Goal: Task Accomplishment & Management: Manage account settings

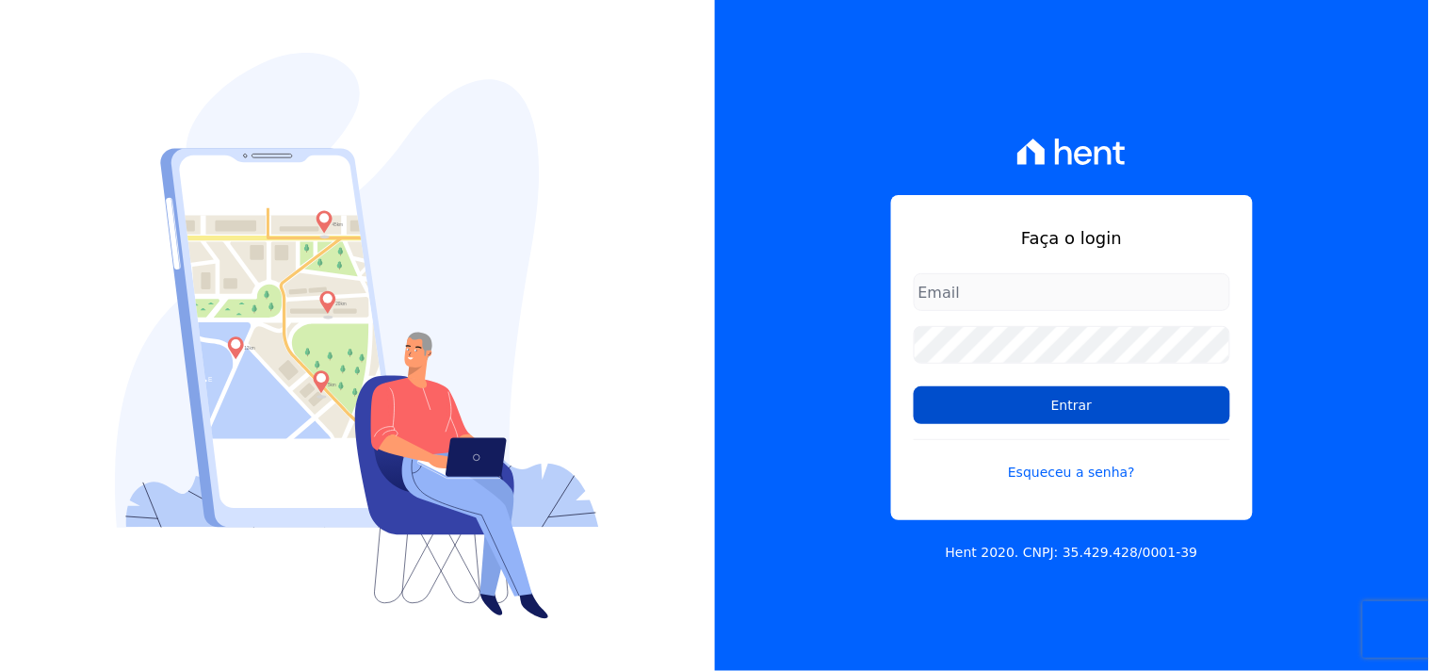
type input "mondeo@mondeoconstrutora.com.br"
click at [1057, 409] on input "Entrar" at bounding box center [1072, 405] width 317 height 38
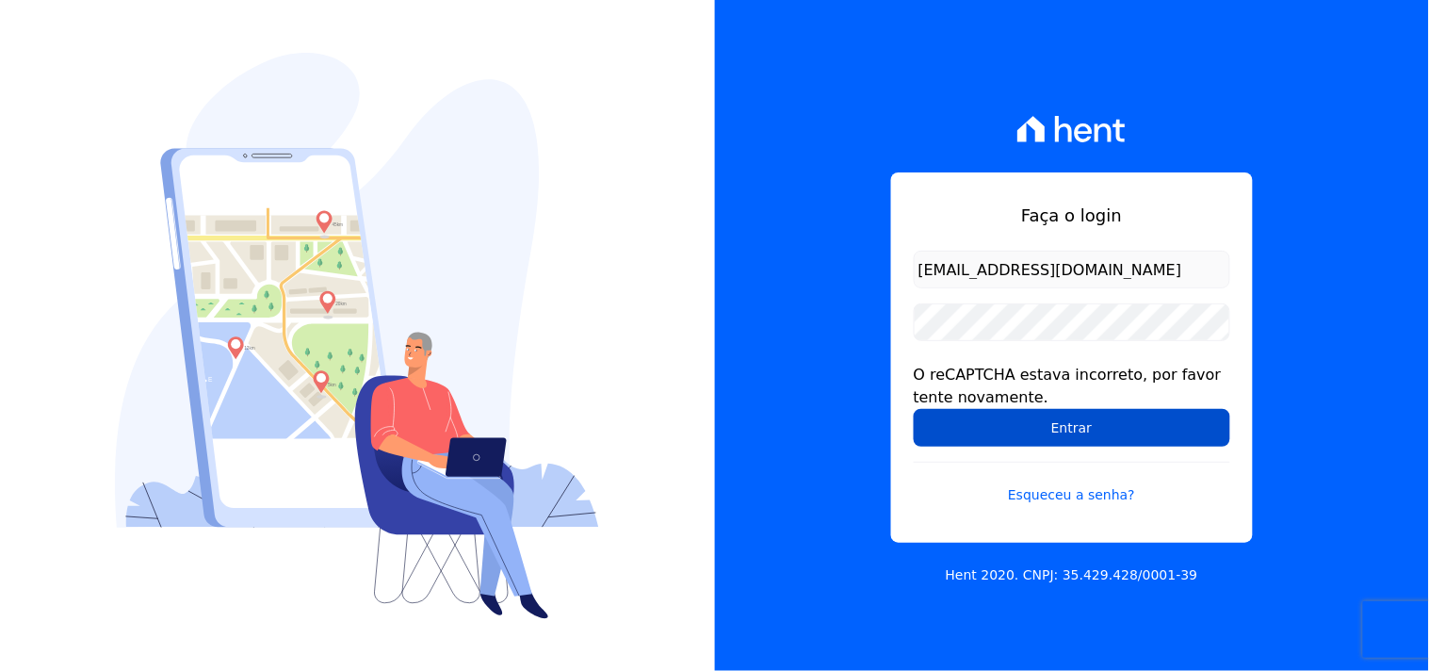
click at [1102, 443] on input "Entrar" at bounding box center [1072, 428] width 317 height 38
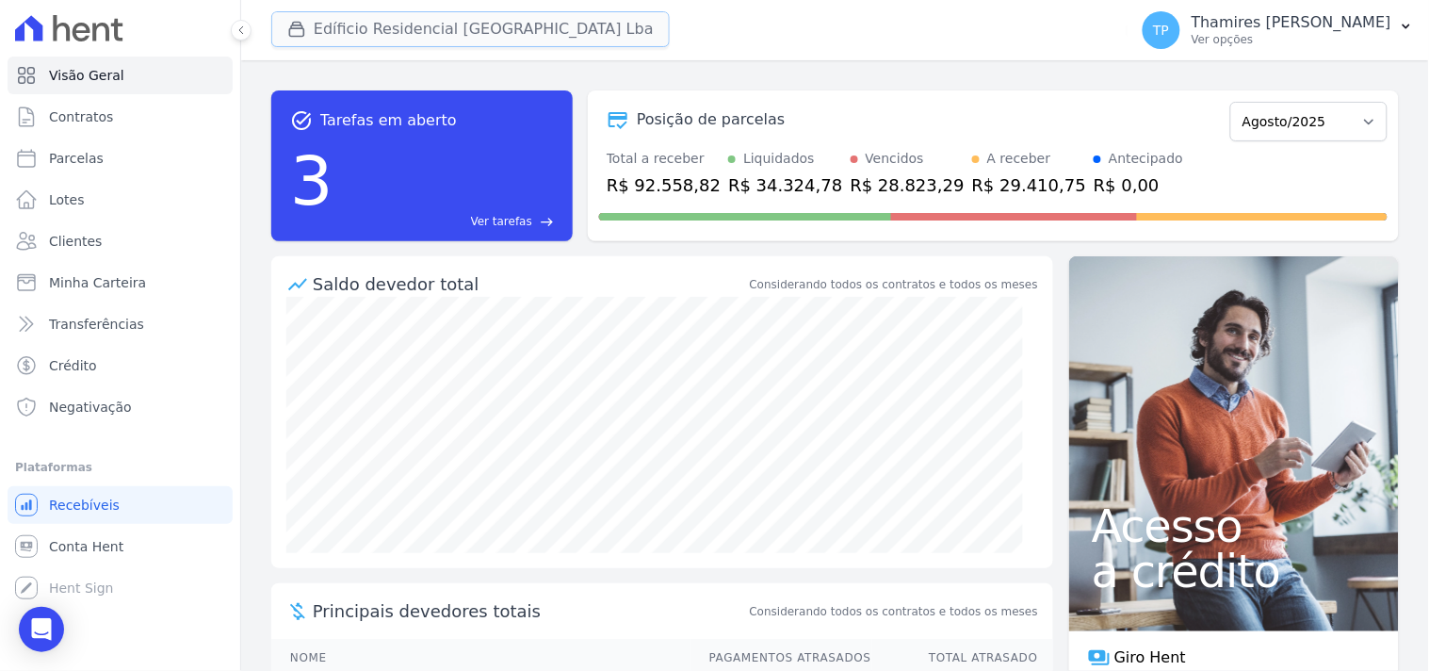
click at [512, 31] on button "Edíficio Residencial Grevílea Park Lba" at bounding box center [470, 29] width 399 height 36
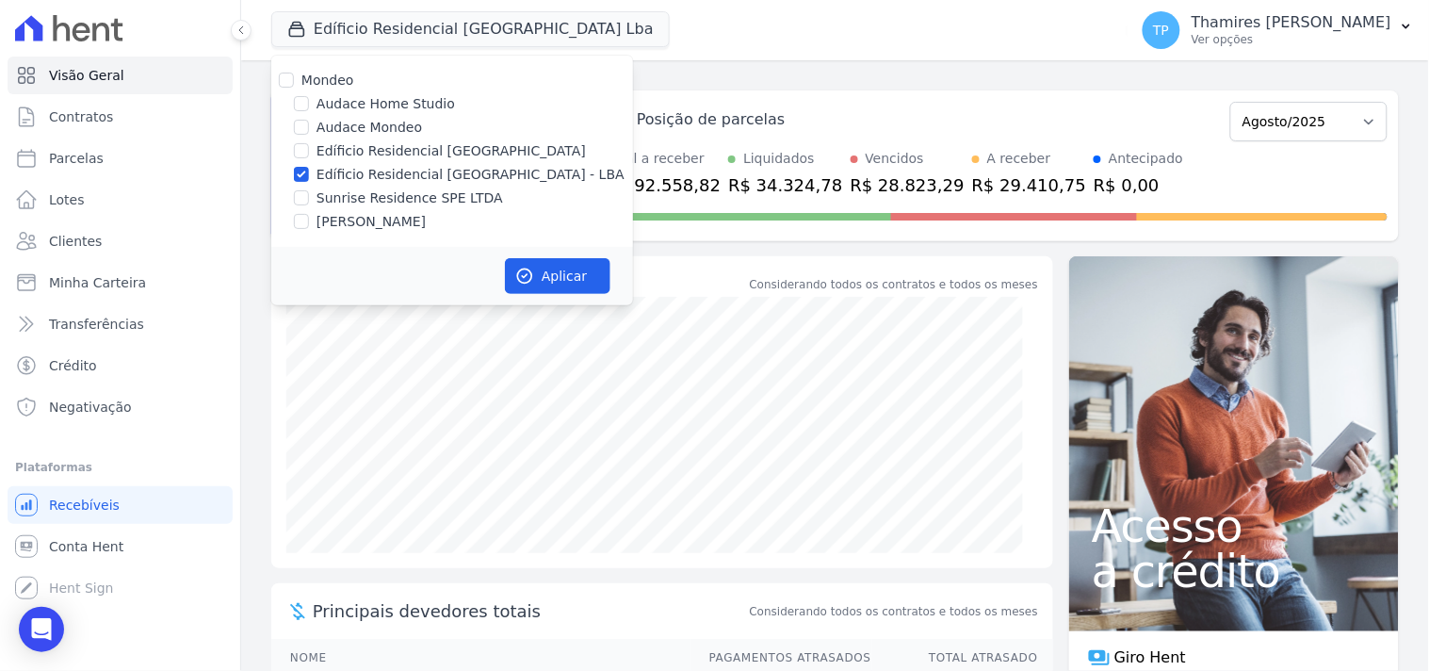
click at [362, 121] on label "Audace Mondeo" at bounding box center [370, 128] width 106 height 20
click at [309, 121] on input "Audace Mondeo" at bounding box center [301, 127] width 15 height 15
checkbox input "true"
click at [373, 176] on label "Edíficio Residencial [GEOGRAPHIC_DATA] - LBA" at bounding box center [471, 175] width 308 height 20
click at [309, 176] on input "Edíficio Residencial [GEOGRAPHIC_DATA] - LBA" at bounding box center [301, 174] width 15 height 15
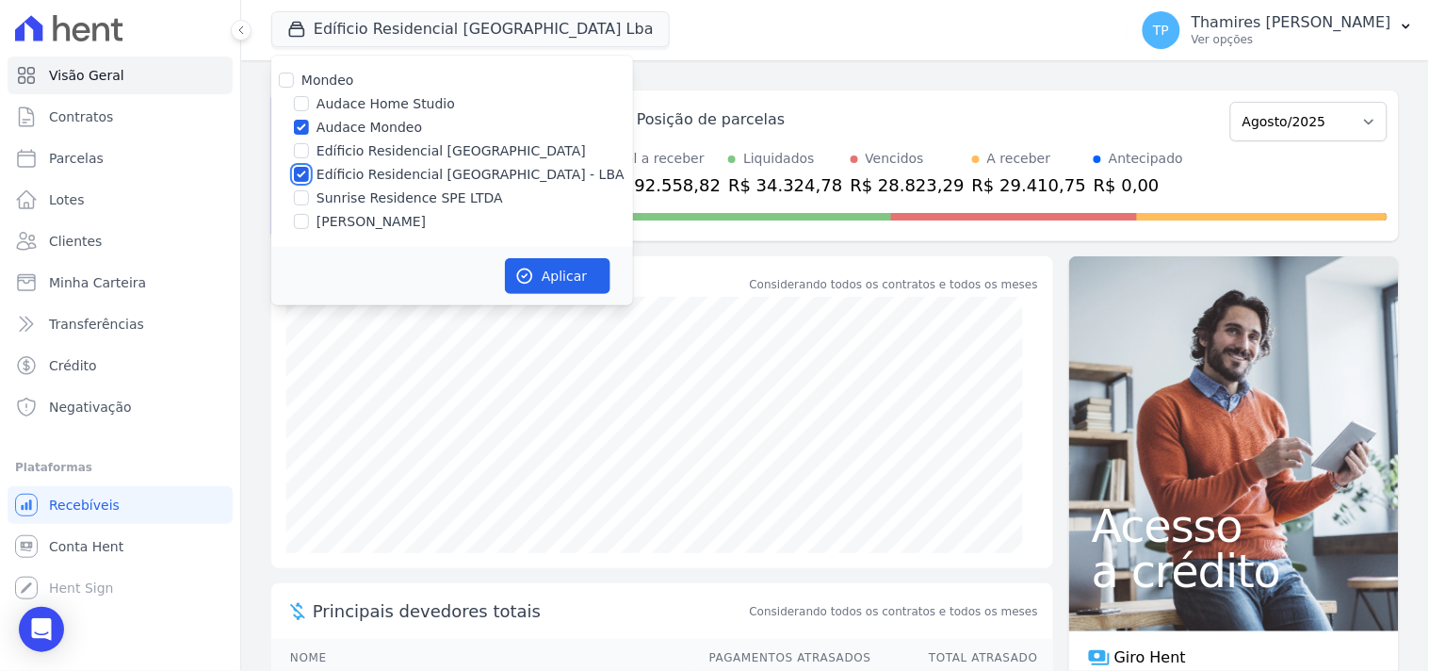
checkbox input "false"
click at [579, 285] on button "Aplicar" at bounding box center [558, 276] width 106 height 36
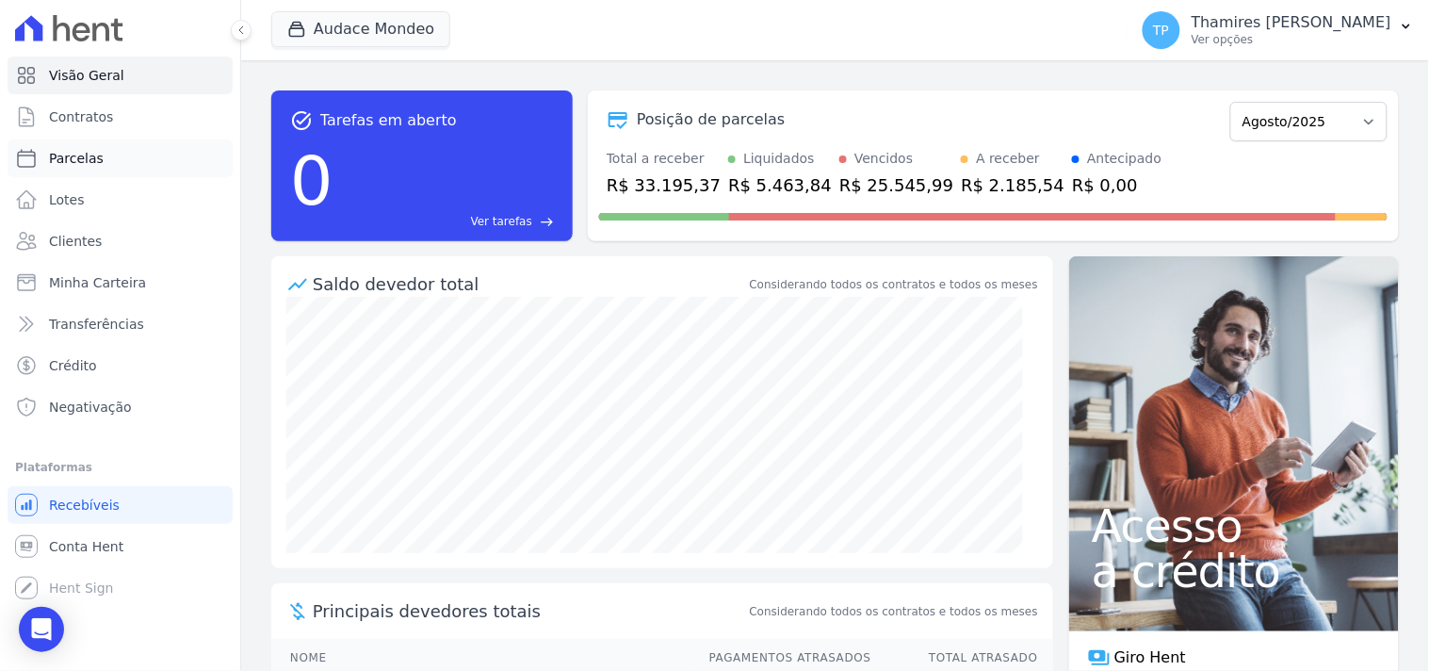
click at [42, 143] on link "Parcelas" at bounding box center [120, 158] width 225 height 38
select select
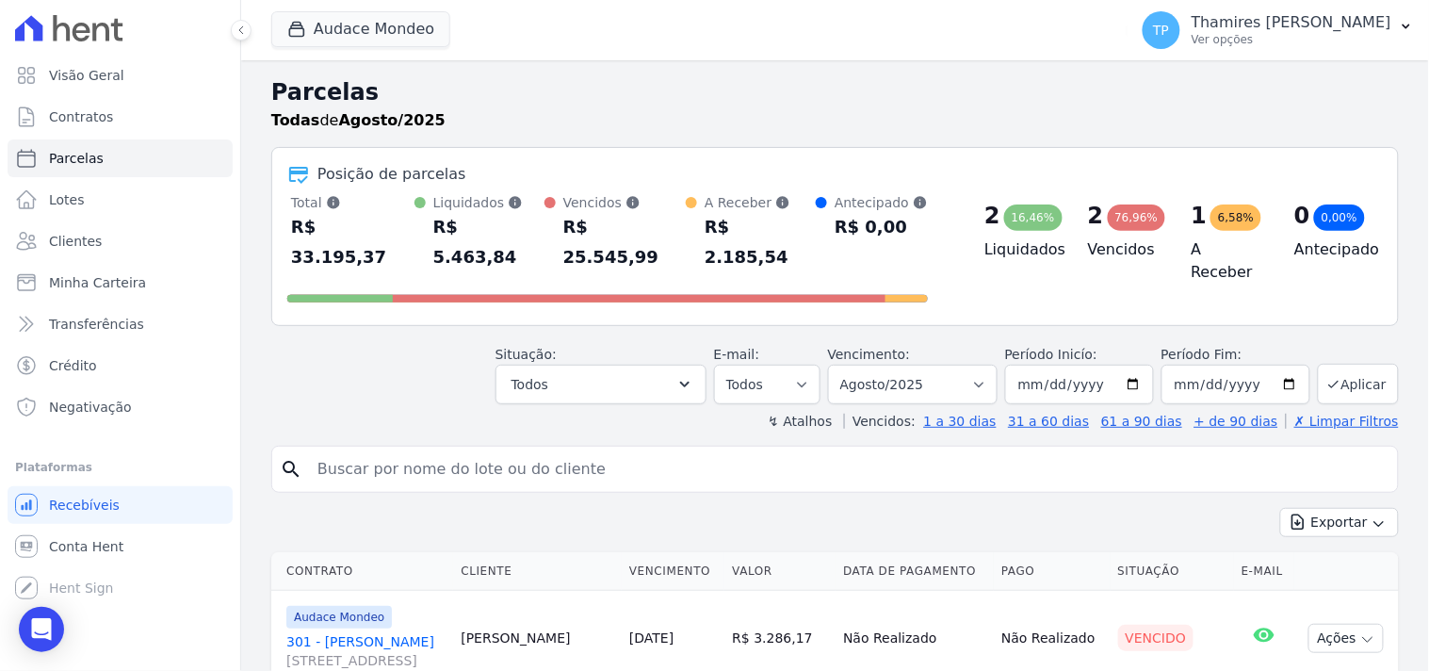
scroll to position [424, 0]
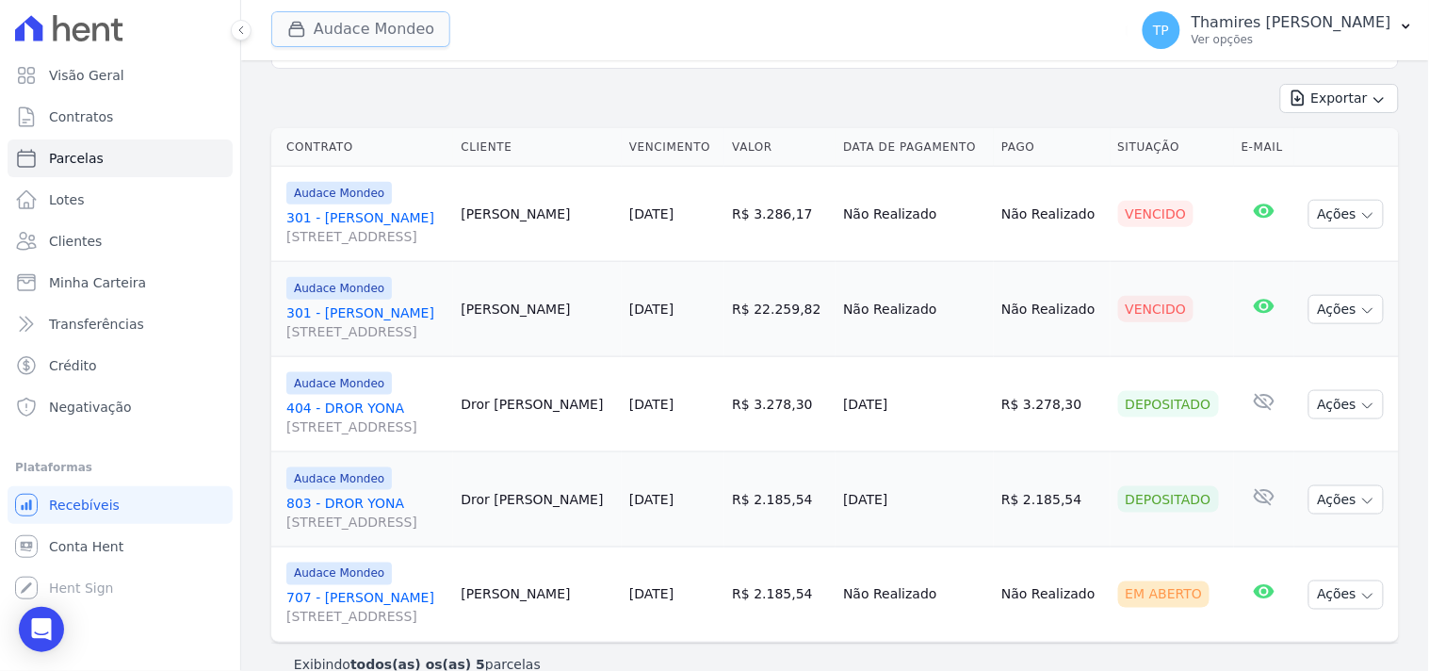
click at [409, 19] on button "Audace Mondeo" at bounding box center [360, 29] width 179 height 36
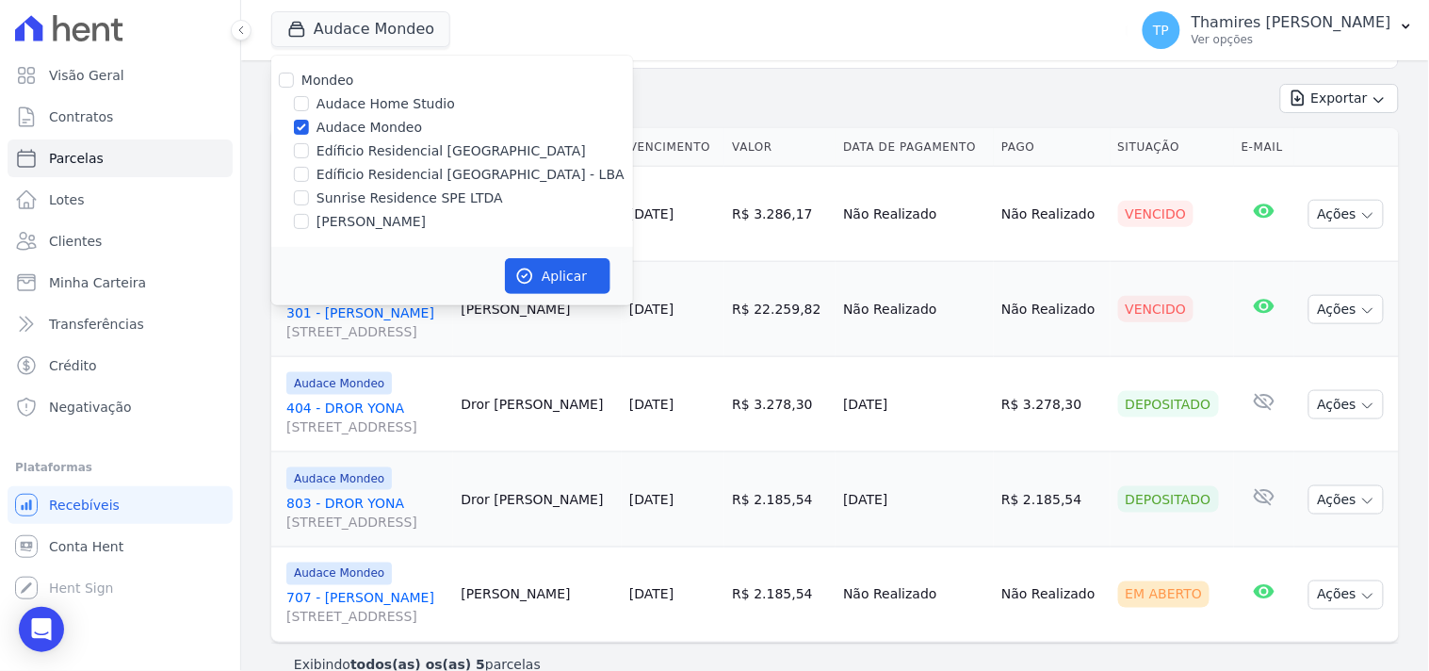
click at [392, 220] on label "[PERSON_NAME]" at bounding box center [371, 222] width 109 height 20
click at [309, 220] on input "[PERSON_NAME]" at bounding box center [301, 221] width 15 height 15
checkbox input "true"
drag, startPoint x: 397, startPoint y: 126, endPoint x: 458, endPoint y: 147, distance: 64.7
click at [397, 124] on label "Audace Mondeo" at bounding box center [370, 128] width 106 height 20
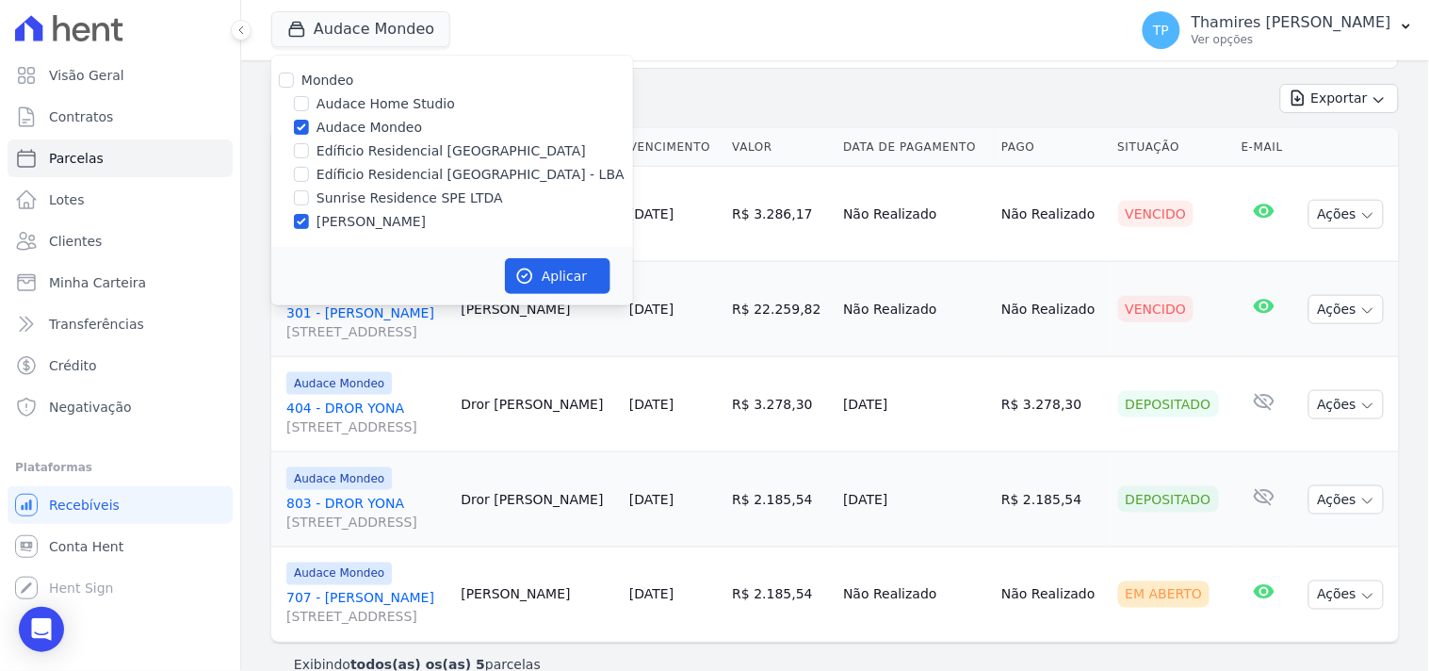
click at [309, 124] on input "Audace Mondeo" at bounding box center [301, 127] width 15 height 15
checkbox input "false"
click at [562, 260] on button "Aplicar" at bounding box center [558, 276] width 106 height 36
select select
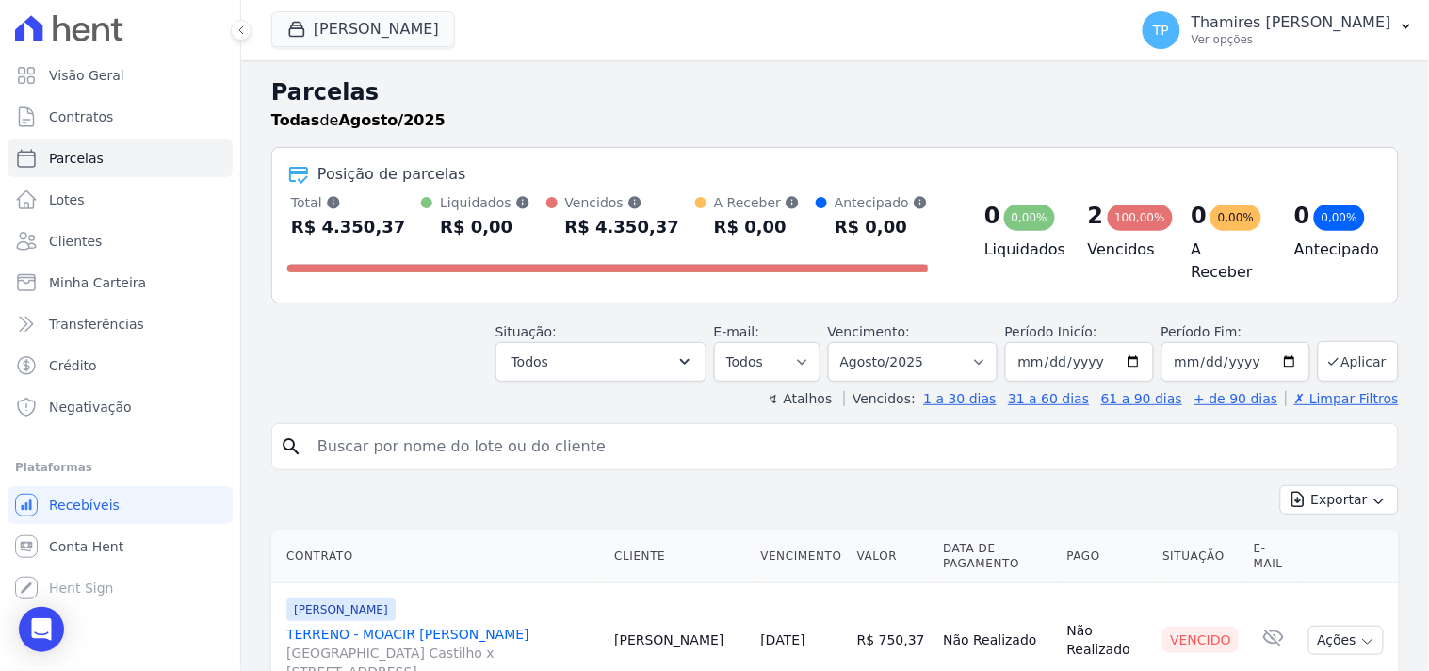
scroll to position [190, 0]
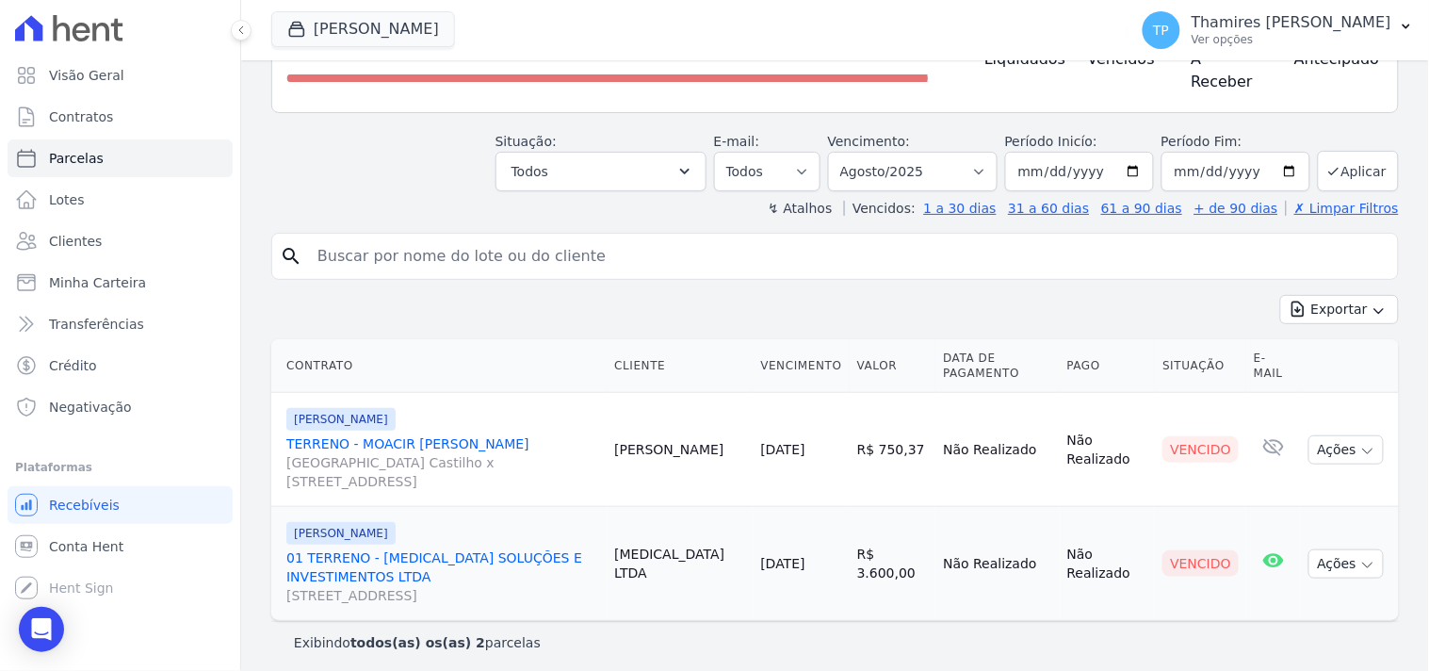
click at [484, 434] on link "TERRENO - MOACIR BRUNO DE ALMEIDA ROSSI Avenida Dário de Moreira Castilho x Rua…" at bounding box center [442, 462] width 313 height 57
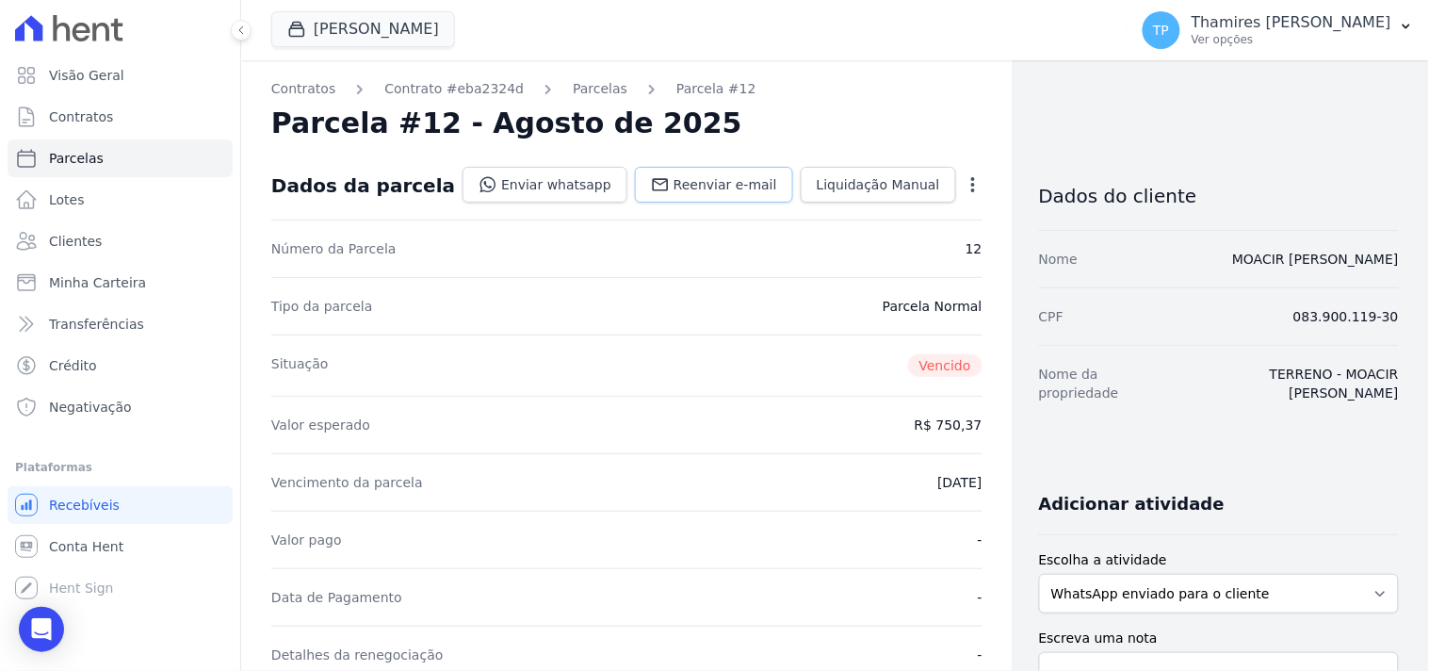
click at [689, 187] on span "Reenviar e-mail" at bounding box center [726, 184] width 104 height 19
click at [545, 188] on link "Enviar whatsapp" at bounding box center [545, 185] width 165 height 36
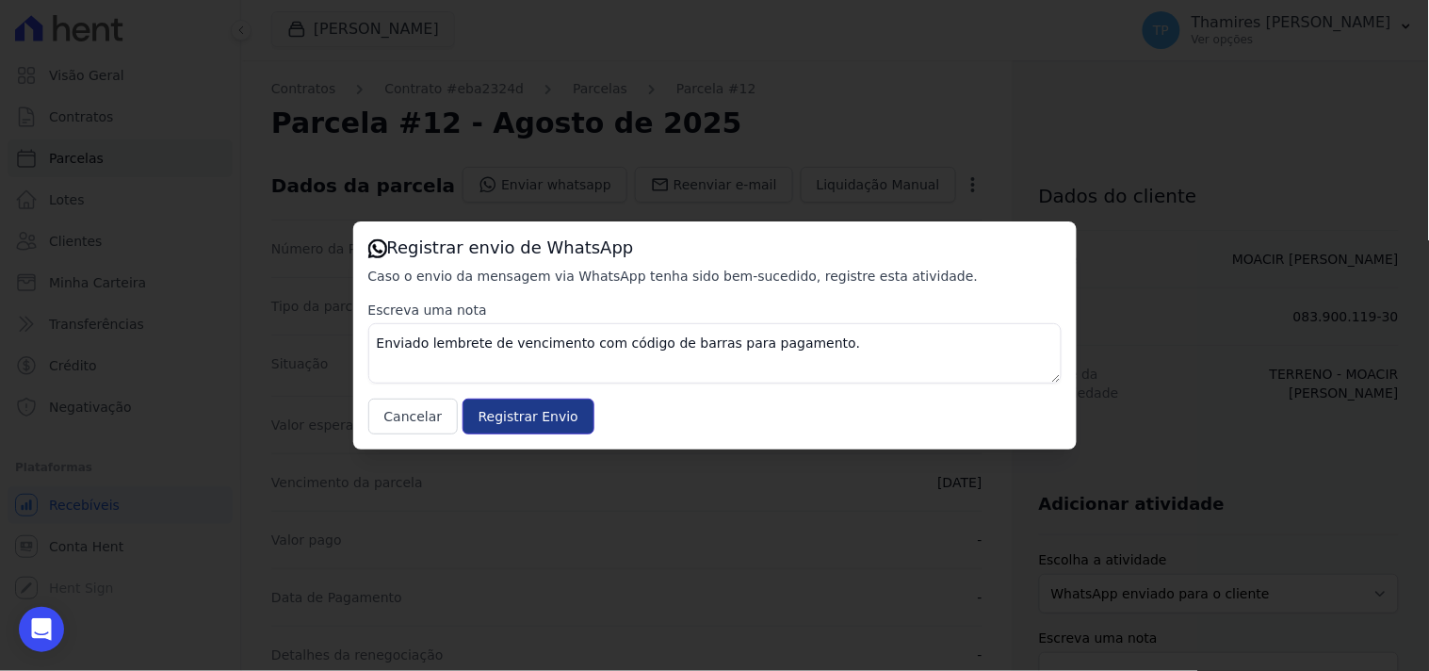
click at [521, 403] on input "Registrar Envio" at bounding box center [529, 417] width 132 height 36
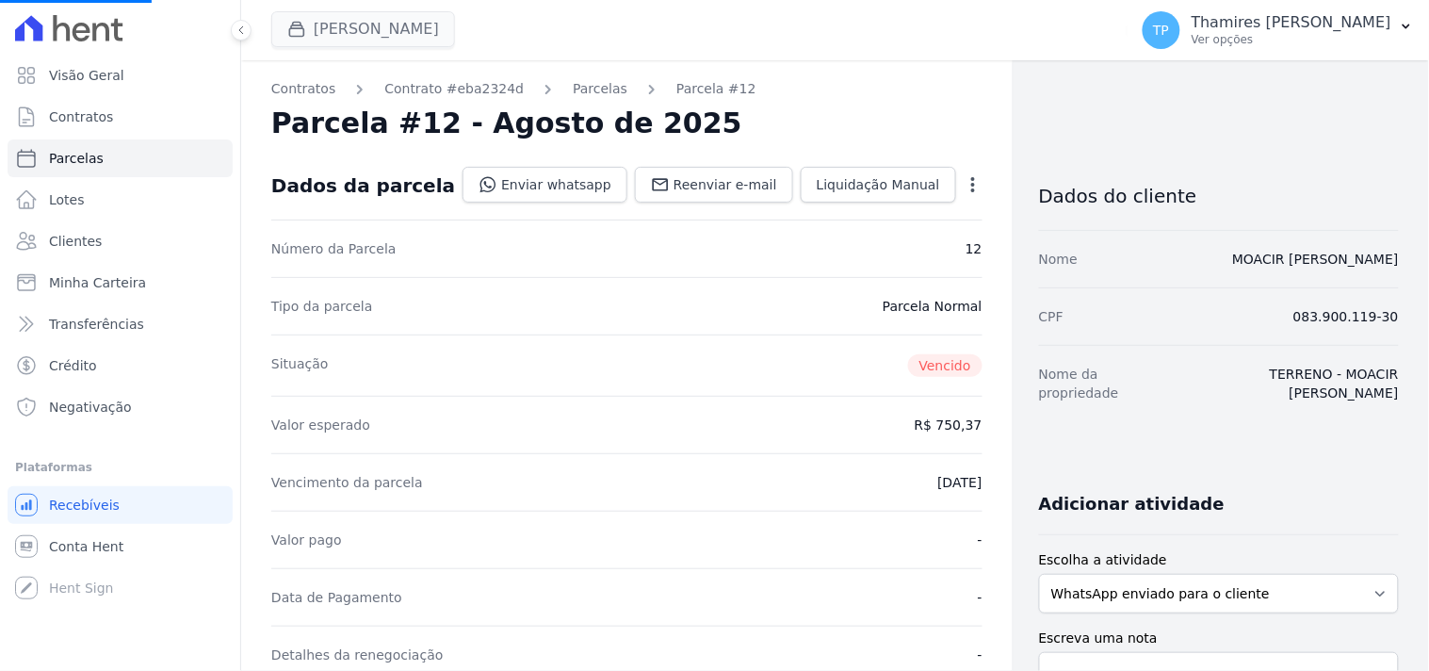
select select
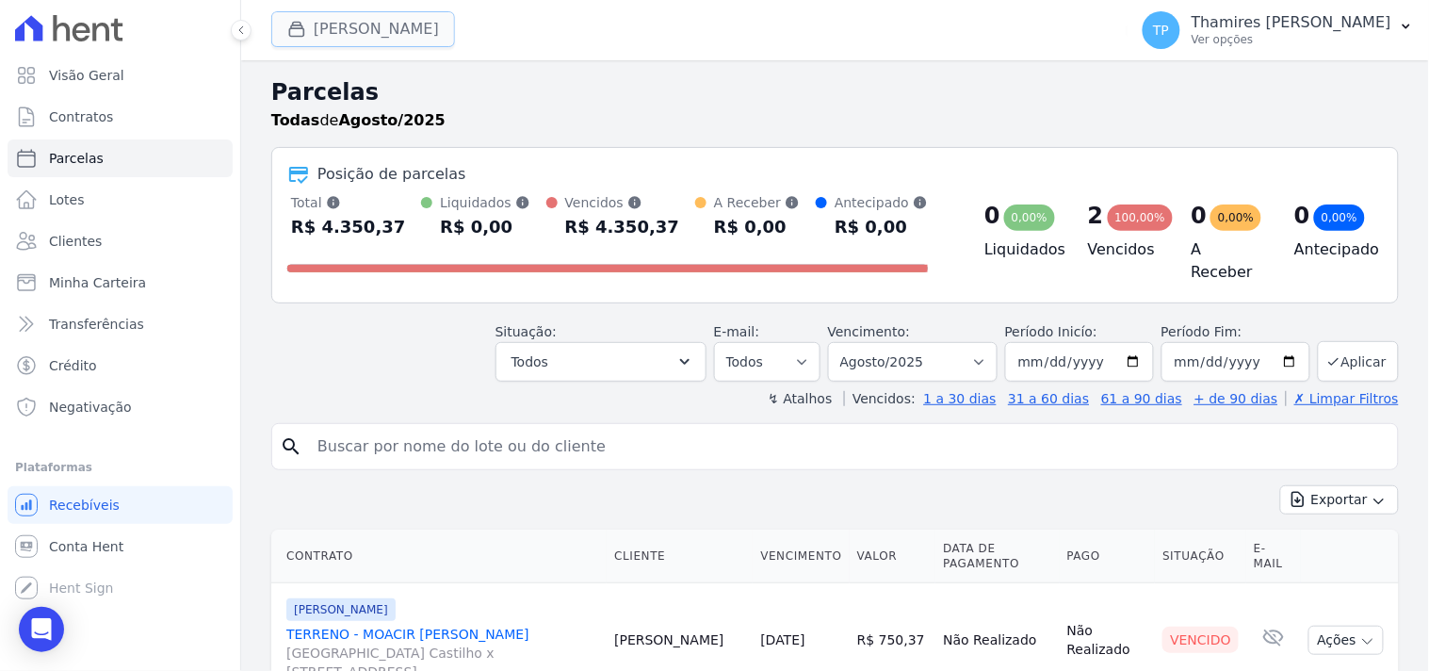
click at [411, 40] on button "Terreno De Goioerê" at bounding box center [363, 29] width 184 height 36
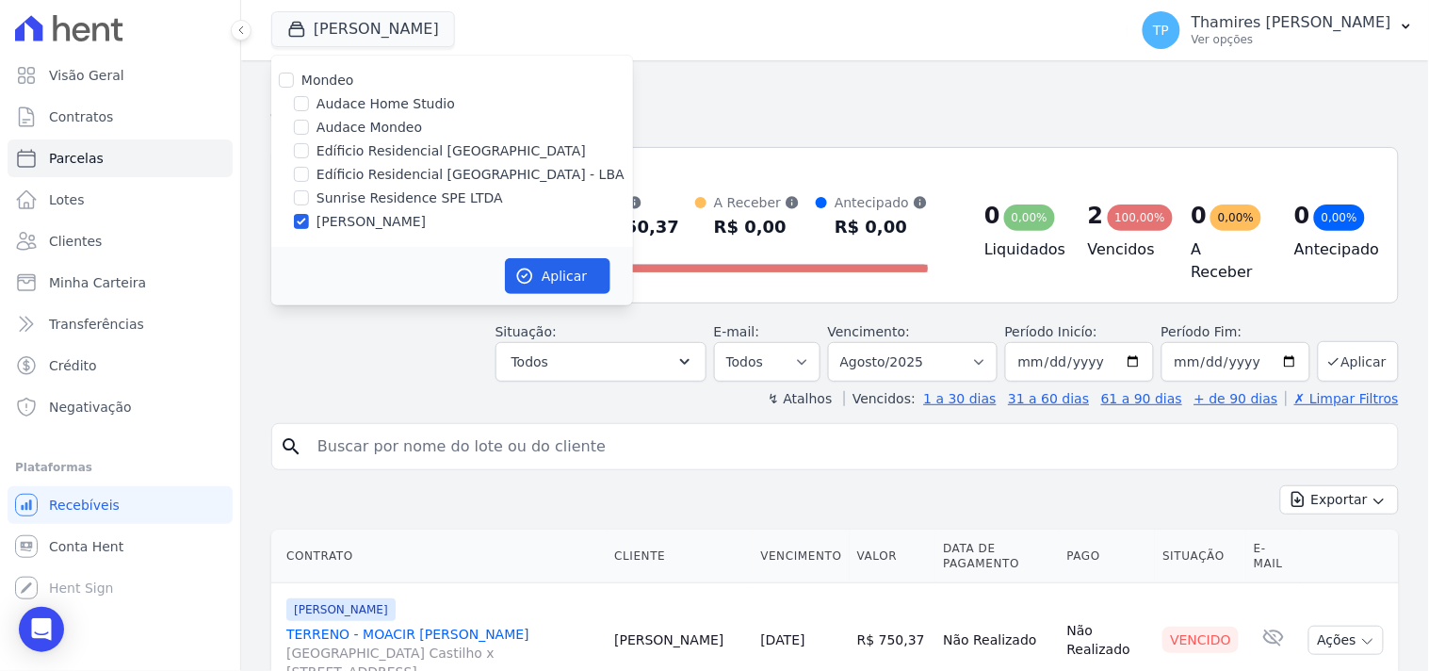
click at [412, 163] on div "Mondeo Audace Home Studio Audace Mondeo Edíficio Residencial Grevílea Park Edíf…" at bounding box center [452, 151] width 362 height 191
click at [399, 196] on label "Sunrise Residence SPE LTDA" at bounding box center [410, 198] width 187 height 20
click at [309, 196] on input "Sunrise Residence SPE LTDA" at bounding box center [301, 197] width 15 height 15
checkbox input "true"
click at [400, 219] on label "[PERSON_NAME]" at bounding box center [371, 222] width 109 height 20
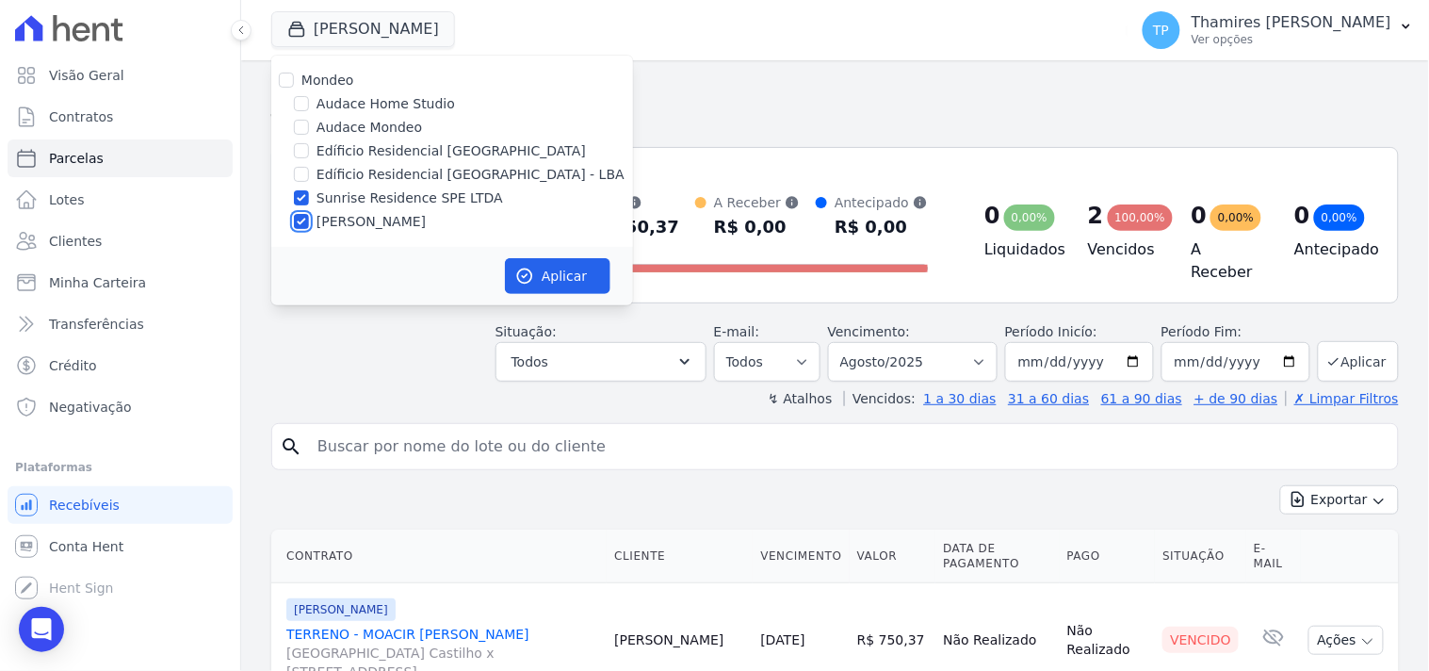
click at [309, 219] on input "[PERSON_NAME]" at bounding box center [301, 221] width 15 height 15
checkbox input "false"
click at [558, 274] on button "Aplicar" at bounding box center [558, 276] width 106 height 36
select select
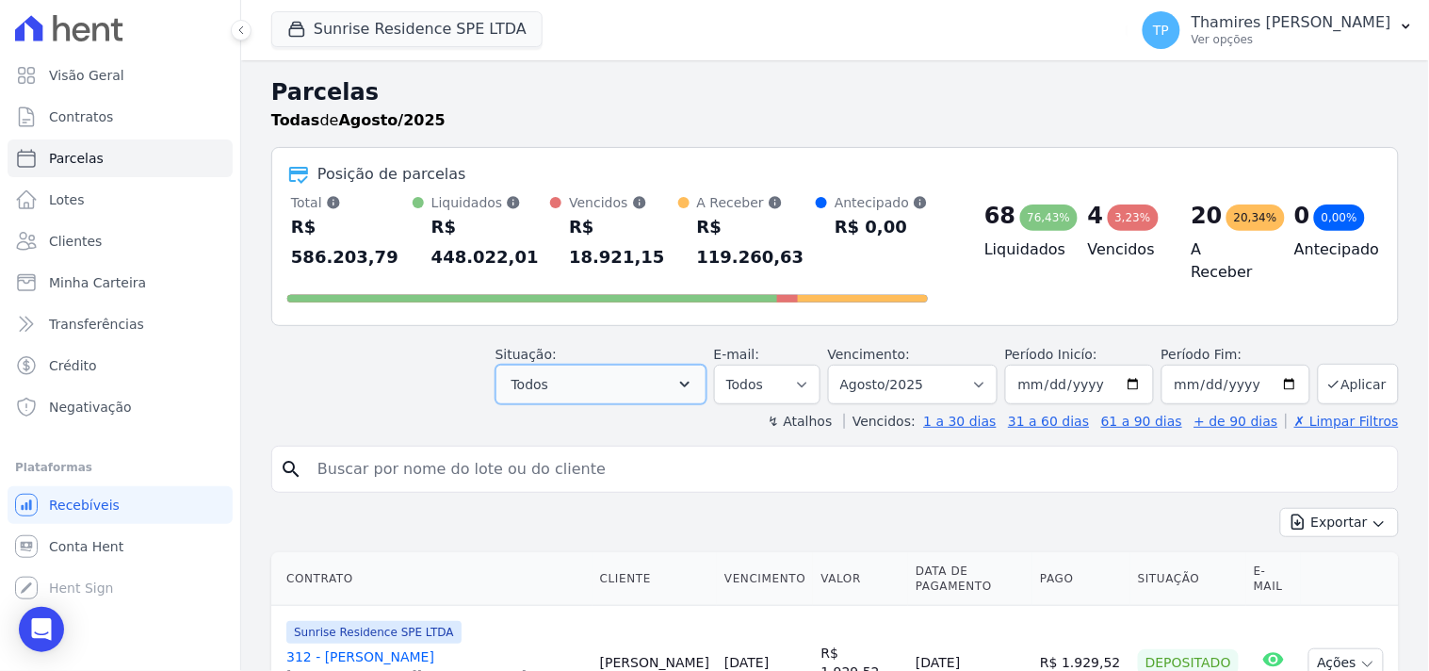
click at [614, 365] on button "Todos" at bounding box center [601, 385] width 211 height 40
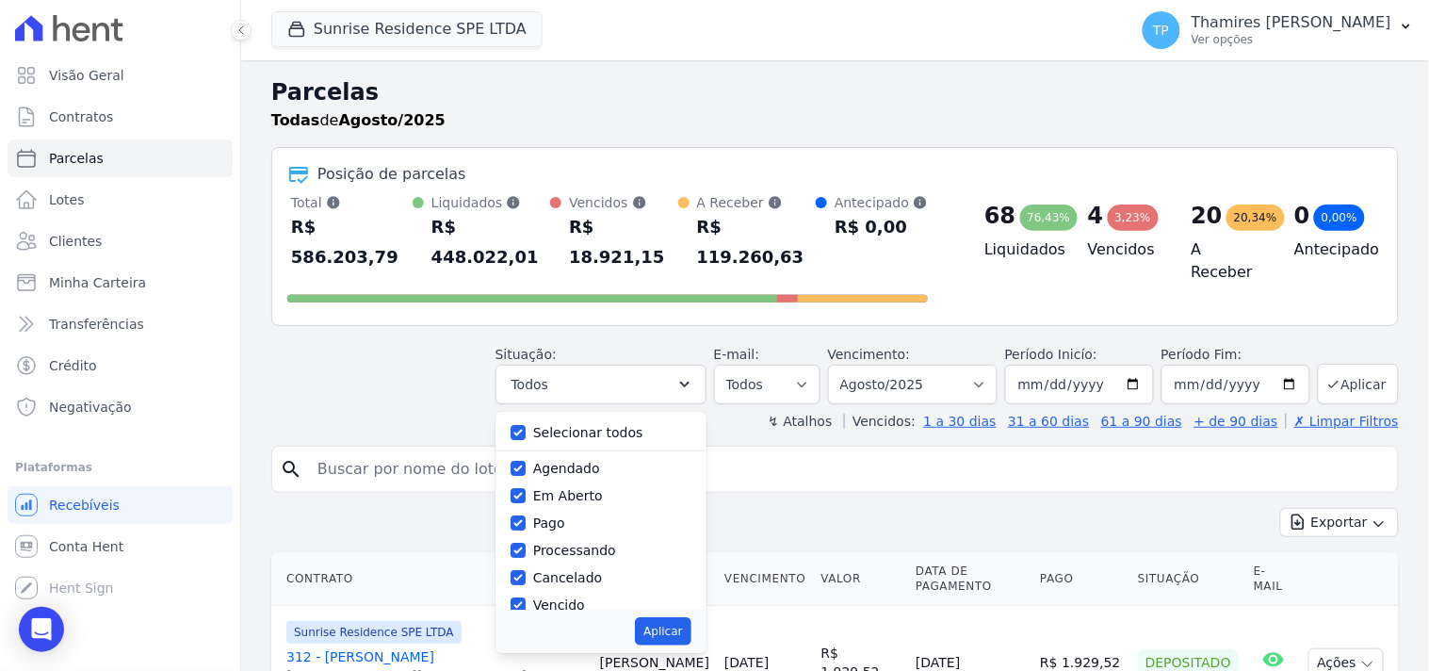
click at [608, 425] on label "Selecionar todos" at bounding box center [588, 432] width 110 height 15
click at [526, 425] on input "Selecionar todos" at bounding box center [518, 432] width 15 height 15
checkbox input "false"
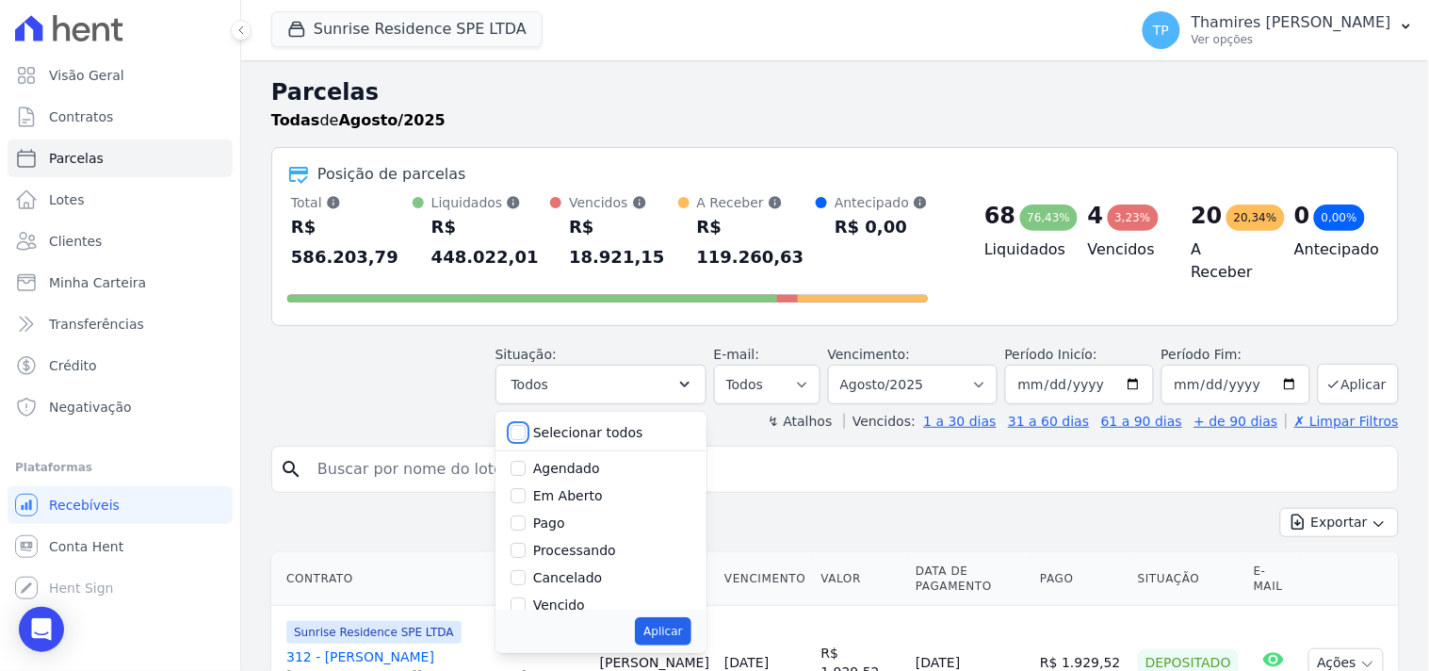
checkbox input "false"
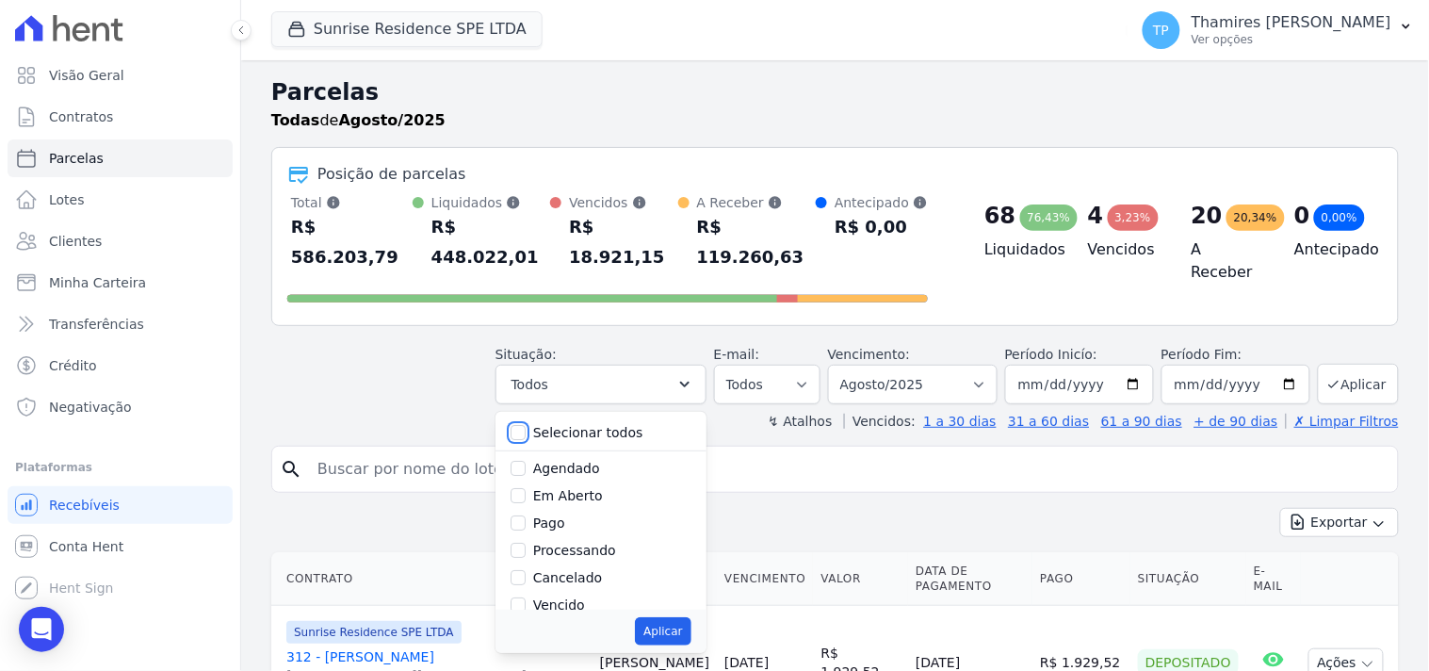
checkbox input "false"
click at [562, 515] on label "Pago" at bounding box center [549, 522] width 32 height 15
click at [526, 515] on input "Pago" at bounding box center [518, 522] width 15 height 15
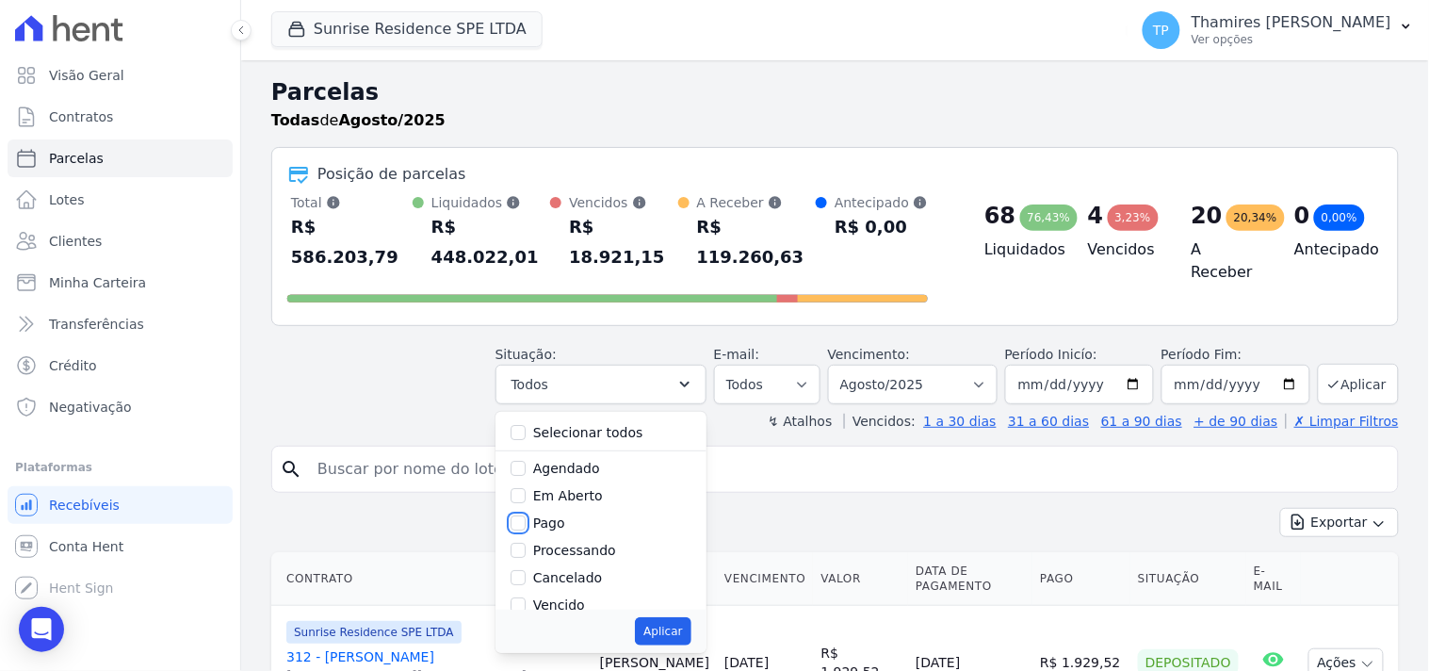
checkbox input "true"
drag, startPoint x: 591, startPoint y: 501, endPoint x: 629, endPoint y: 539, distance: 54.0
click at [594, 520] on label "Transferindo" at bounding box center [574, 527] width 82 height 15
click at [526, 520] on input "Transferindo" at bounding box center [518, 527] width 15 height 15
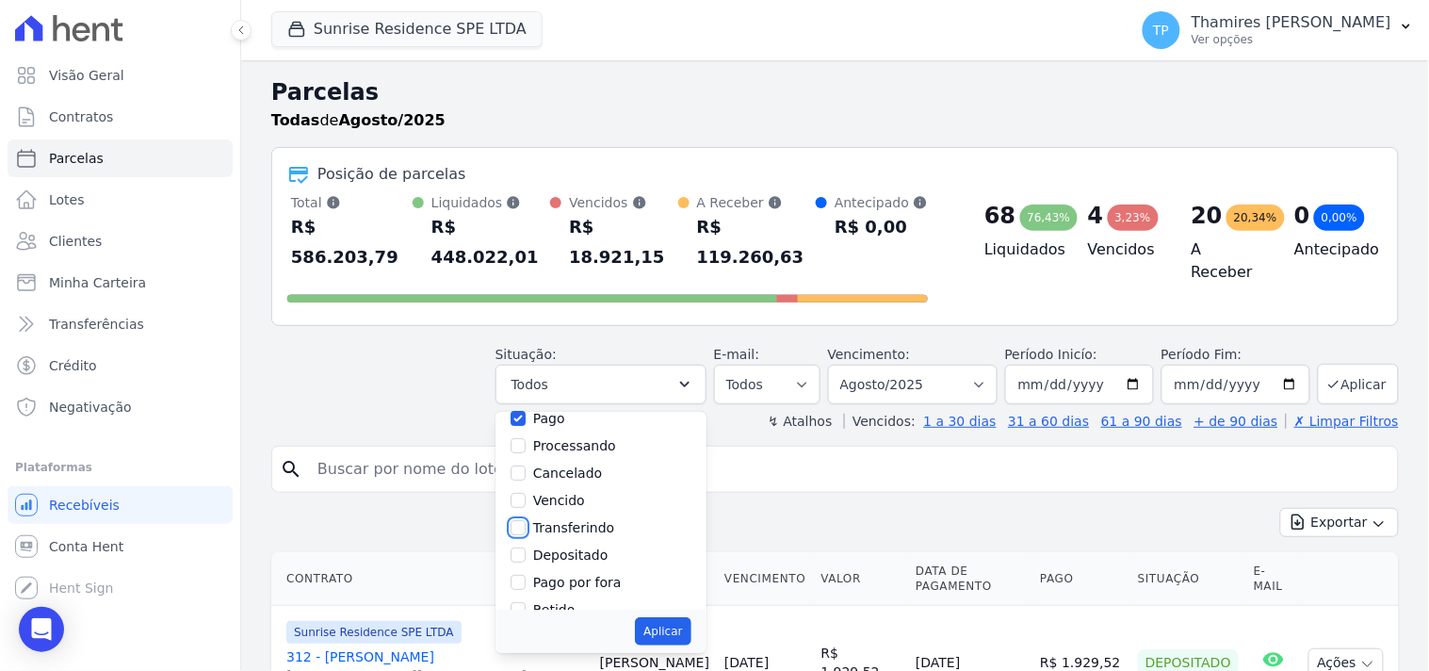
checkbox input "true"
click at [663, 617] on button "Aplicar" at bounding box center [663, 631] width 56 height 28
select select "paid"
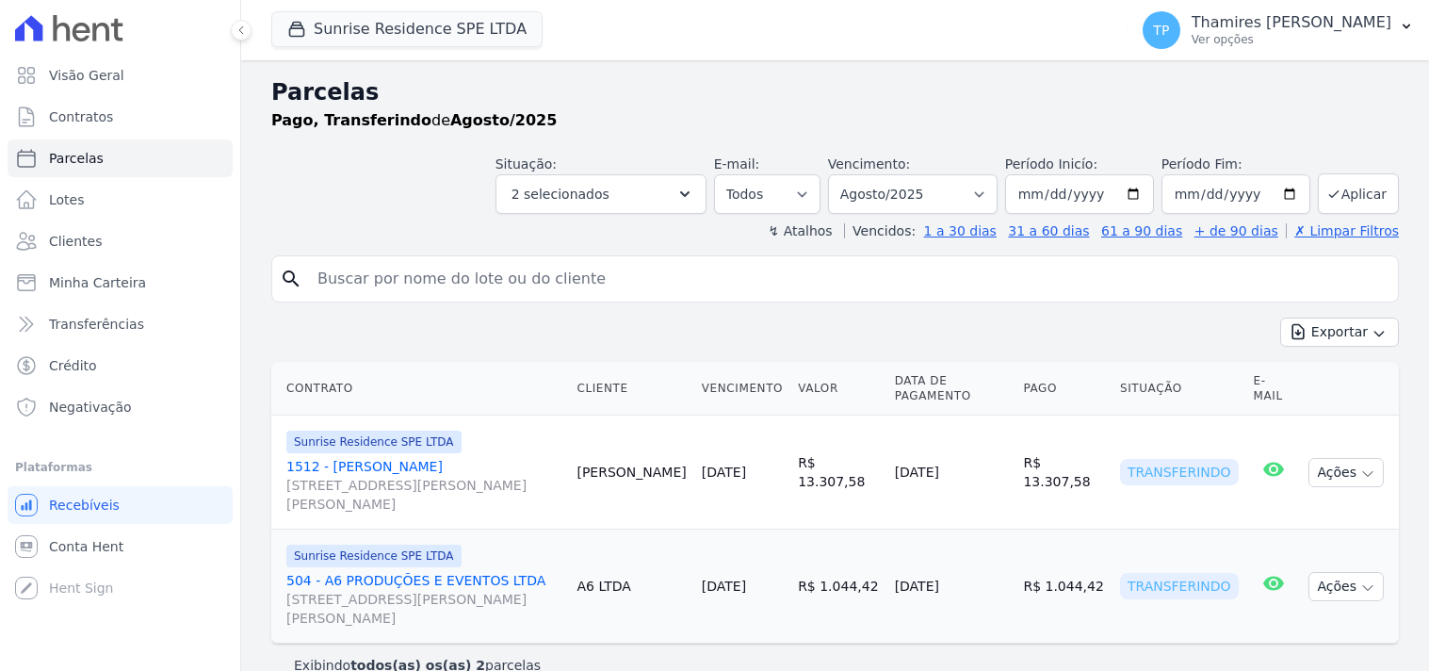
select select
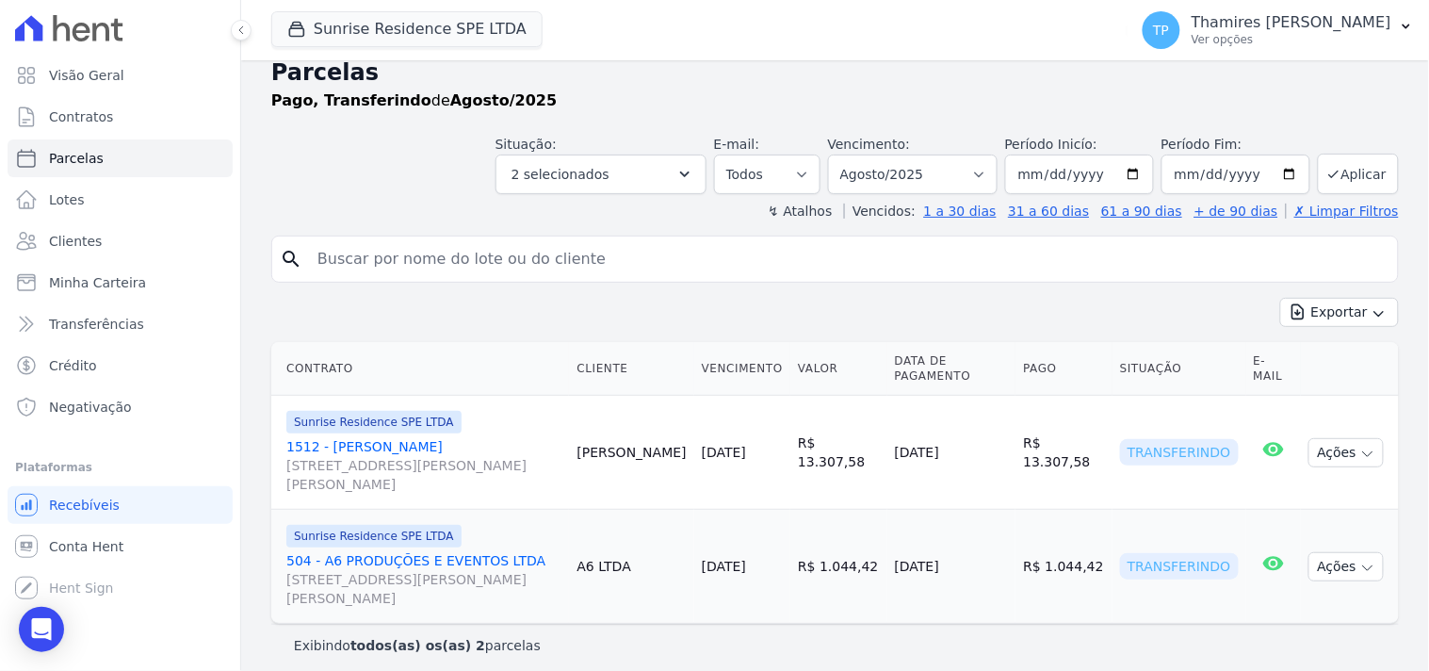
scroll to position [30, 0]
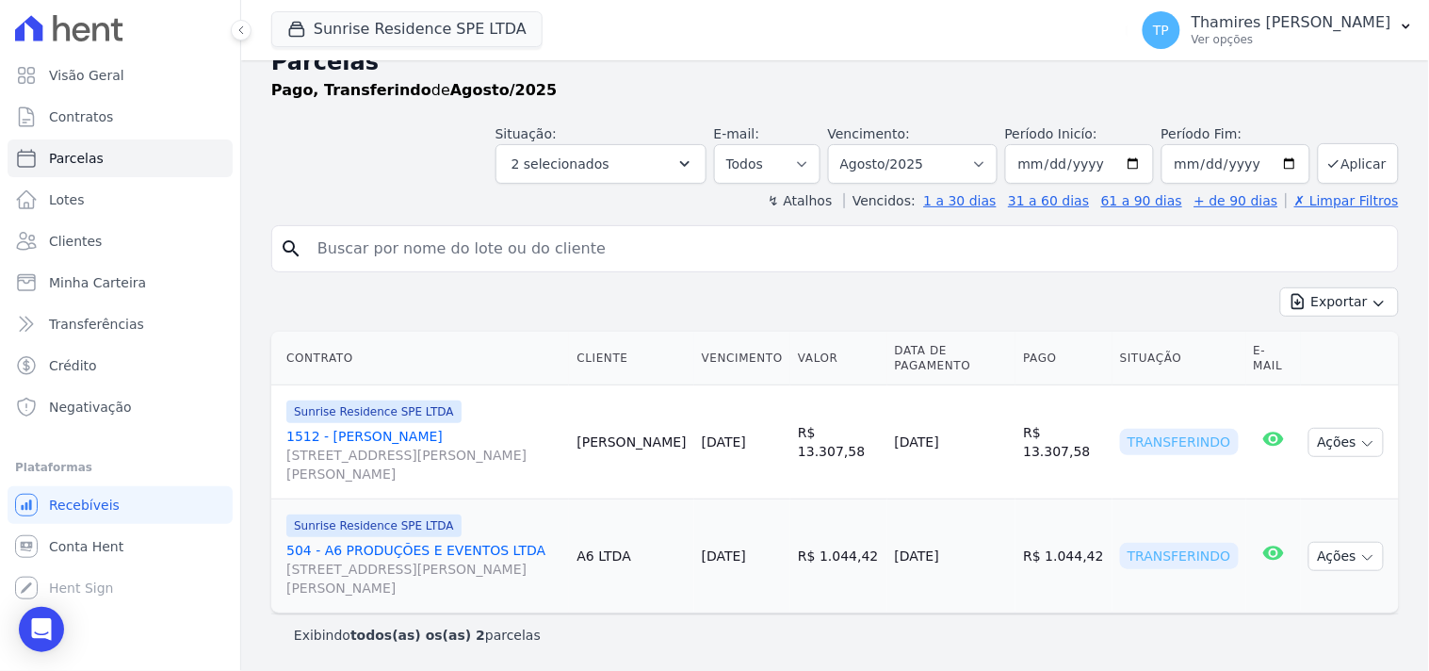
drag, startPoint x: 947, startPoint y: 558, endPoint x: 1008, endPoint y: 539, distance: 64.1
click at [1011, 557] on td "18/08/2025" at bounding box center [951, 556] width 129 height 114
click at [633, 177] on button "2 selecionados" at bounding box center [601, 164] width 211 height 40
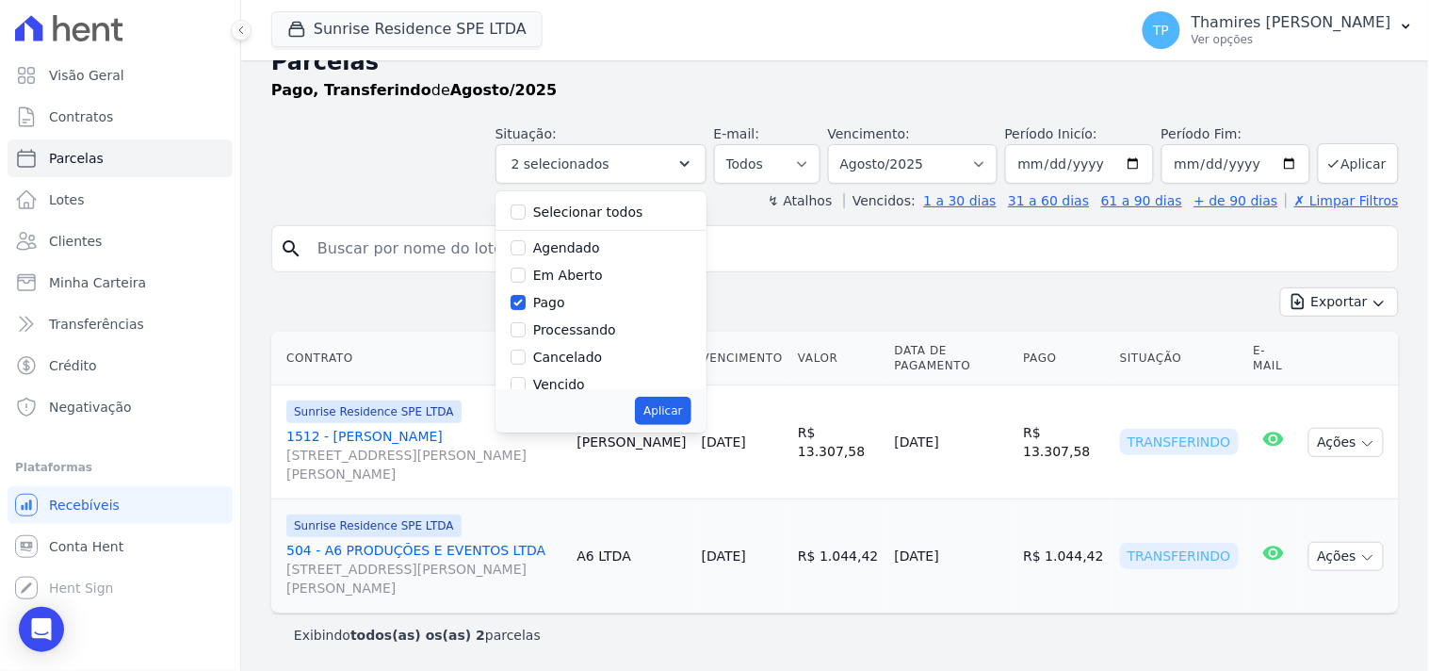
click at [603, 218] on label "Selecionar todos" at bounding box center [588, 211] width 110 height 15
click at [526, 218] on input "Selecionar todos" at bounding box center [518, 211] width 15 height 15
checkbox input "true"
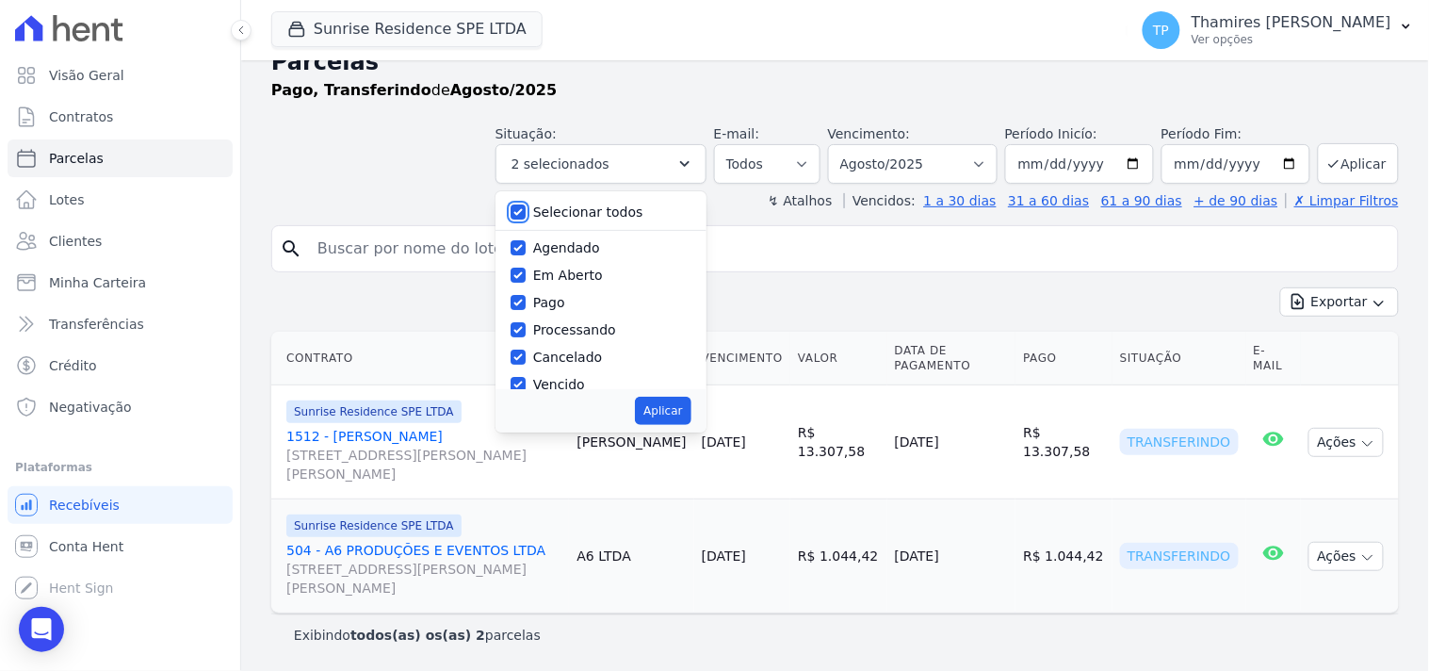
checkbox input "true"
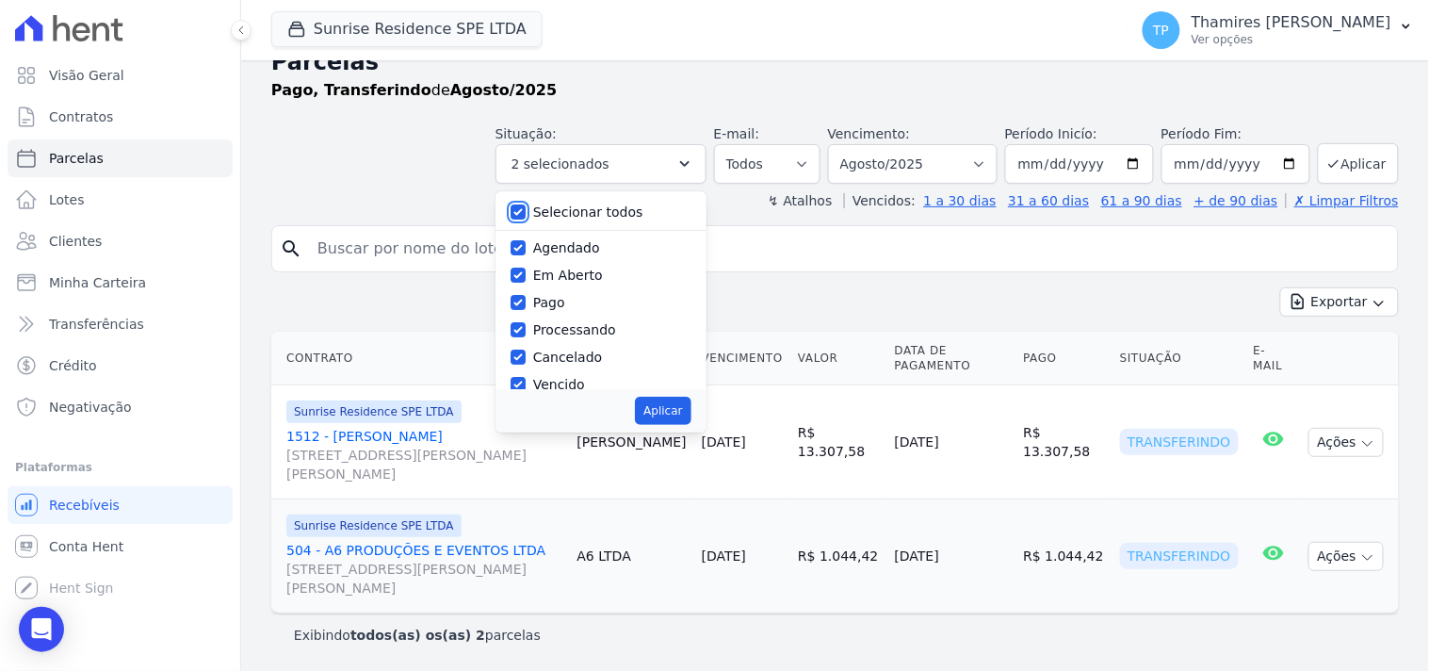
checkbox input "true"
click at [686, 398] on button "Aplicar" at bounding box center [663, 411] width 56 height 28
select select "scheduled"
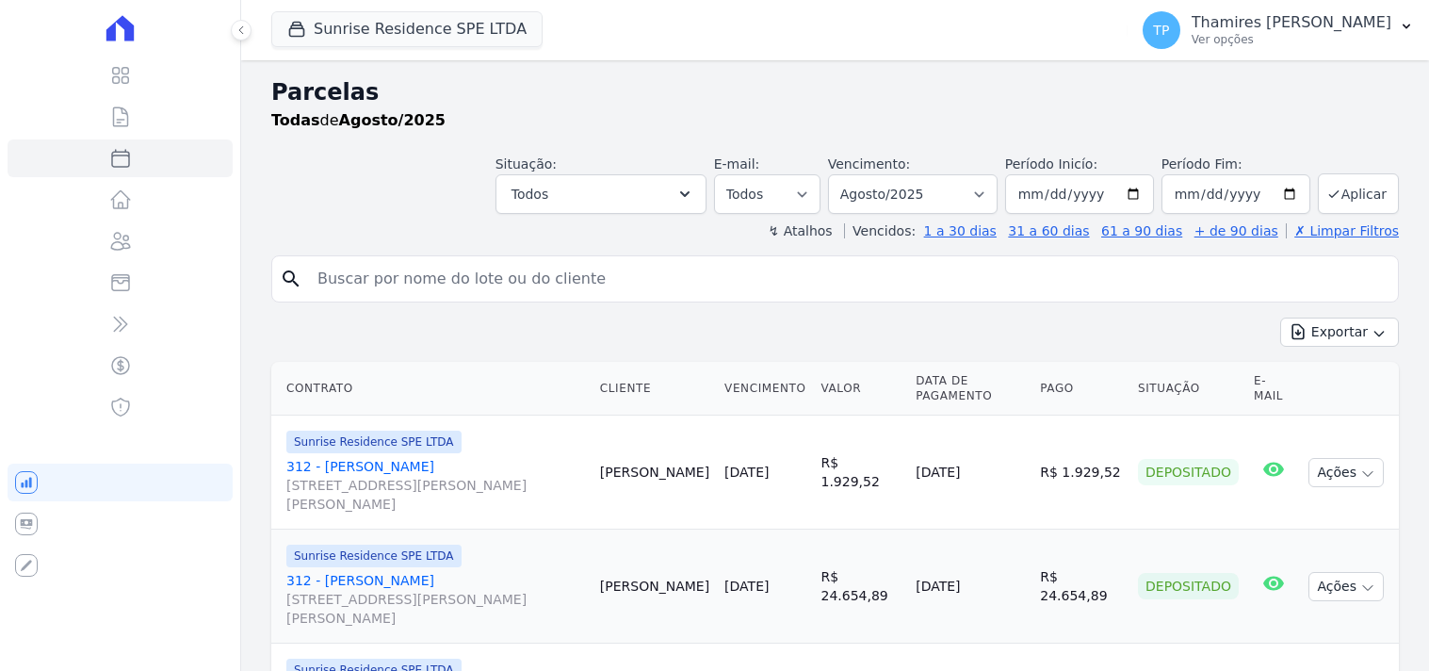
select select
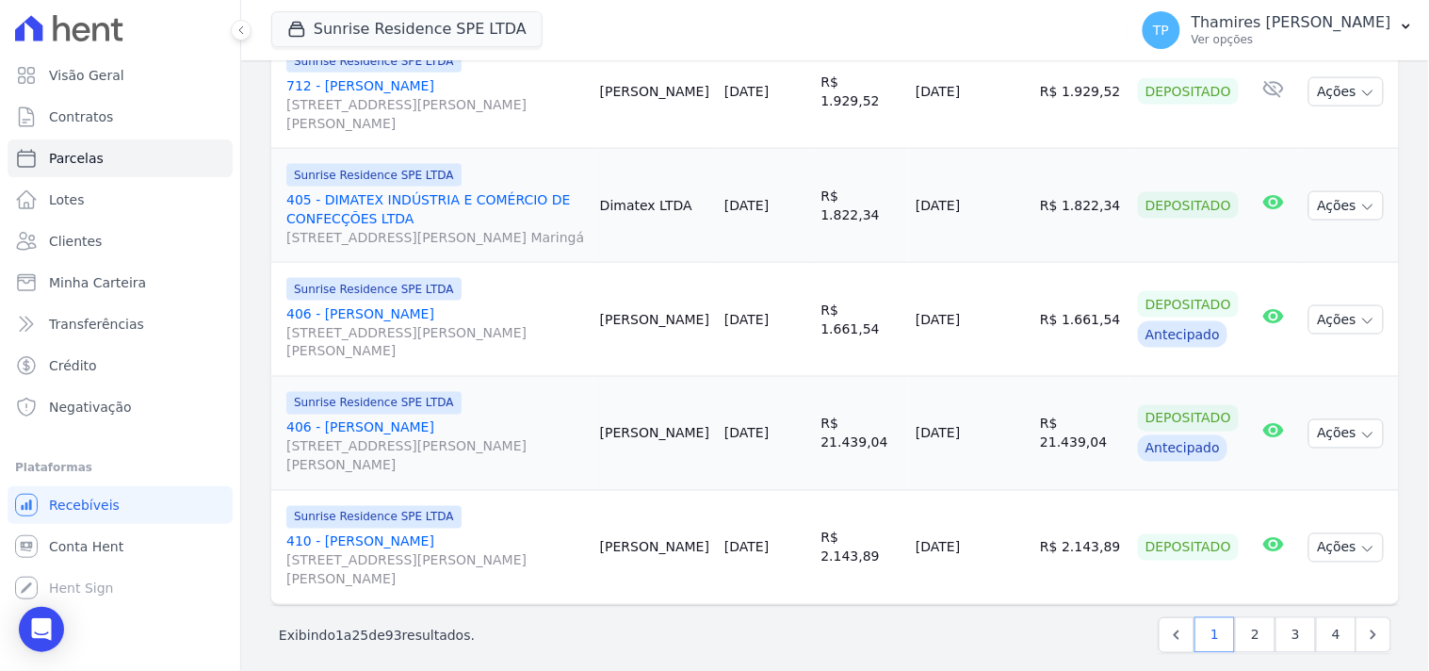
scroll to position [2509, 0]
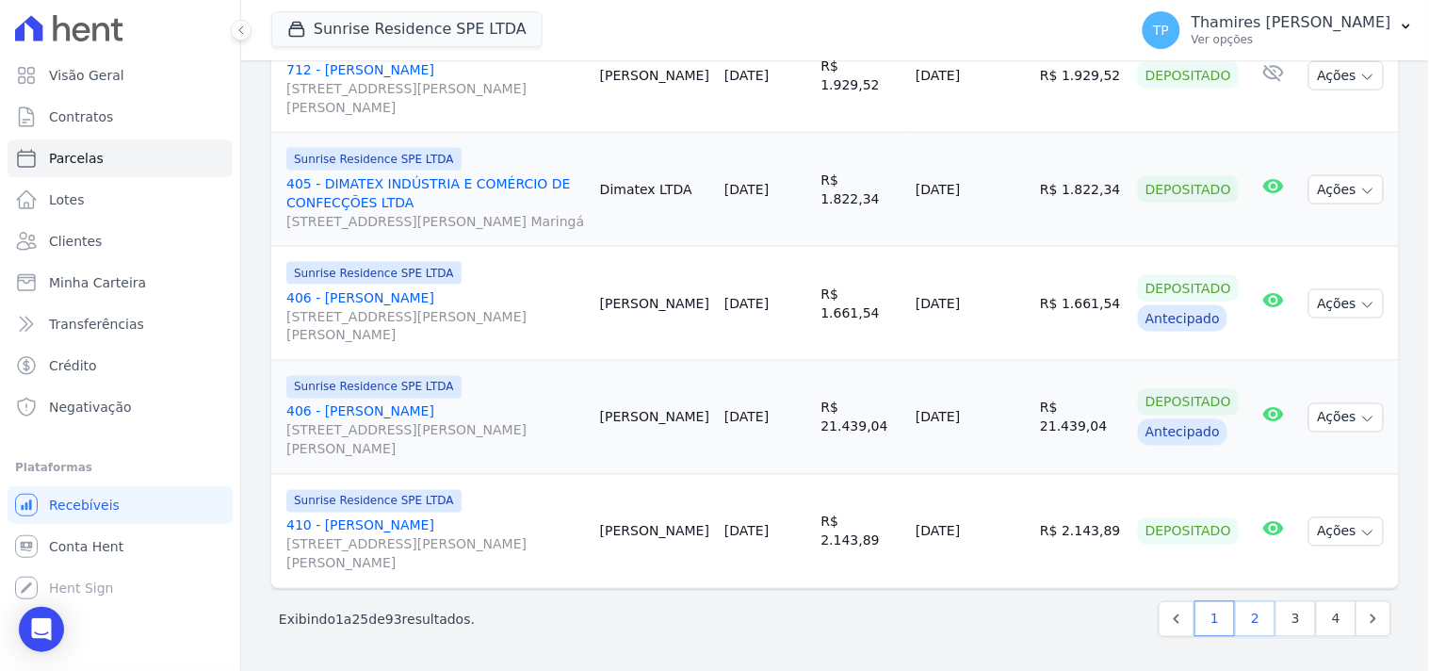
click at [1247, 627] on link "2" at bounding box center [1255, 619] width 41 height 36
select select
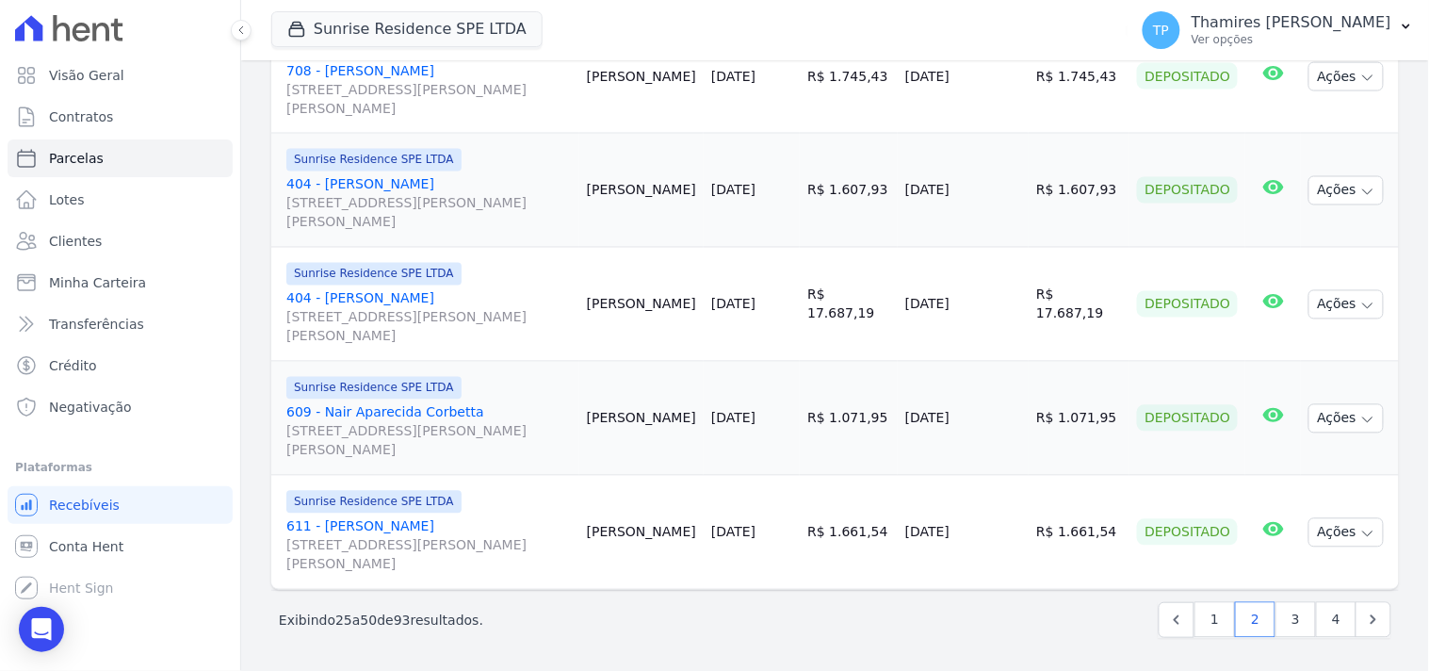
scroll to position [2678, 0]
click at [1277, 610] on link "3" at bounding box center [1296, 619] width 41 height 36
select select
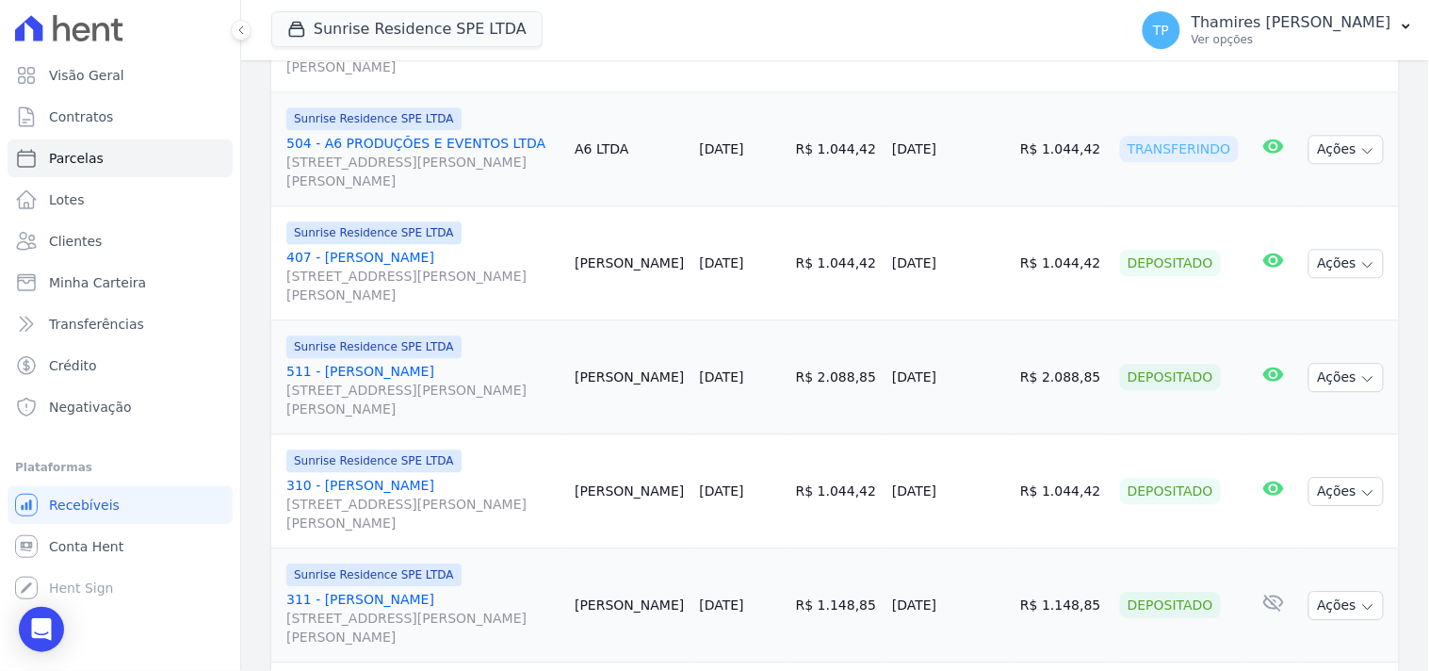
scroll to position [1151, 0]
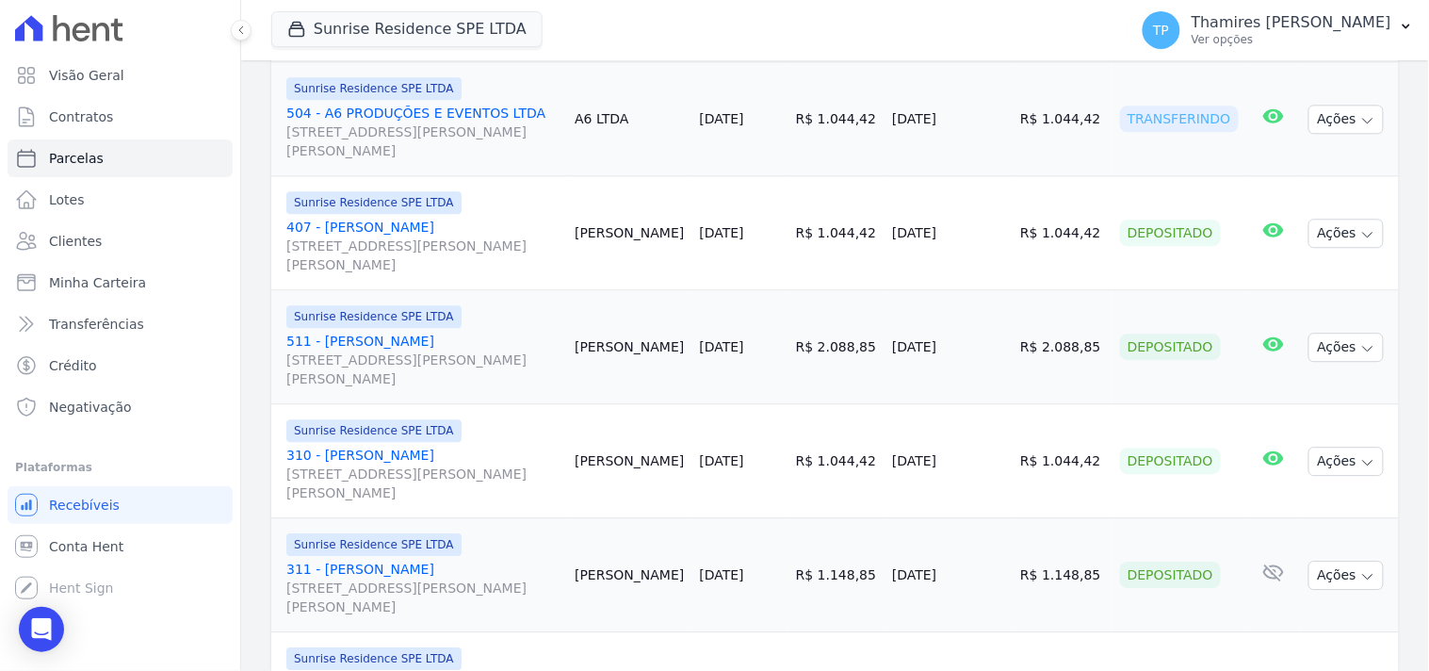
drag, startPoint x: 892, startPoint y: 246, endPoint x: 958, endPoint y: 174, distance: 97.3
click at [996, 237] on tr "Sunrise Residence SPE LTDA 407 - Guilherme Cútolo Ferreira Rua Anacleto Luiz de…" at bounding box center [835, 233] width 1128 height 114
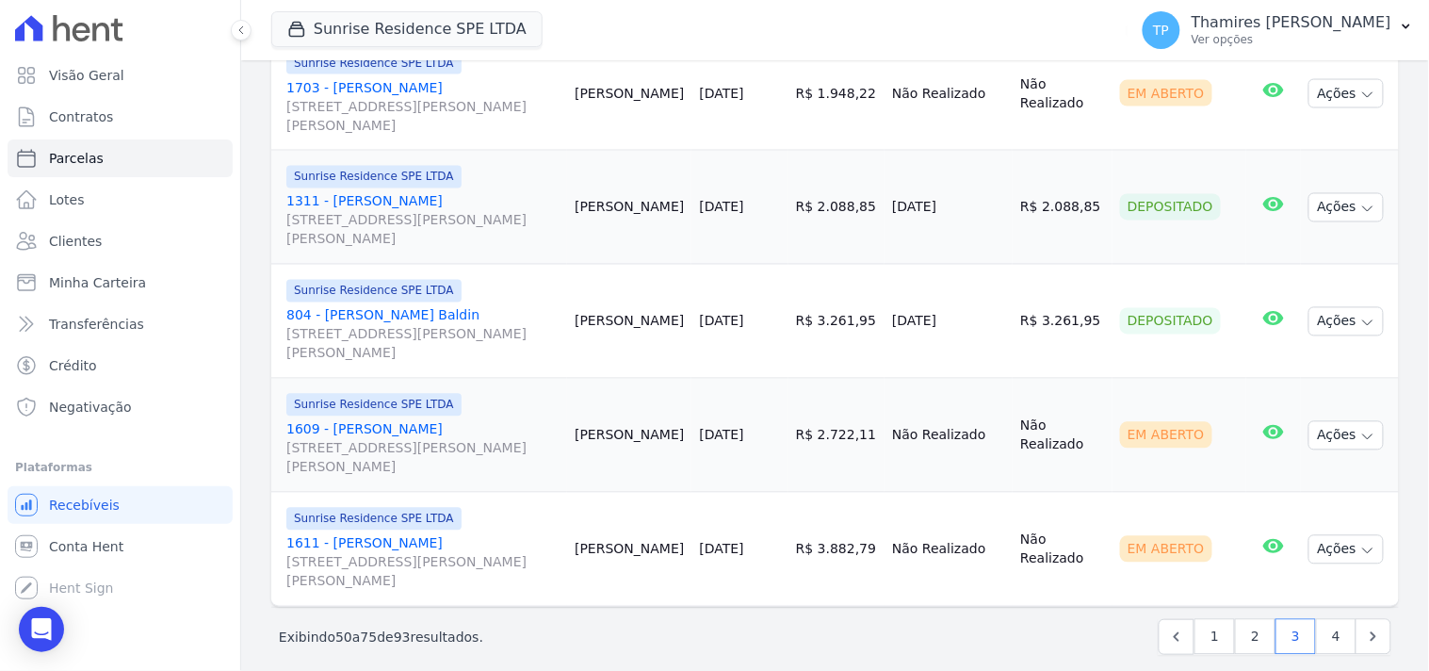
scroll to position [2678, 0]
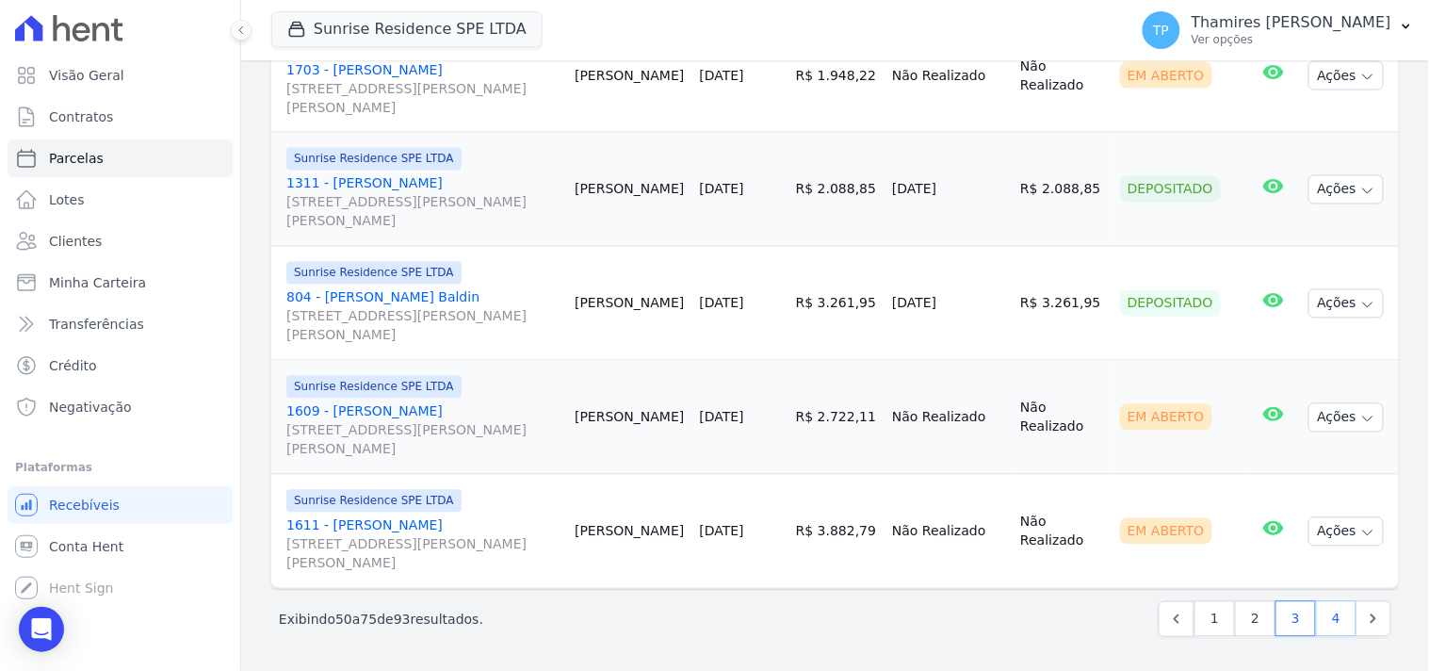
click at [1330, 620] on link "4" at bounding box center [1336, 619] width 41 height 36
select select
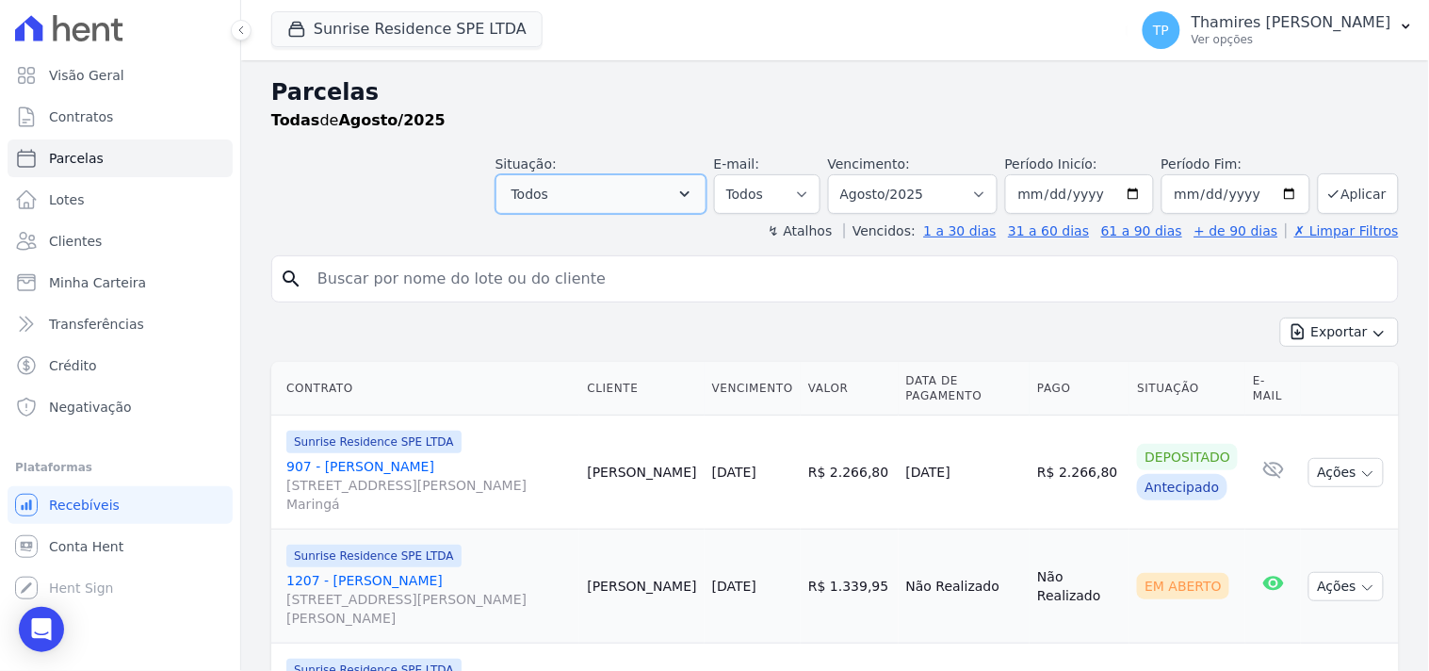
click at [594, 191] on button "Todos" at bounding box center [601, 194] width 211 height 40
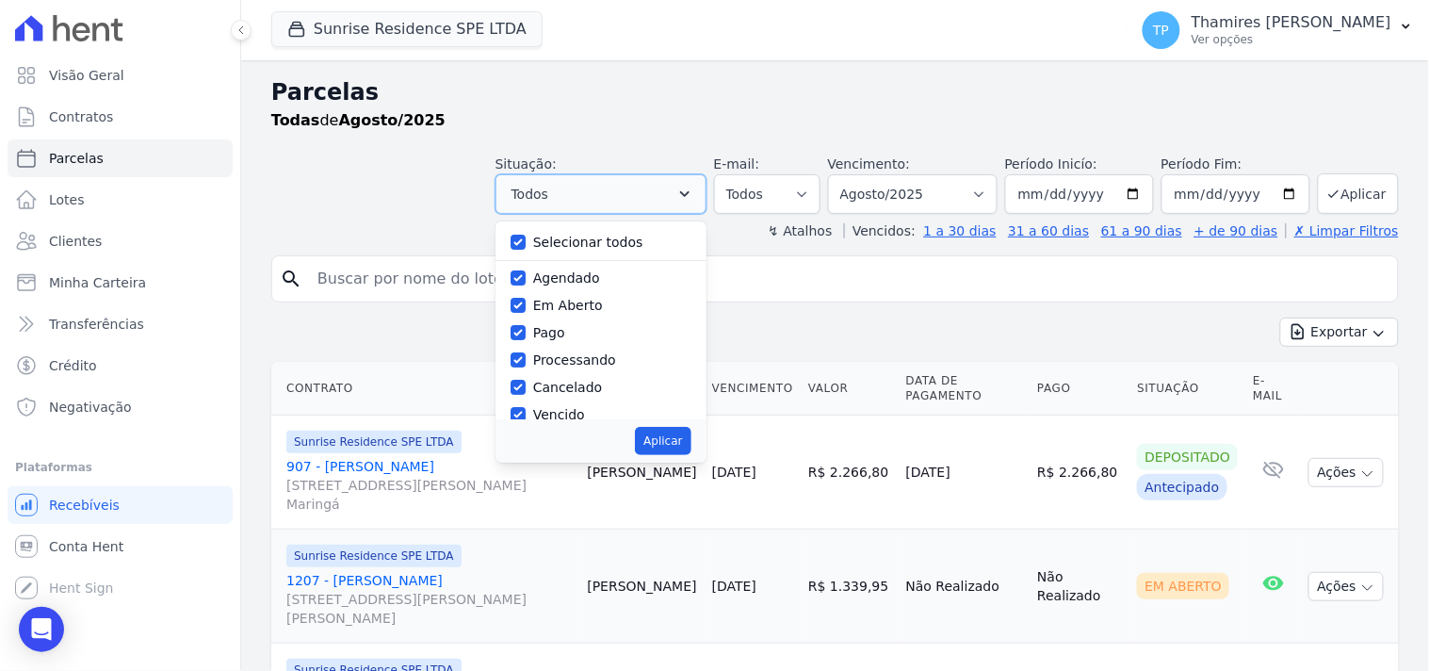
click at [594, 191] on button "Todos" at bounding box center [601, 194] width 211 height 40
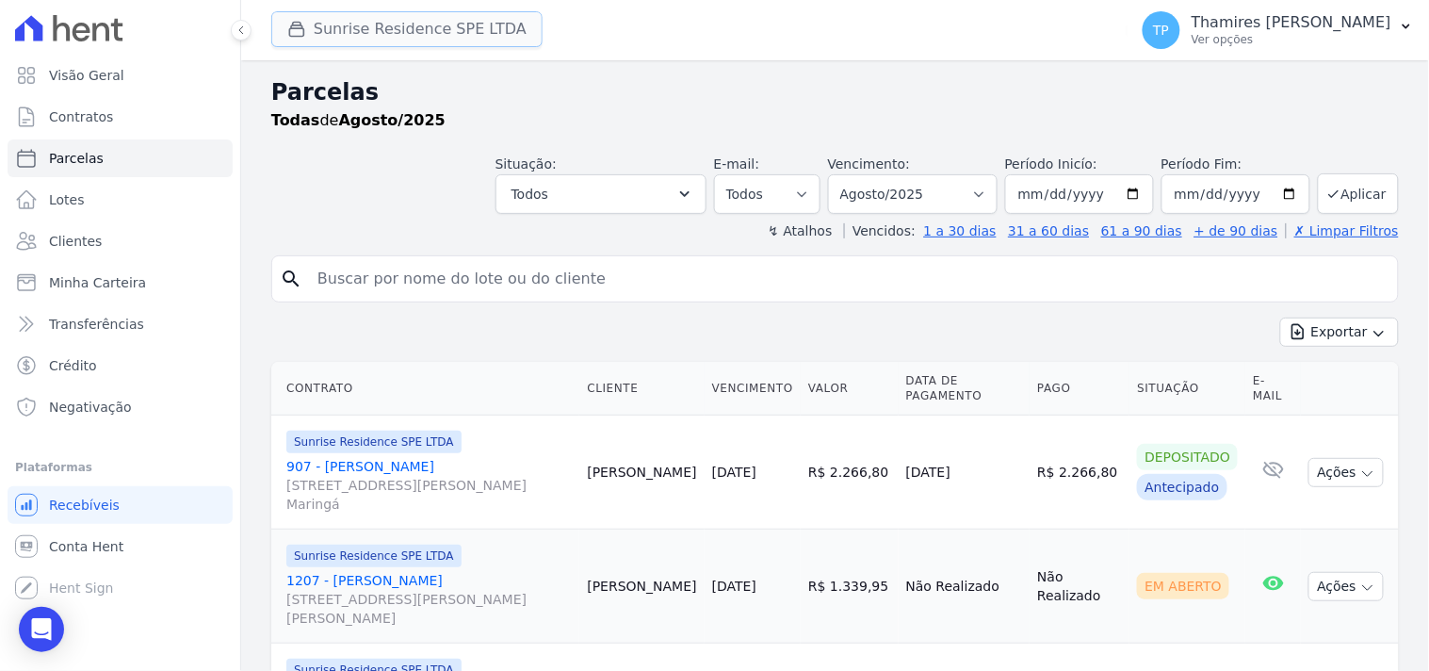
click at [464, 31] on button "Sunrise Residence SPE LTDA" at bounding box center [406, 29] width 271 height 36
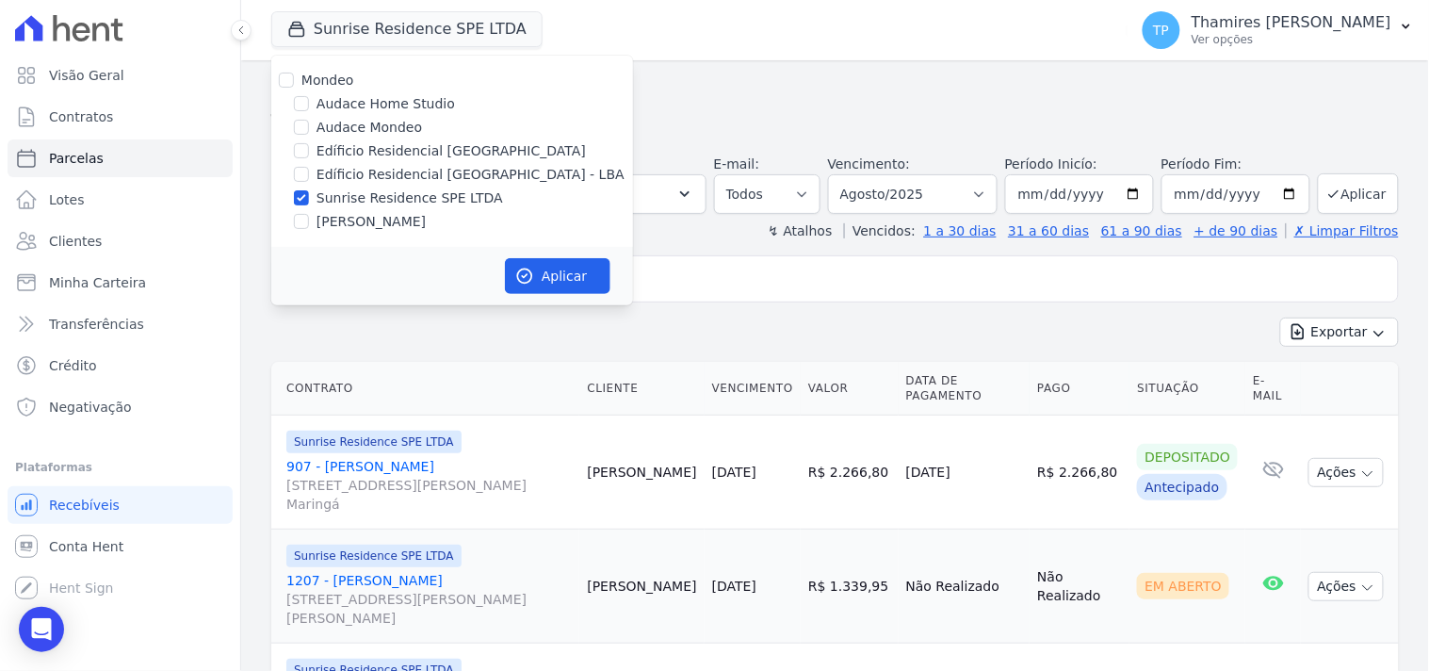
click at [419, 167] on label "Edíficio Residencial [GEOGRAPHIC_DATA] - LBA" at bounding box center [471, 175] width 308 height 20
click at [309, 167] on input "Edíficio Residencial [GEOGRAPHIC_DATA] - LBA" at bounding box center [301, 174] width 15 height 15
checkbox input "true"
click at [462, 189] on label "Sunrise Residence SPE LTDA" at bounding box center [410, 198] width 187 height 20
click at [309, 190] on input "Sunrise Residence SPE LTDA" at bounding box center [301, 197] width 15 height 15
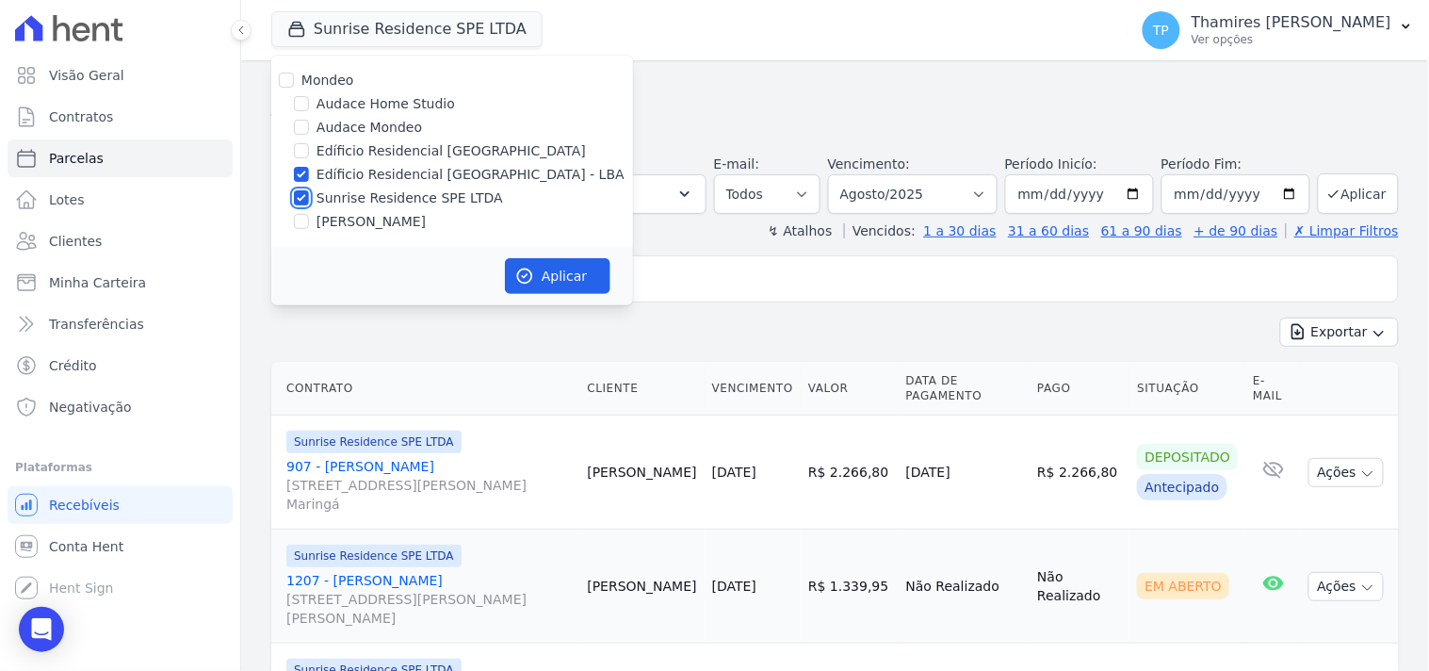
checkbox input "false"
click at [567, 286] on button "Aplicar" at bounding box center [558, 276] width 106 height 36
select select
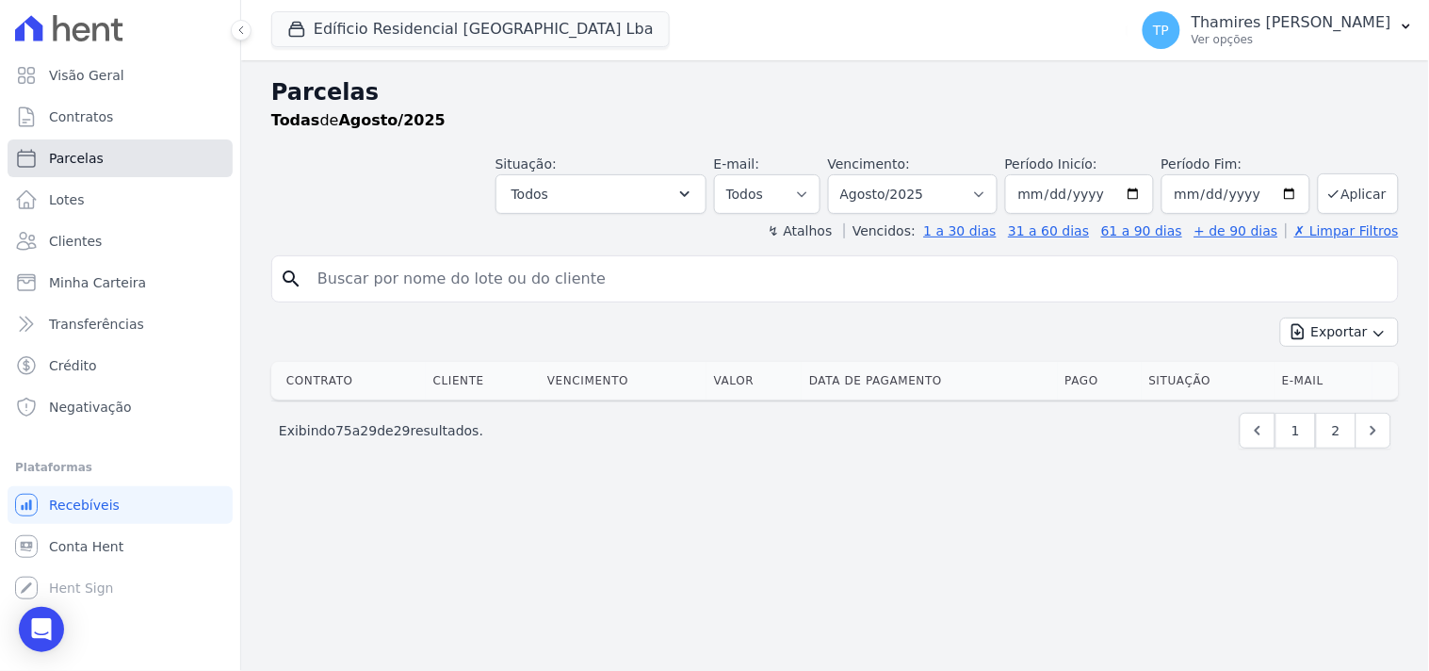
click at [89, 158] on span "Parcelas" at bounding box center [76, 158] width 55 height 19
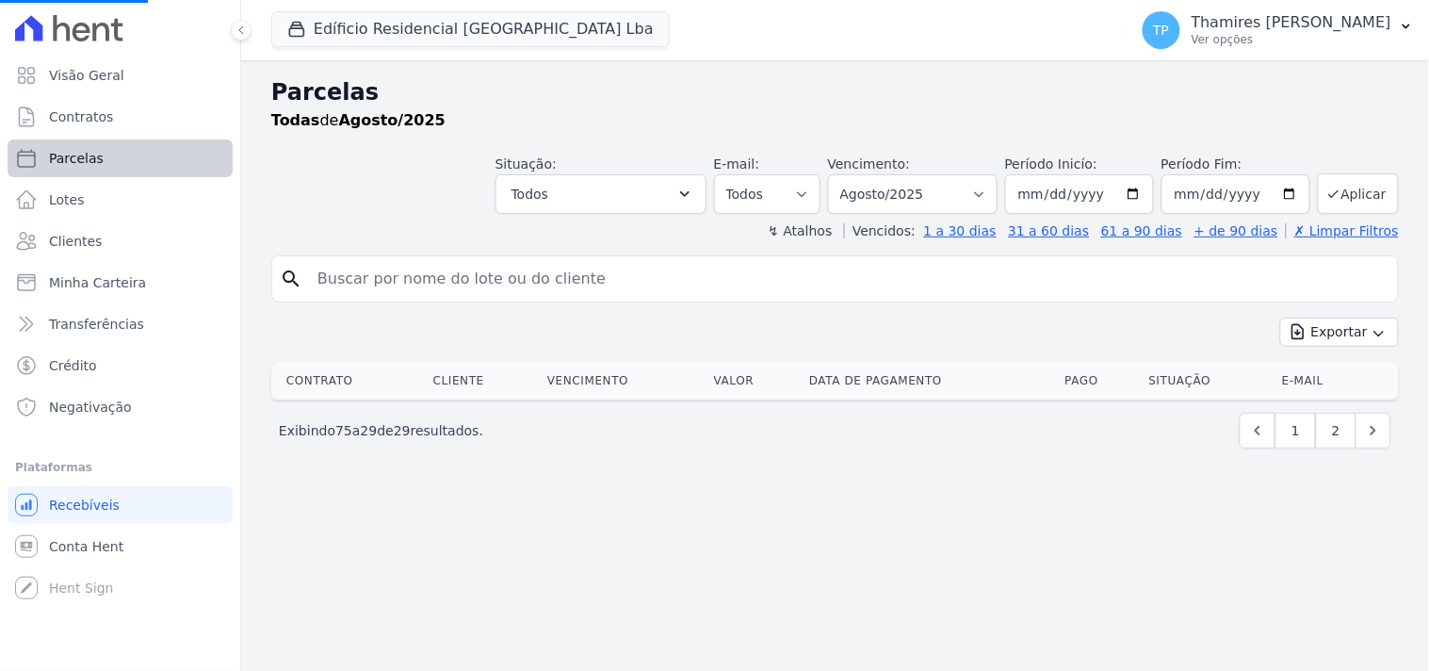
select select
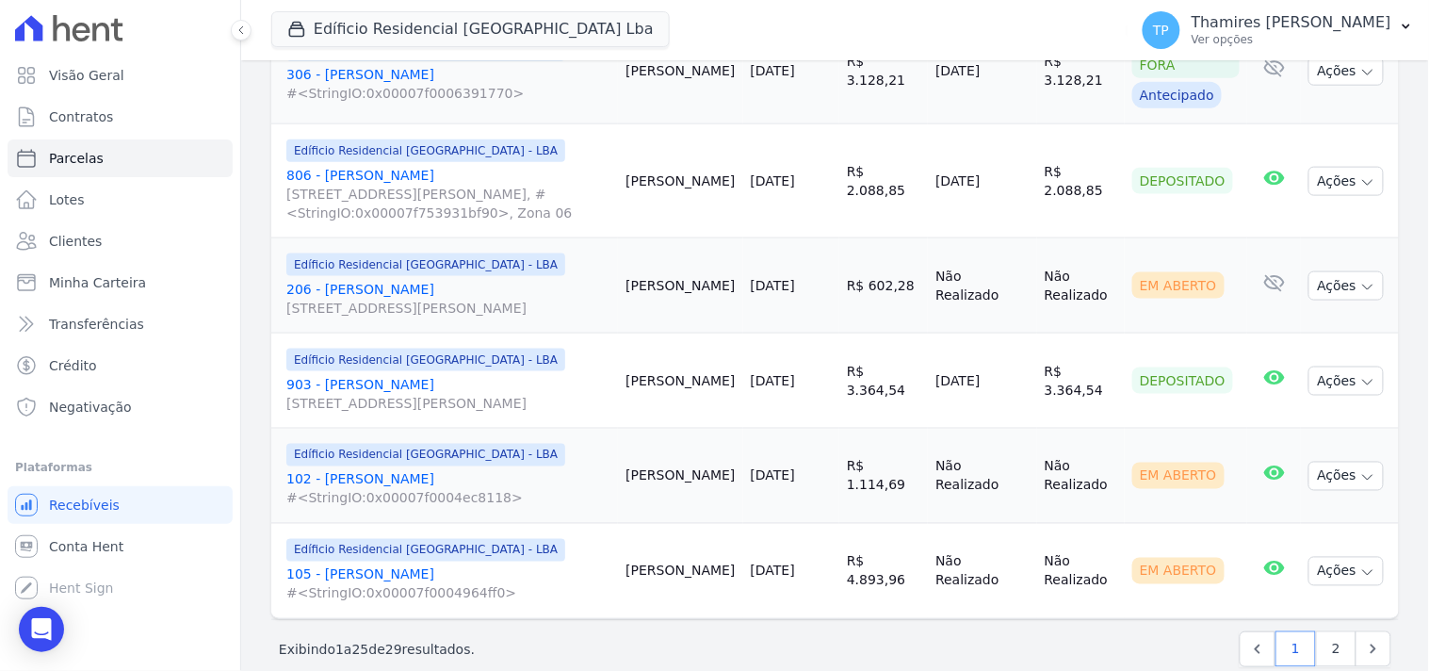
scroll to position [2409, 0]
drag, startPoint x: 906, startPoint y: 349, endPoint x: 1017, endPoint y: 352, distance: 111.2
click at [1017, 352] on tr "Edíficio Residencial Grevílea Park - LBA 903 - Maria Vitória Istchuk Rua Antôni…" at bounding box center [835, 379] width 1128 height 95
click at [1005, 427] on td "Não Realizado" at bounding box center [982, 474] width 108 height 95
click at [1334, 629] on link "2" at bounding box center [1336, 647] width 41 height 36
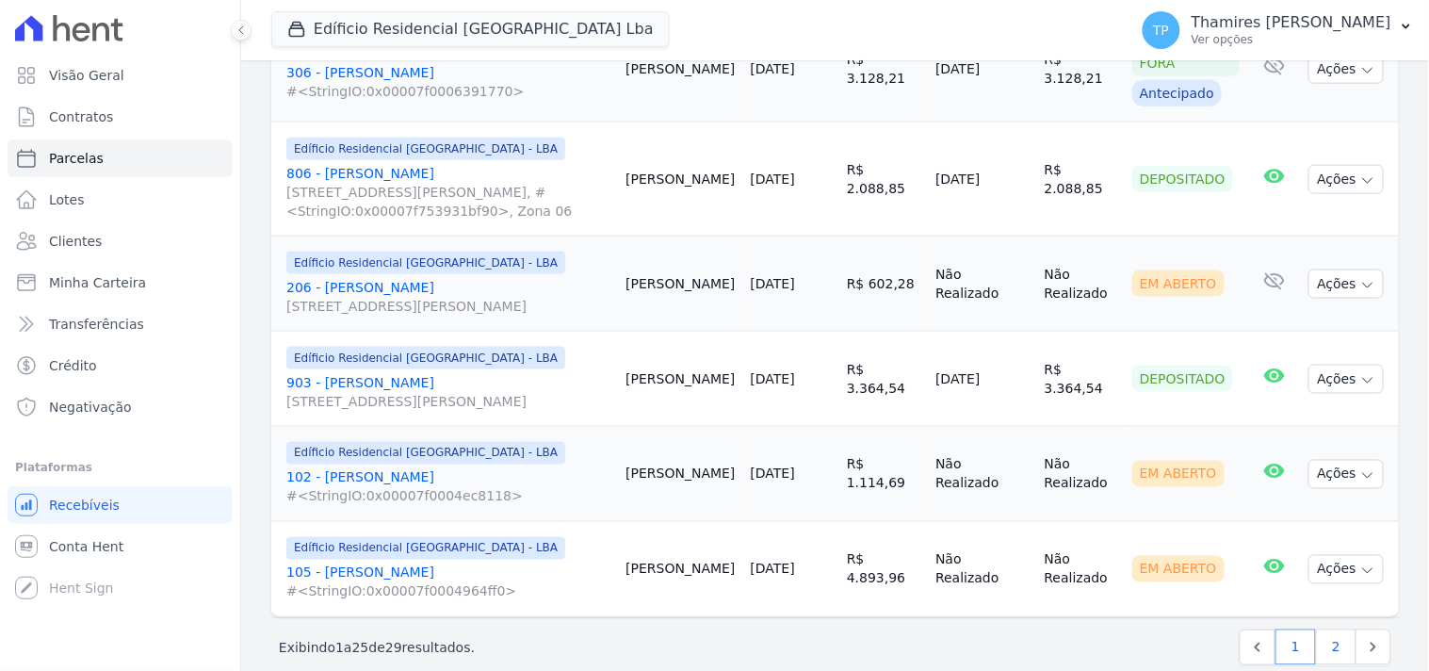
select select
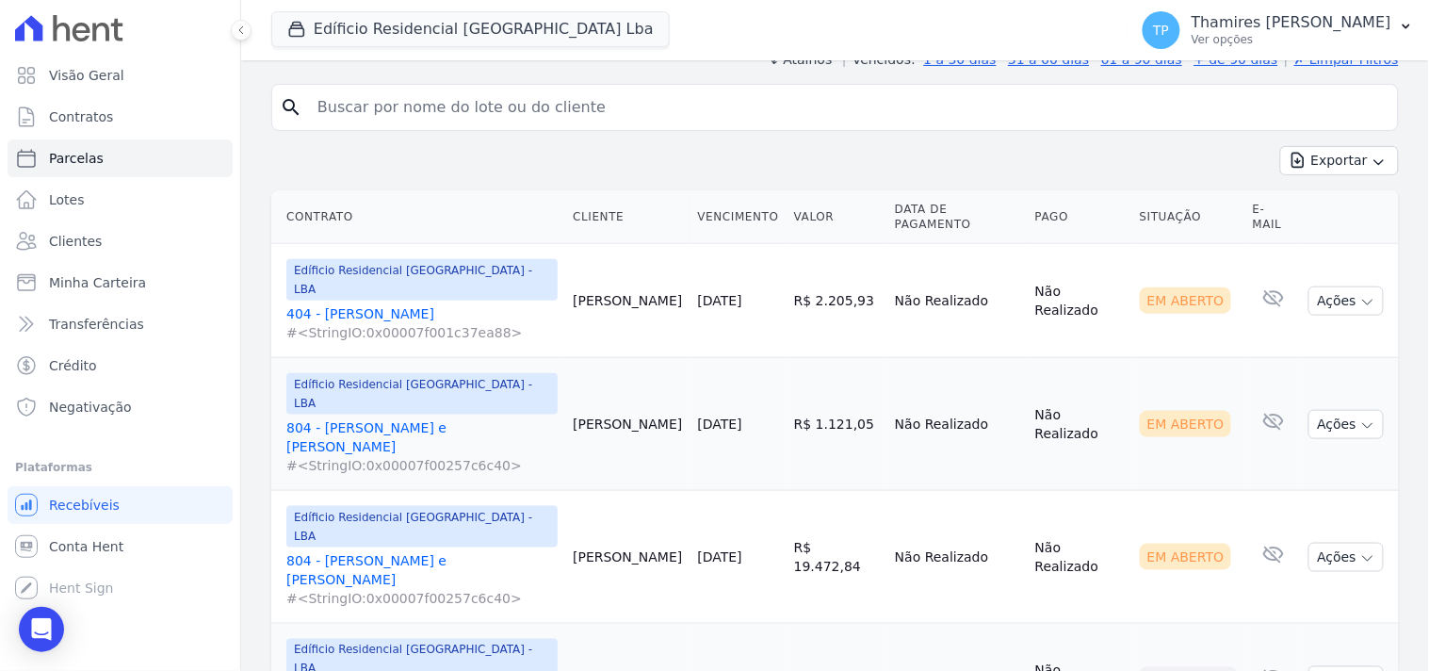
scroll to position [387, 0]
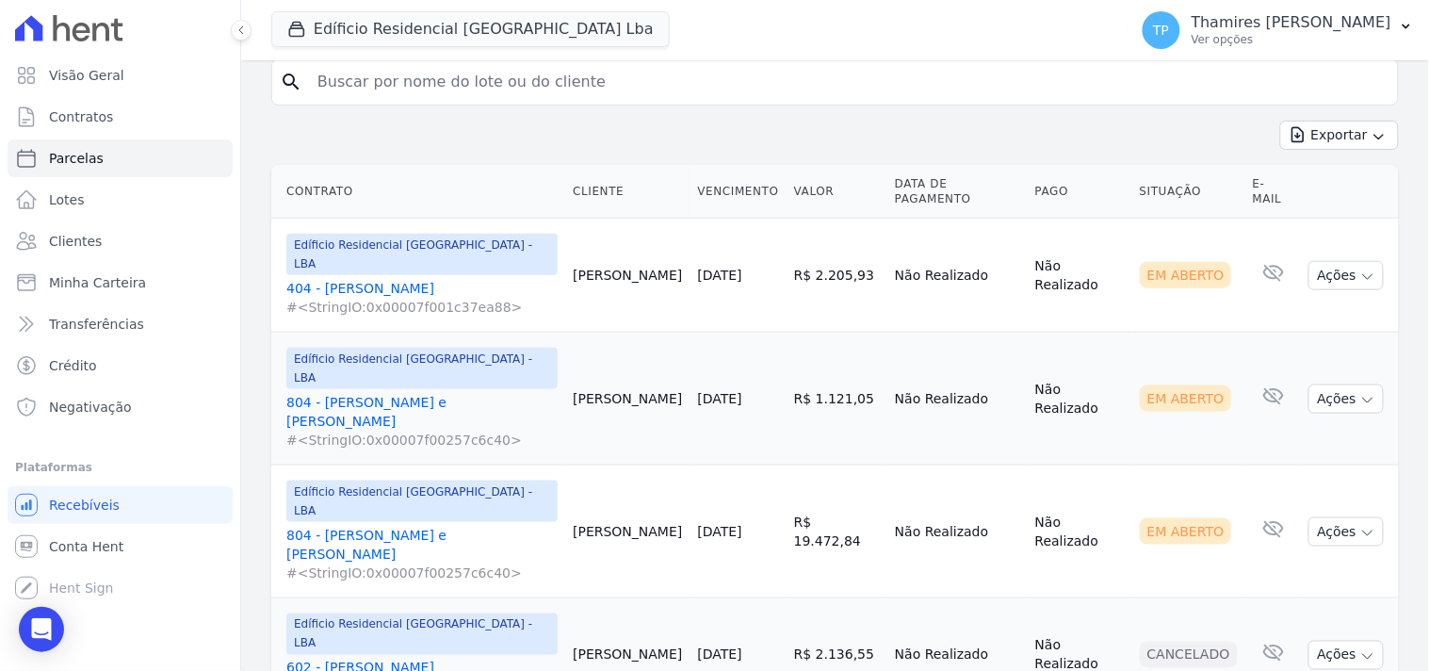
select select
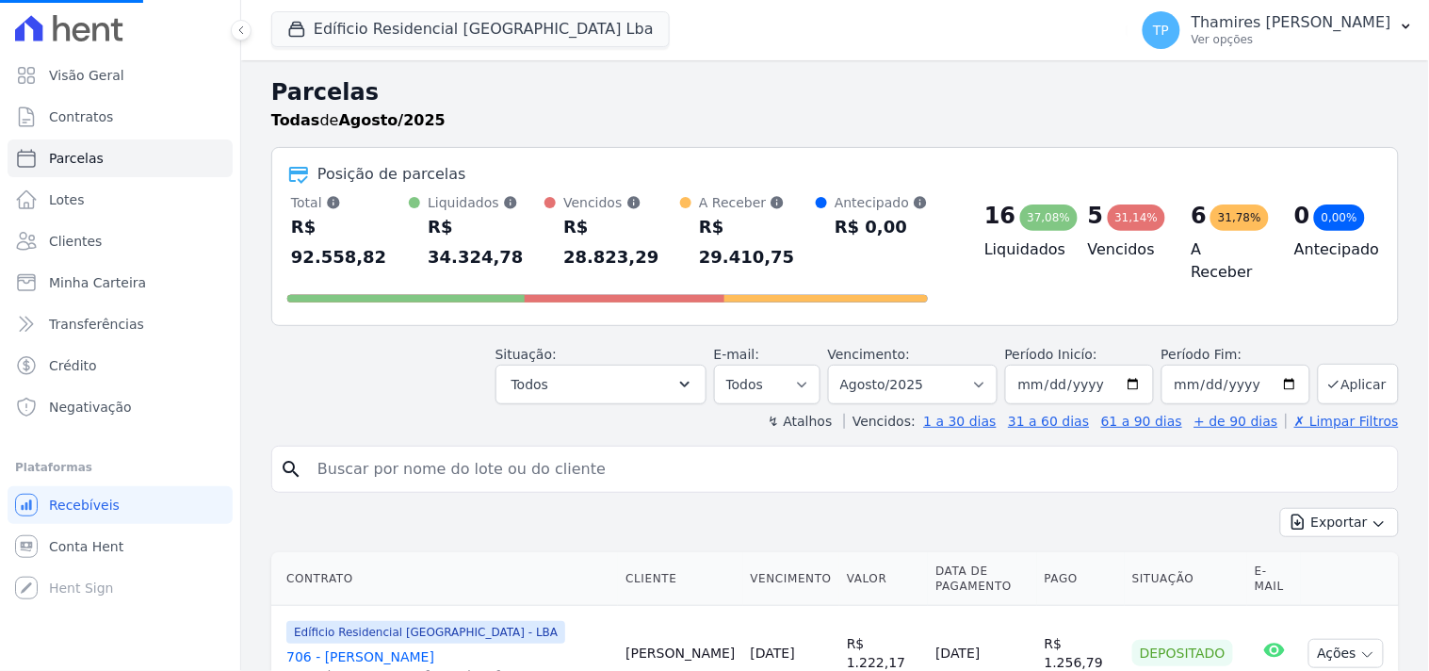
select select
click at [678, 365] on button "Todos" at bounding box center [601, 385] width 211 height 40
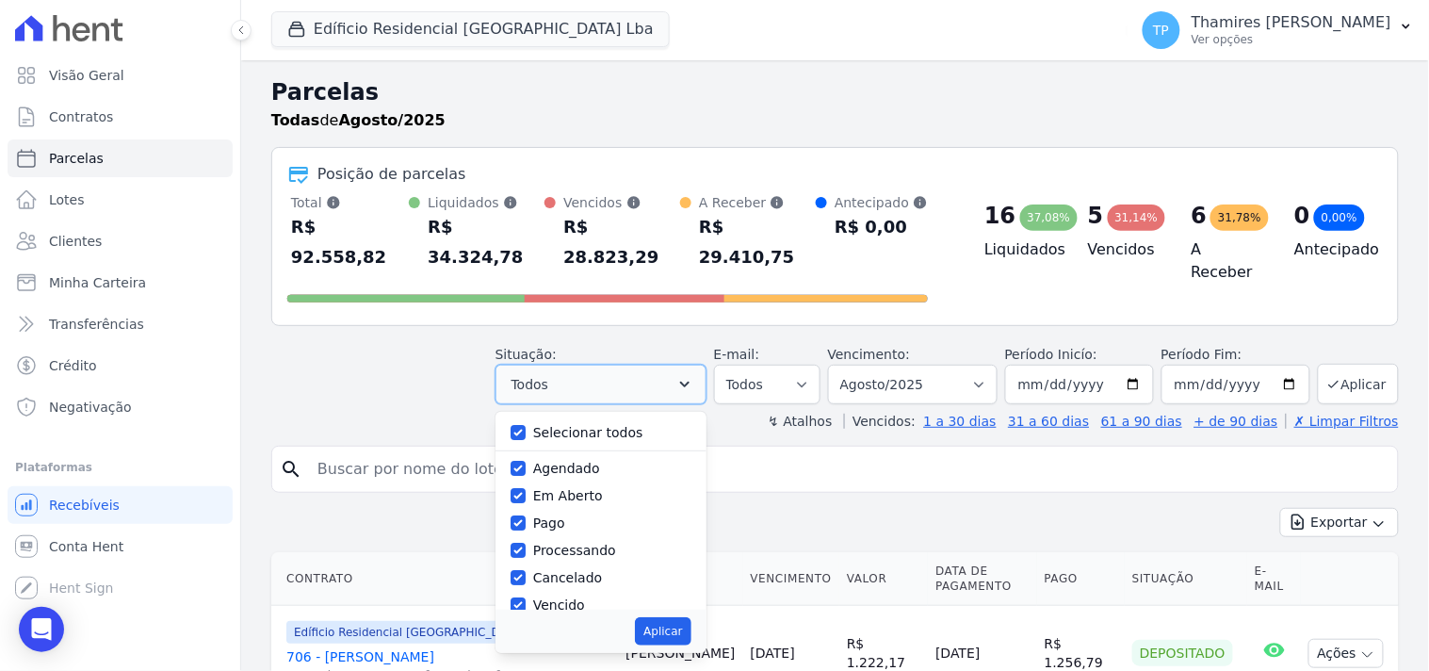
click at [676, 365] on button "Todos" at bounding box center [601, 385] width 211 height 40
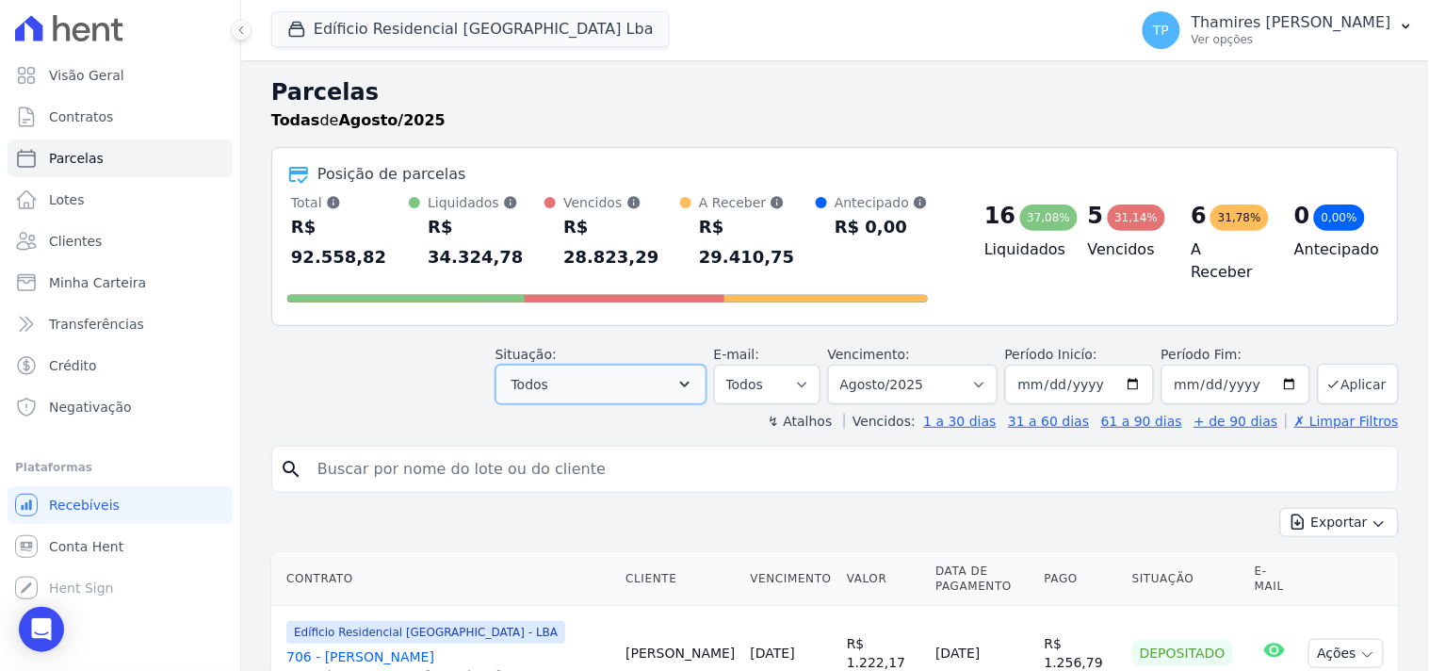
click at [594, 365] on button "Todos" at bounding box center [601, 385] width 211 height 40
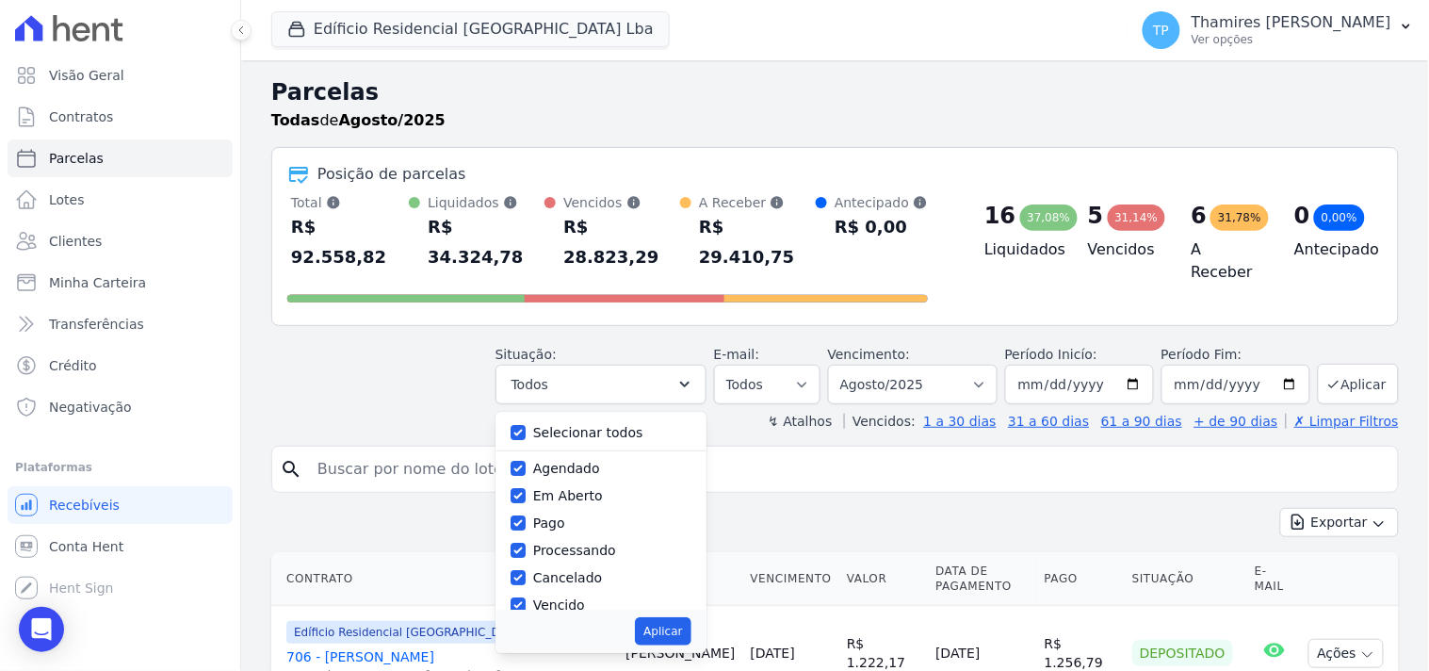
click at [567, 425] on label "Selecionar todos" at bounding box center [588, 432] width 110 height 15
click at [526, 425] on input "Selecionar todos" at bounding box center [518, 432] width 15 height 15
checkbox input "false"
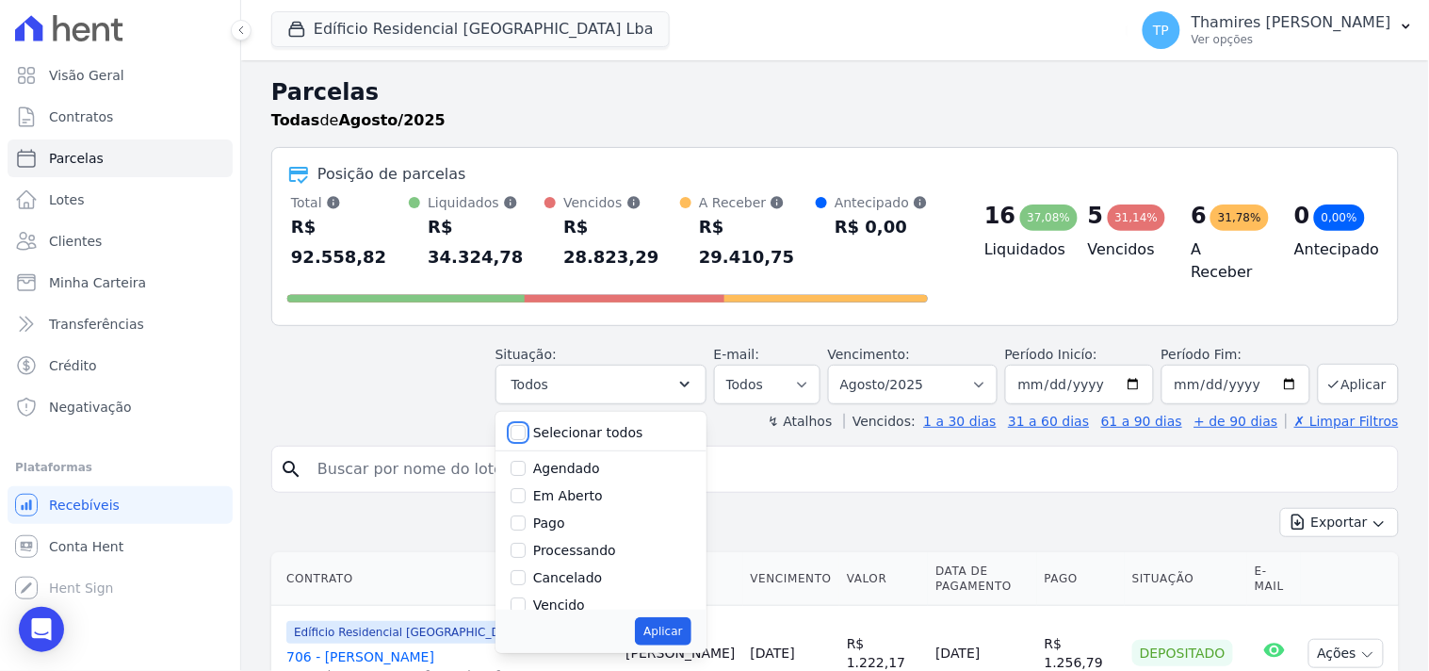
checkbox input "false"
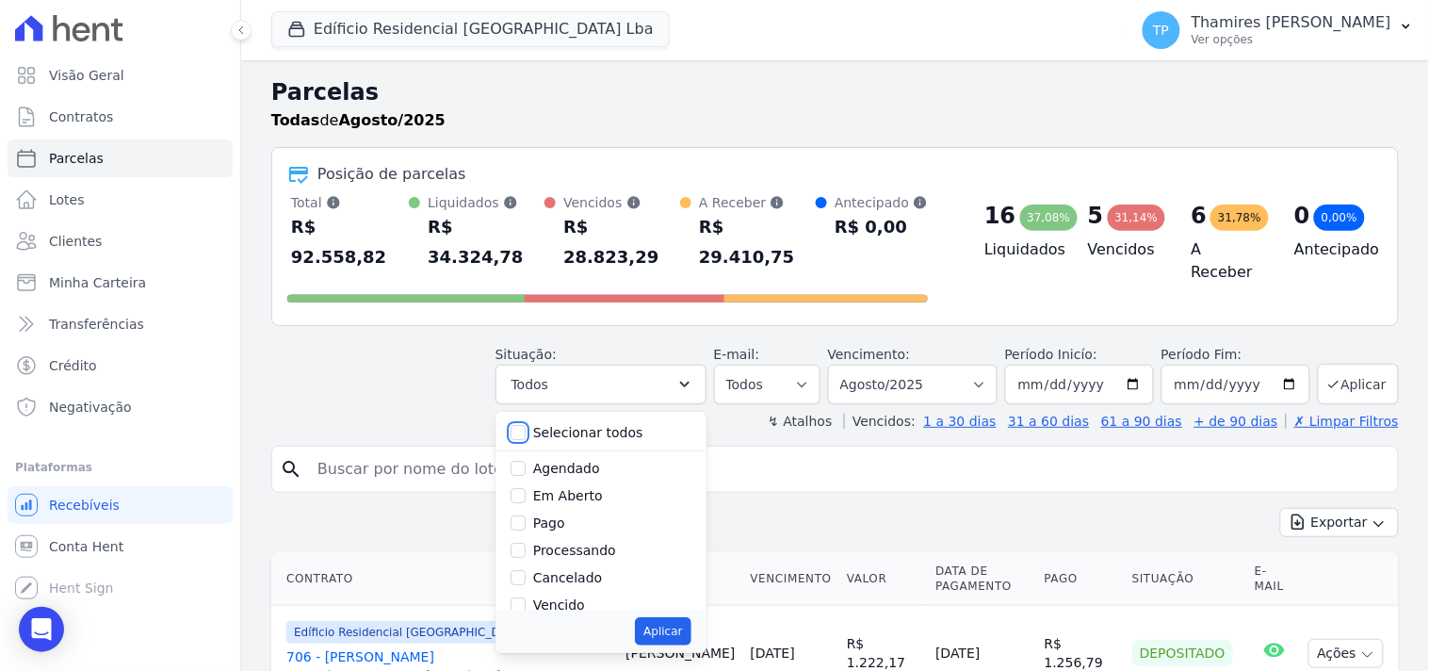
checkbox input "false"
click at [572, 493] on label "Vencido" at bounding box center [559, 500] width 52 height 15
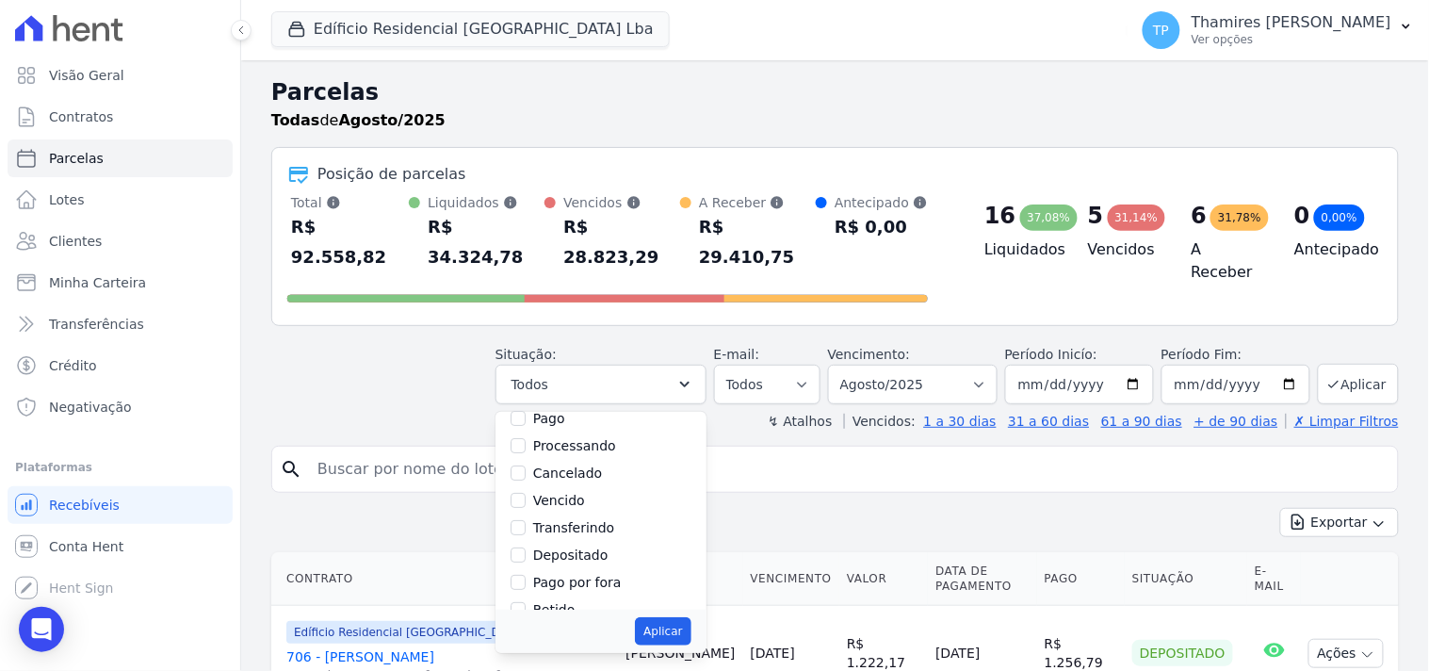
click at [526, 493] on input "Vencido" at bounding box center [518, 500] width 15 height 15
checkbox input "true"
click at [678, 617] on button "Aplicar" at bounding box center [663, 631] width 56 height 28
select select "overdue"
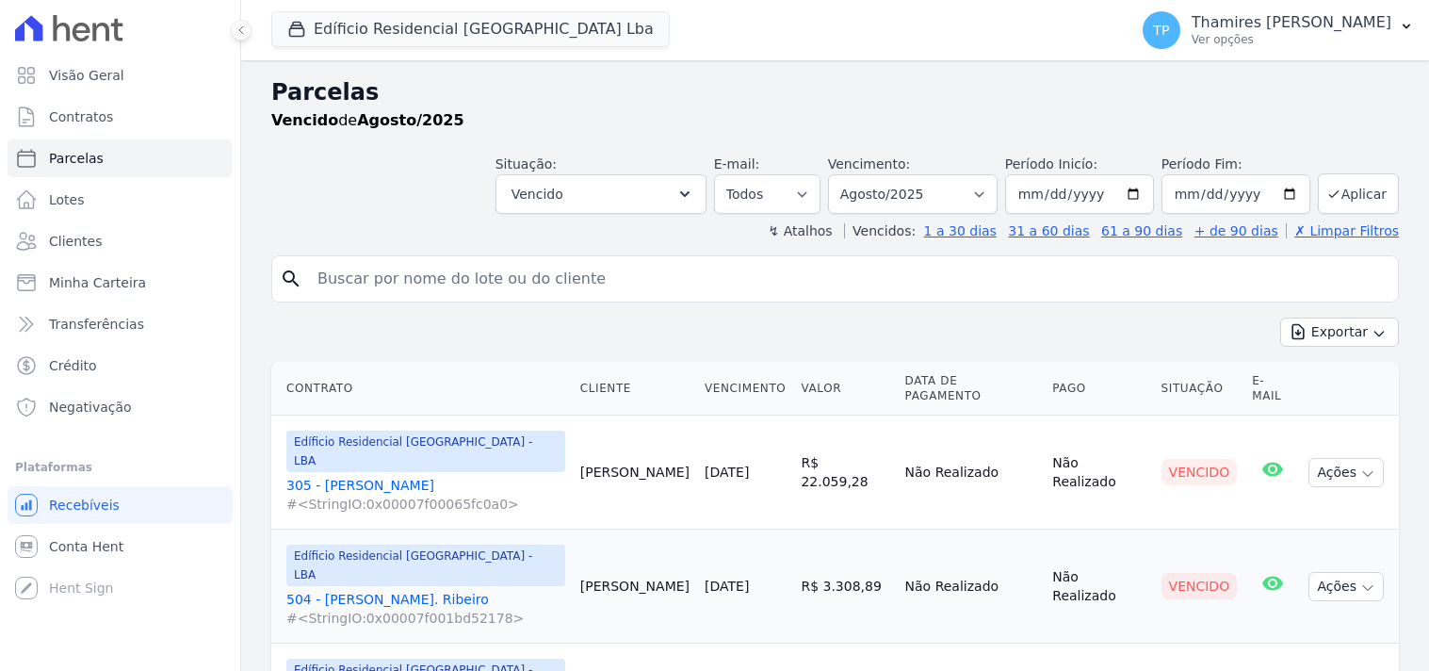
select select
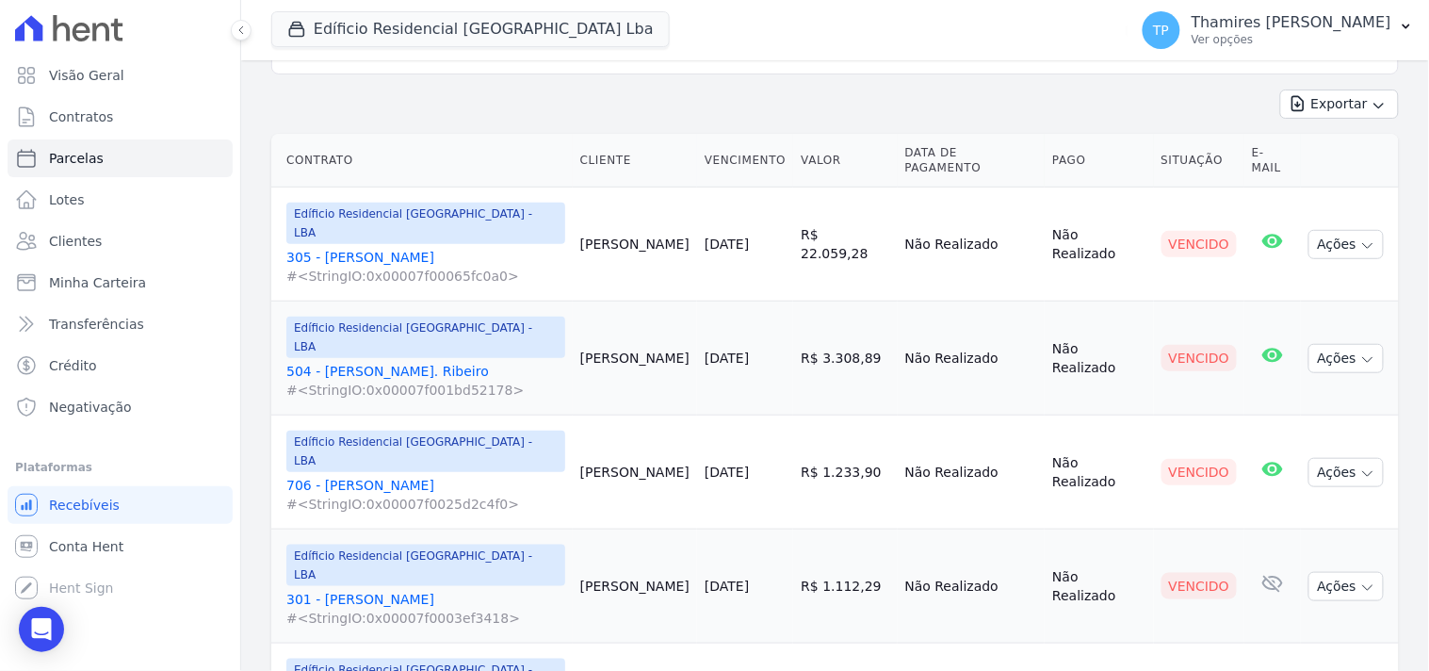
scroll to position [264, 0]
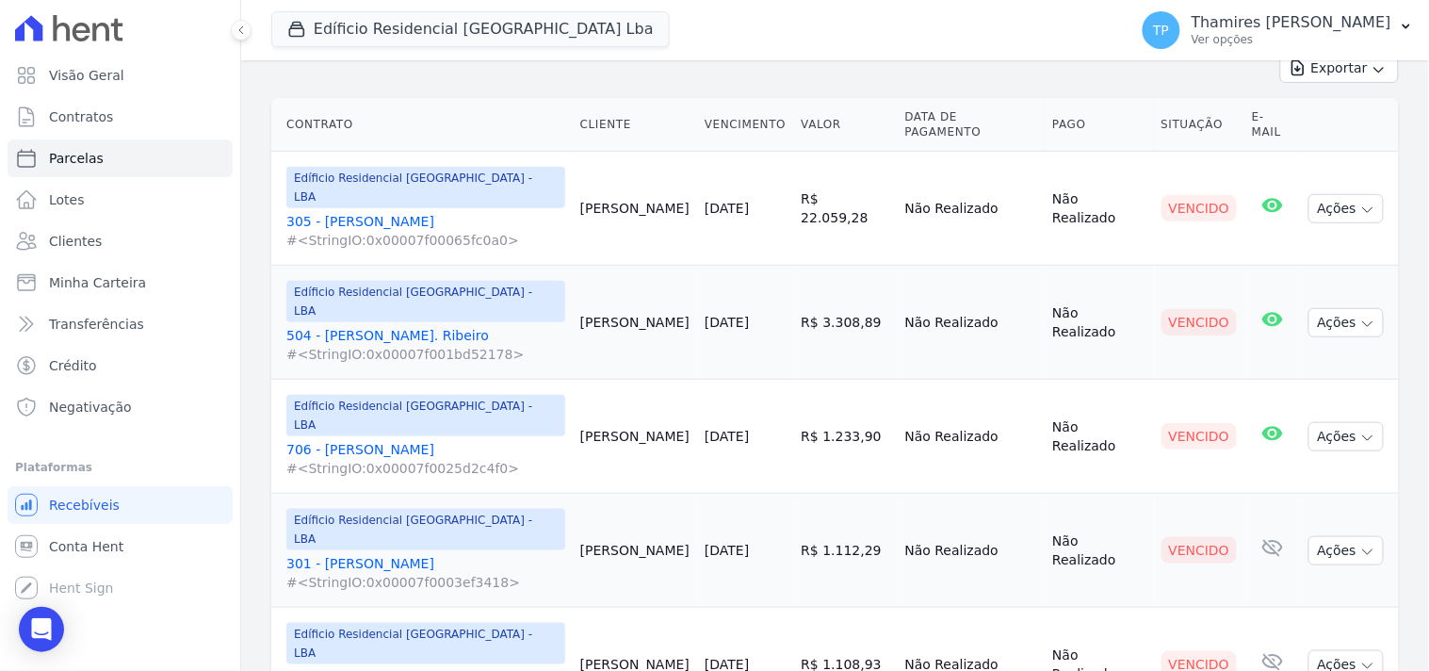
click at [473, 440] on link "706 - [PERSON_NAME] #<StringIO:0x00007f0025d2c4f0>" at bounding box center [425, 459] width 279 height 38
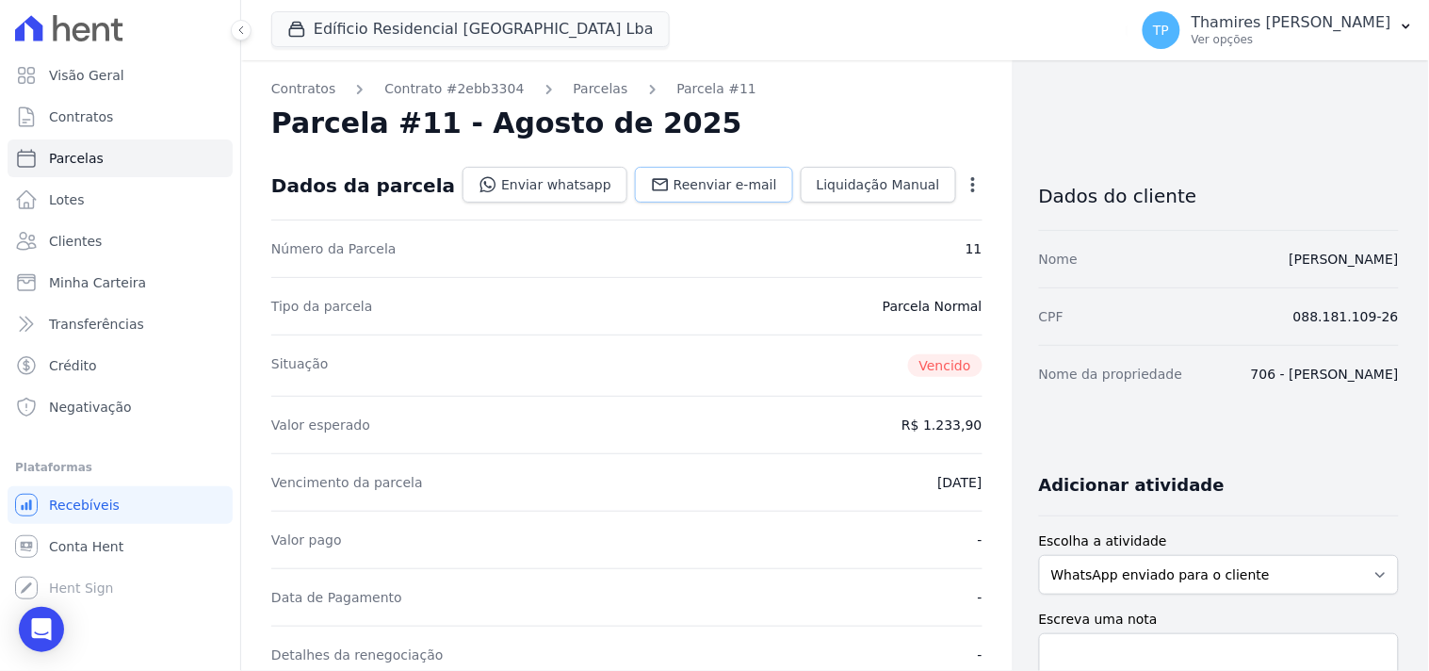
click at [676, 175] on span "Reenviar e-mail" at bounding box center [726, 184] width 104 height 19
click at [594, 180] on link "Enviar whatsapp" at bounding box center [545, 185] width 165 height 36
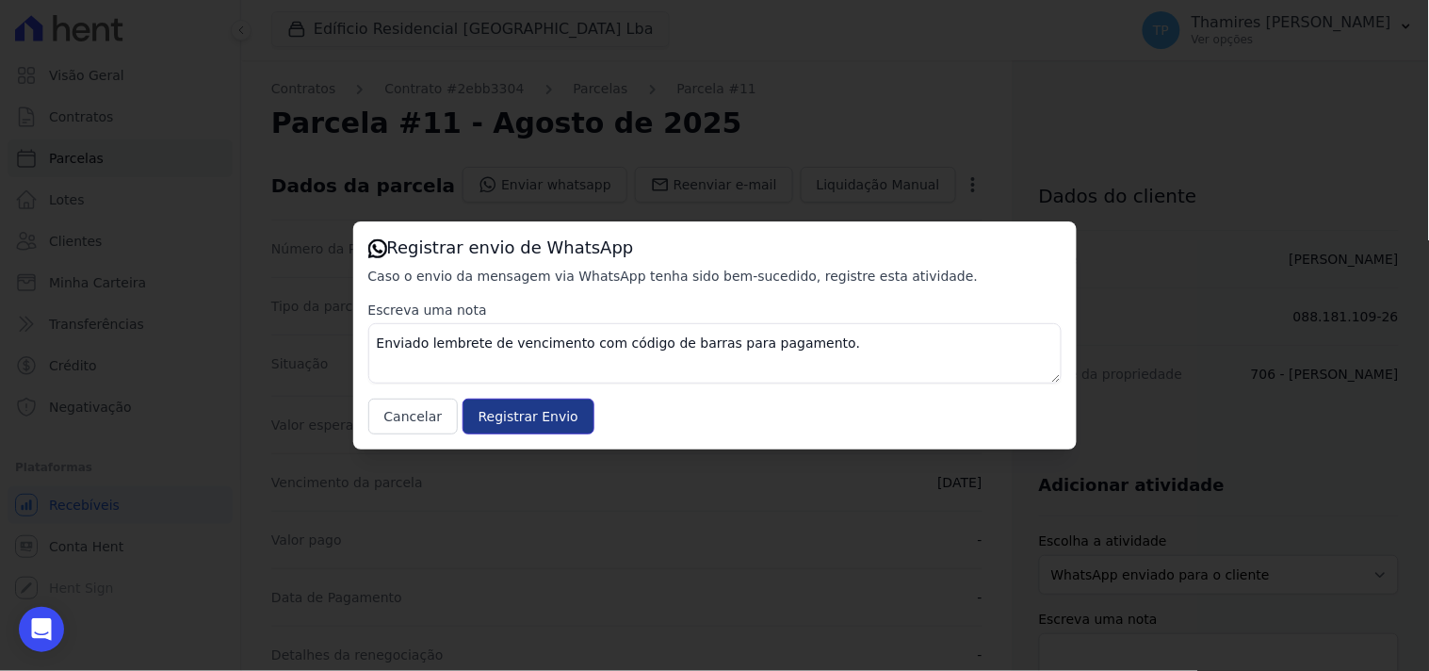
click at [513, 415] on input "Registrar Envio" at bounding box center [529, 417] width 132 height 36
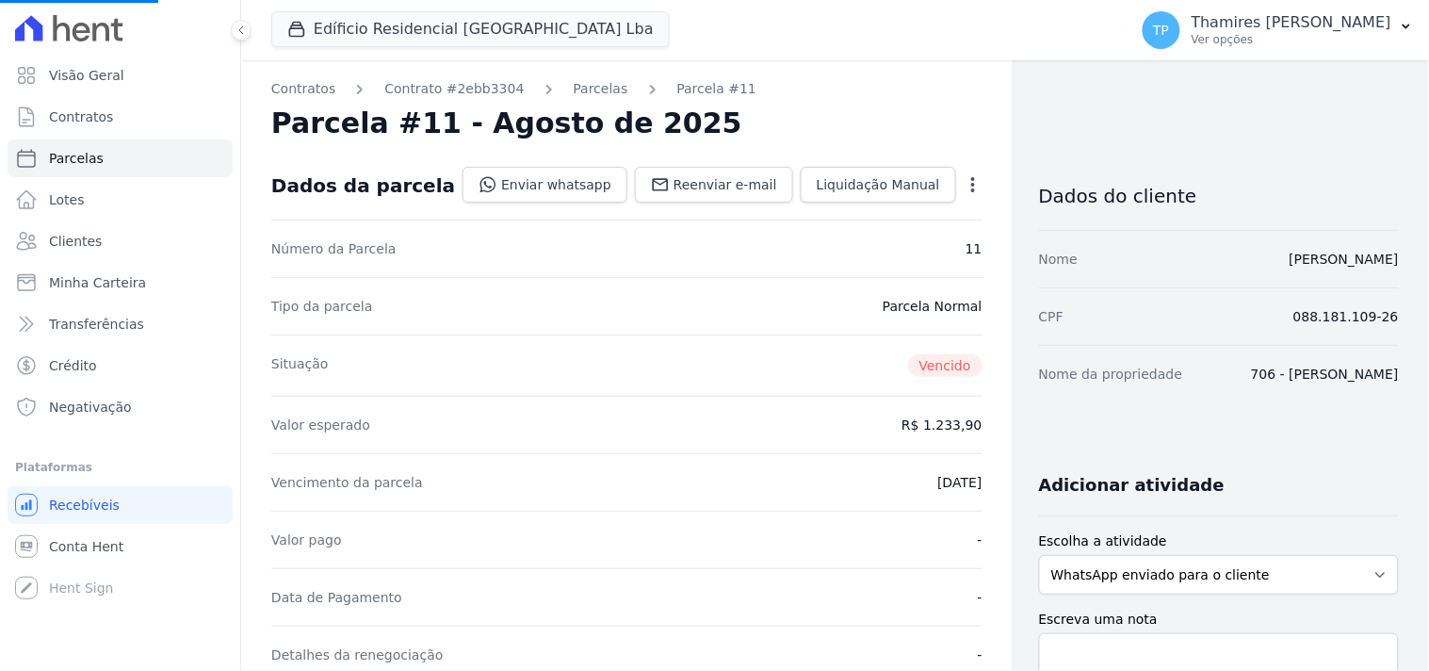
select select
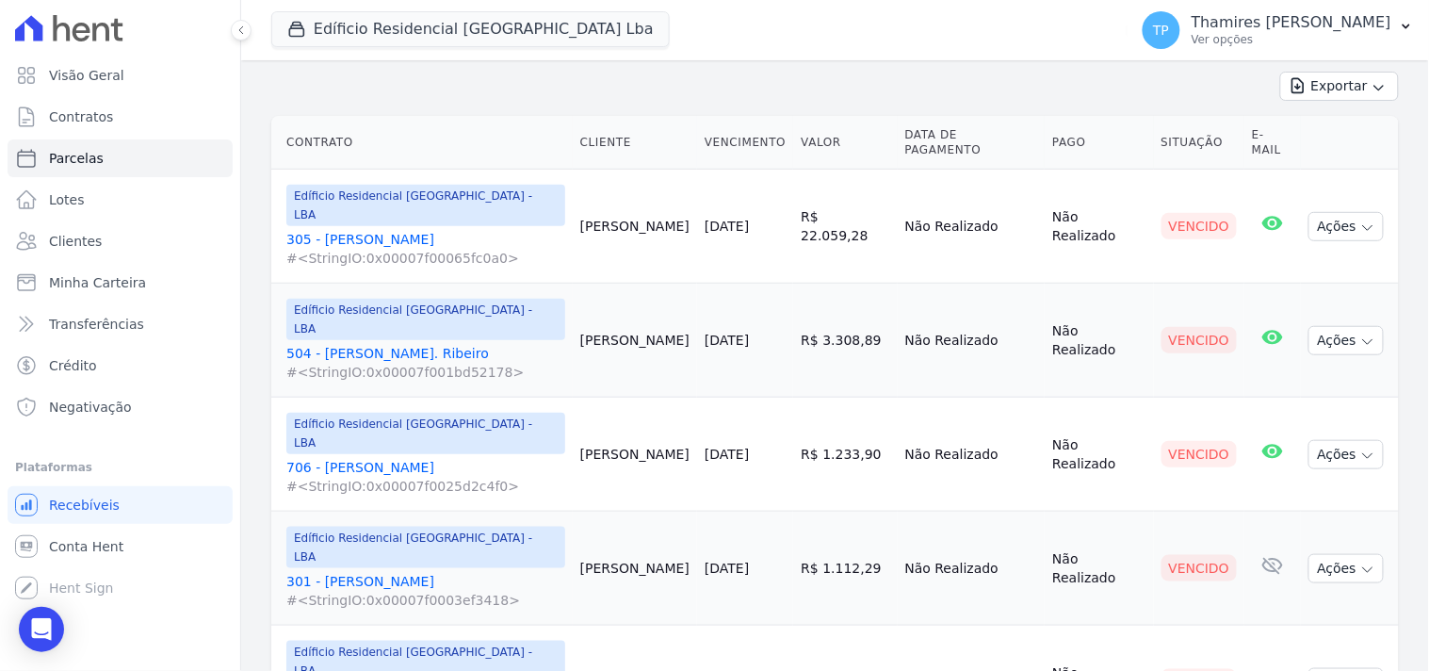
scroll to position [264, 0]
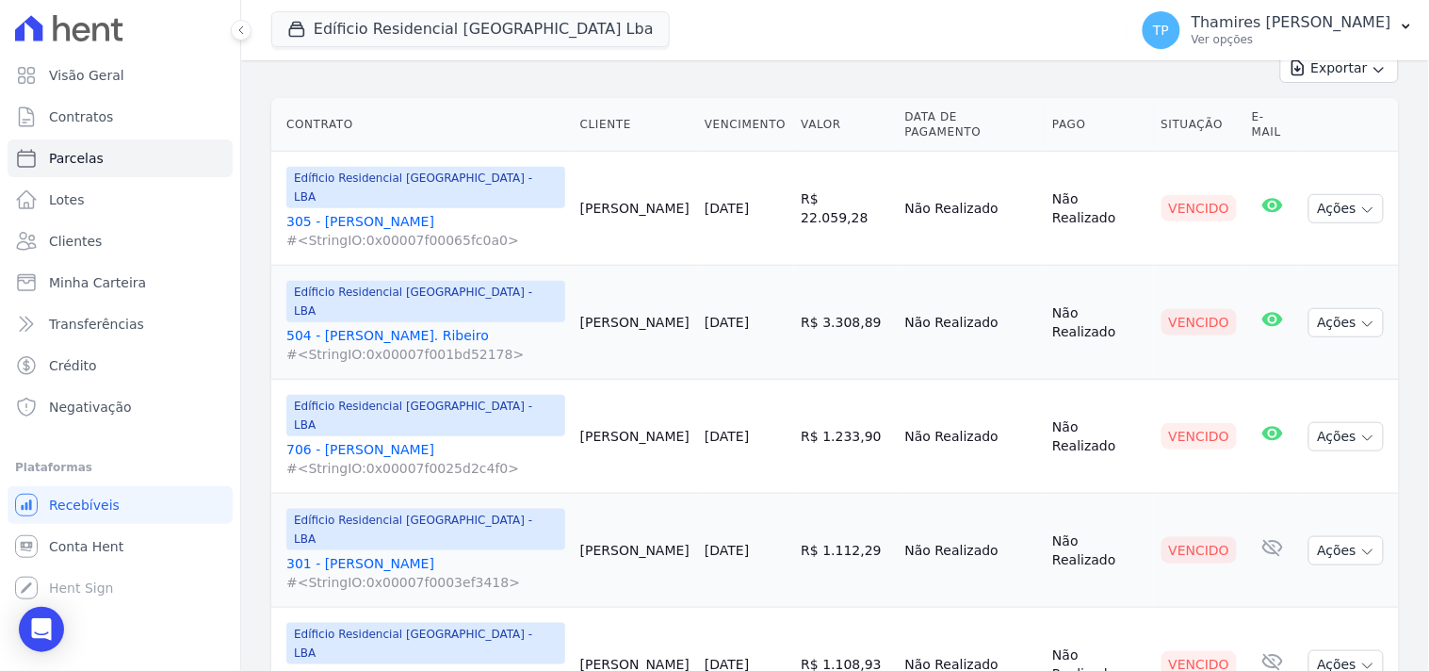
click at [359, 554] on link "301 - Carla Moreira #<StringIO:0x00007f0003ef3418>" at bounding box center [425, 573] width 279 height 38
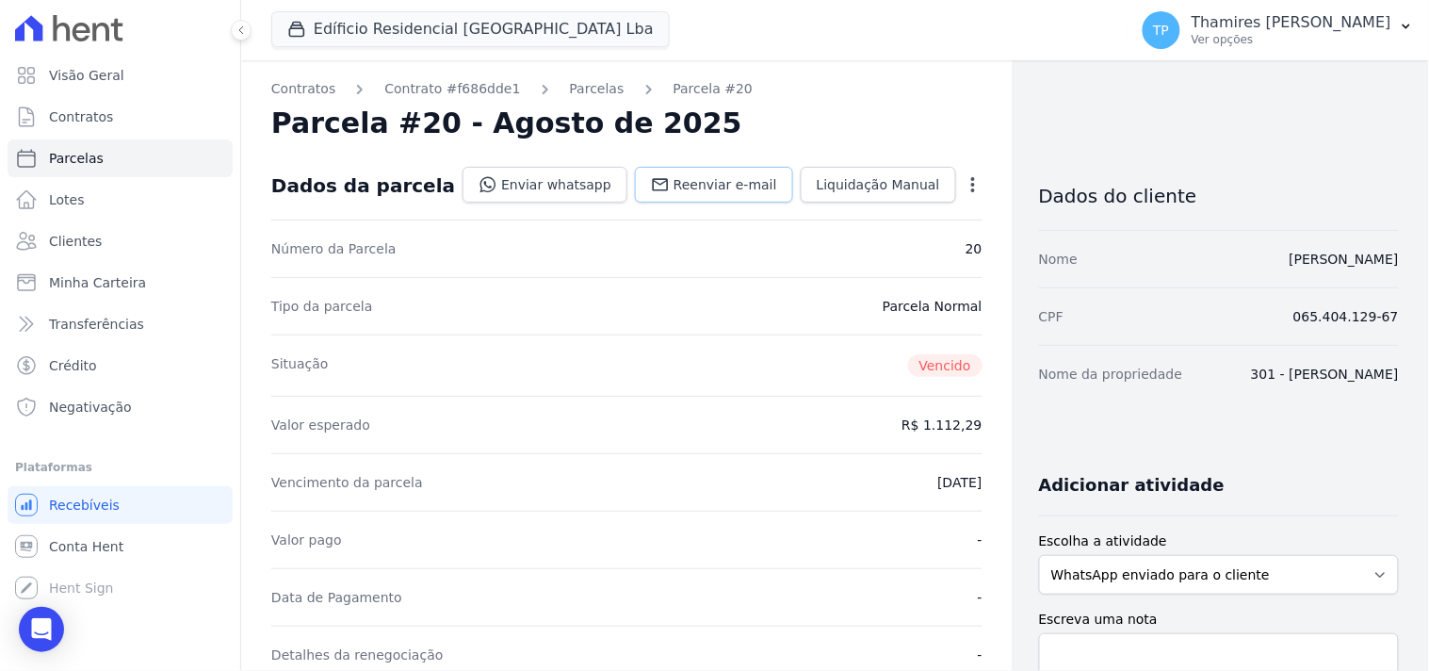
click at [674, 191] on span "Reenviar e-mail" at bounding box center [726, 184] width 104 height 19
click at [544, 188] on link "Enviar whatsapp" at bounding box center [545, 185] width 165 height 36
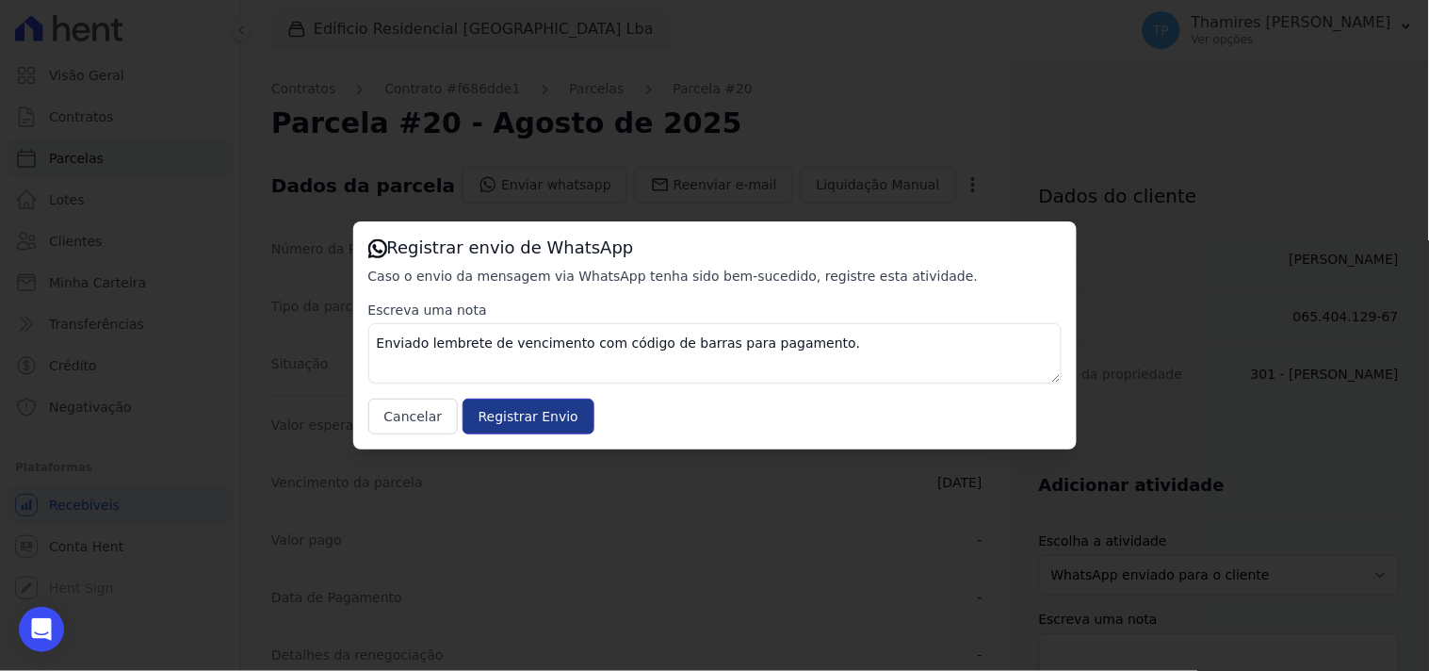
click at [525, 411] on input "Registrar Envio" at bounding box center [529, 417] width 132 height 36
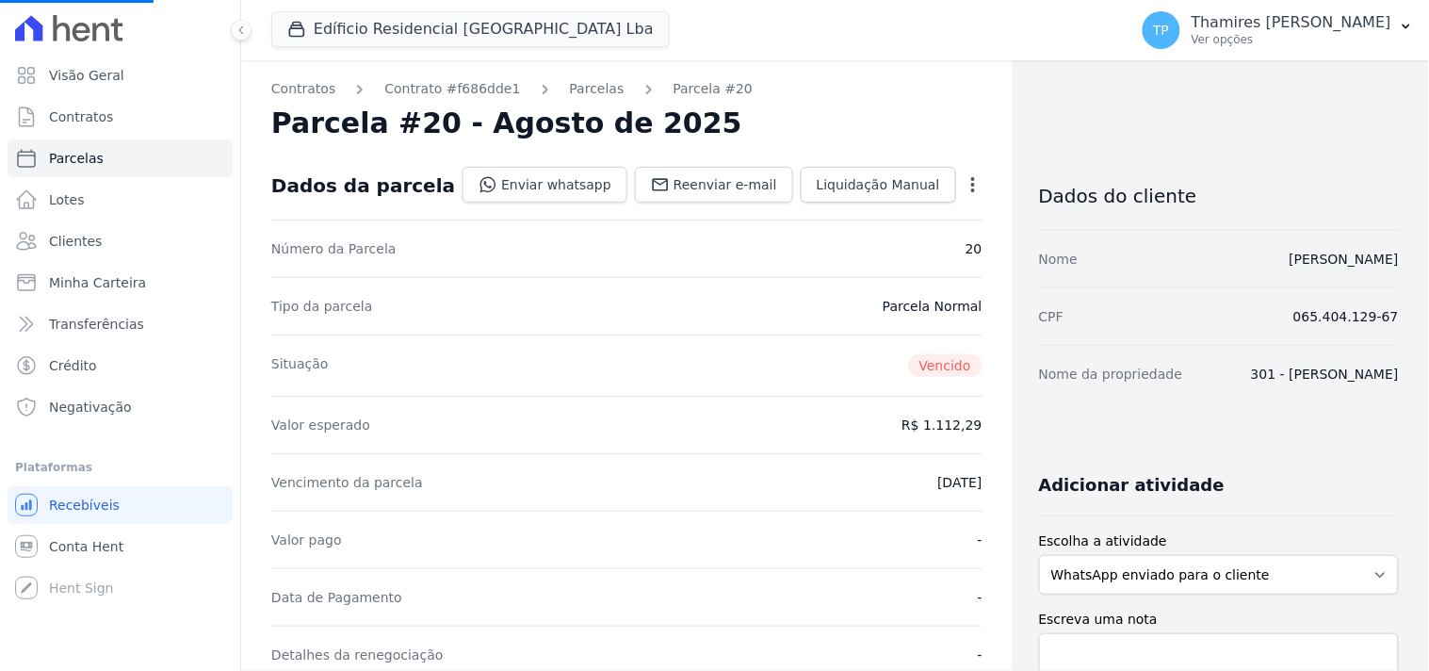
select select
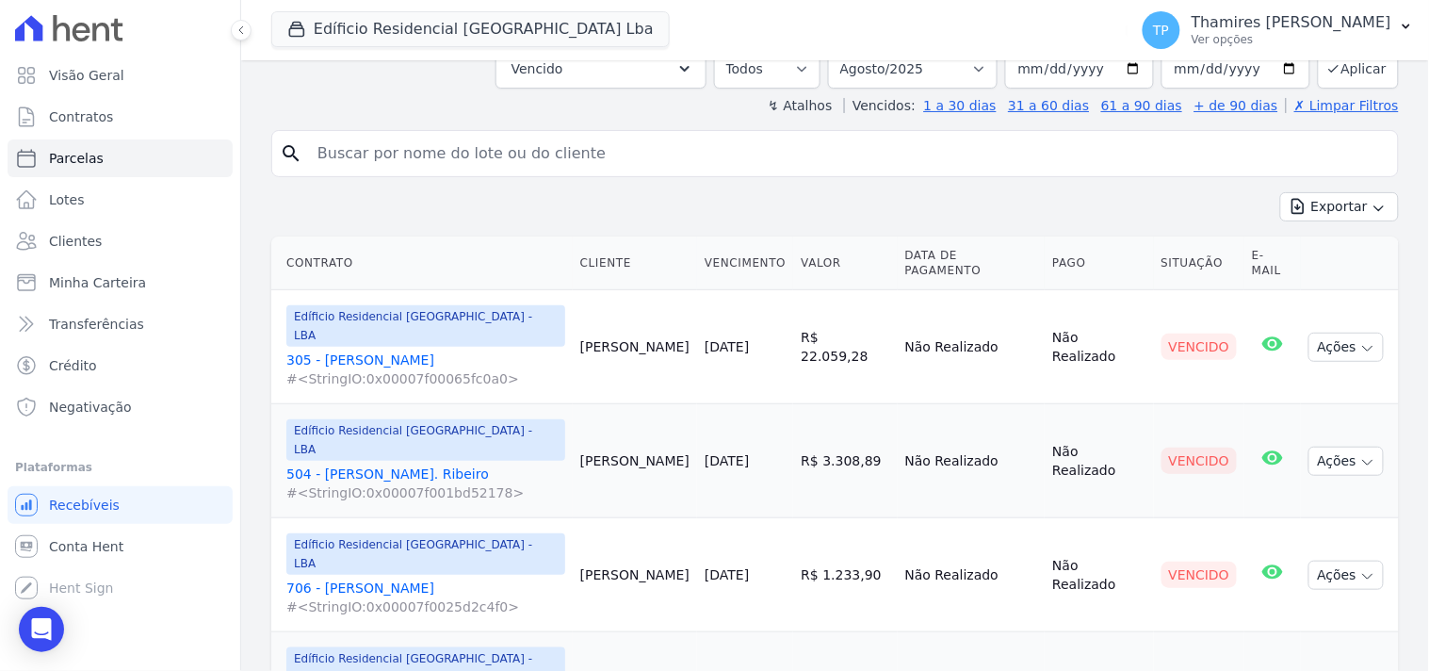
scroll to position [264, 0]
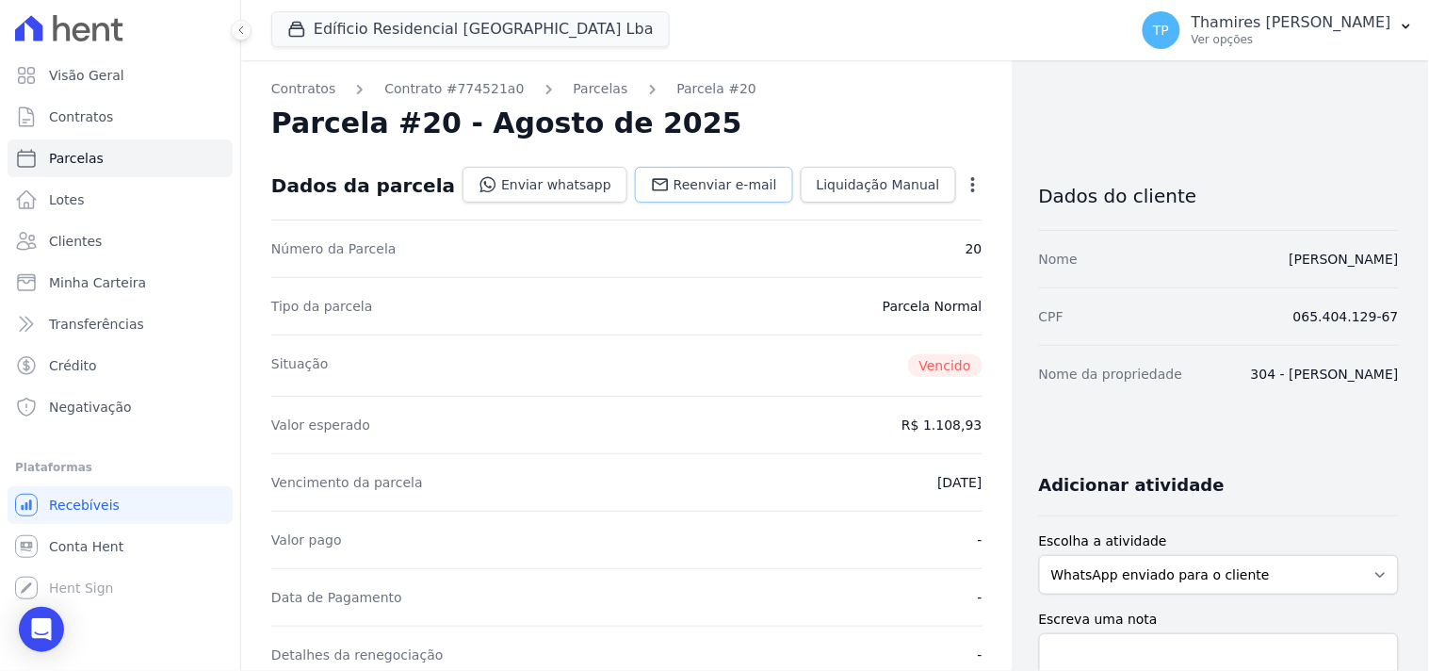
click at [713, 177] on span "Reenviar e-mail" at bounding box center [726, 184] width 104 height 19
click at [554, 182] on link "Enviar whatsapp" at bounding box center [545, 185] width 165 height 36
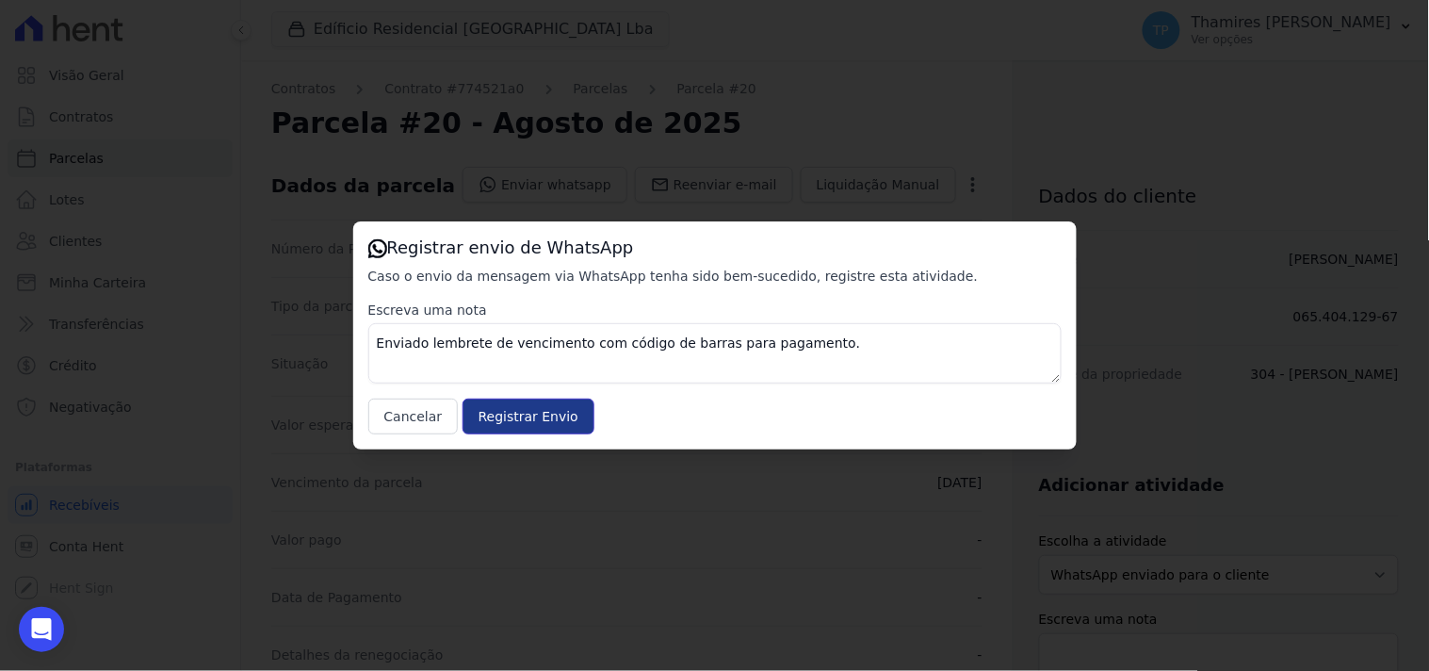
click at [520, 426] on input "Registrar Envio" at bounding box center [529, 417] width 132 height 36
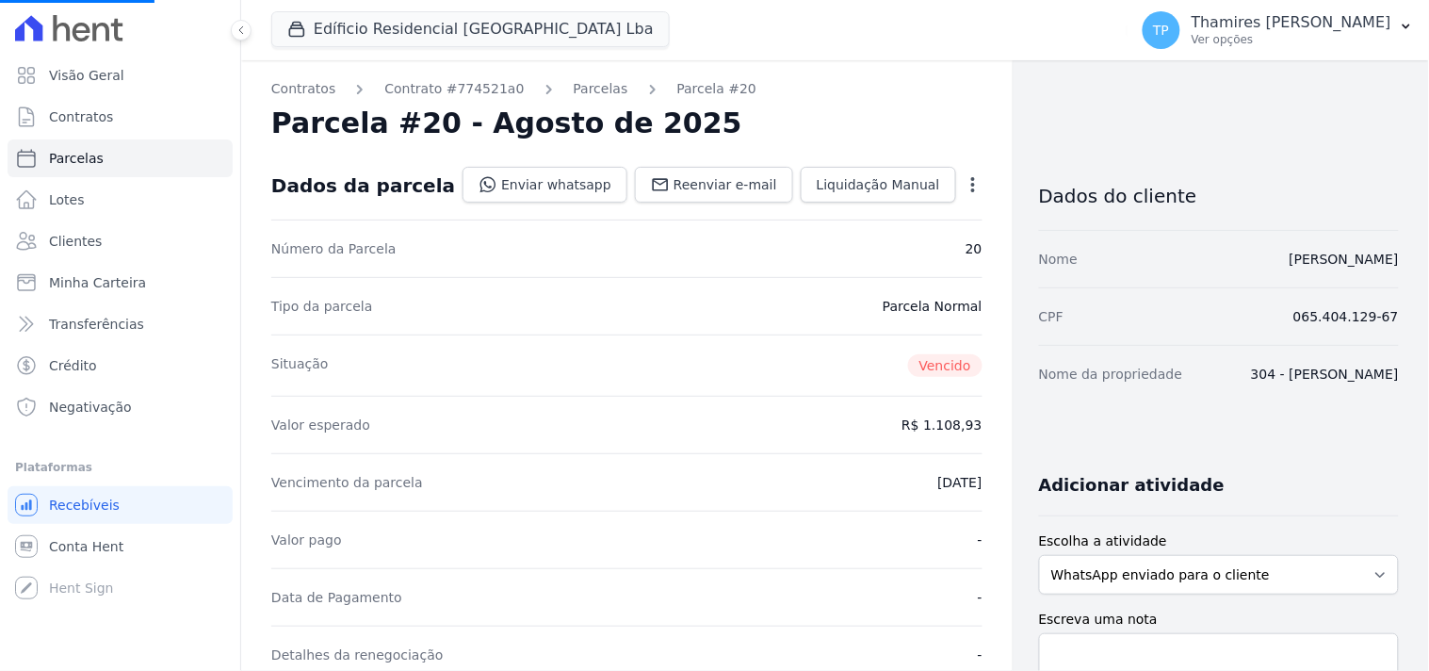
select select
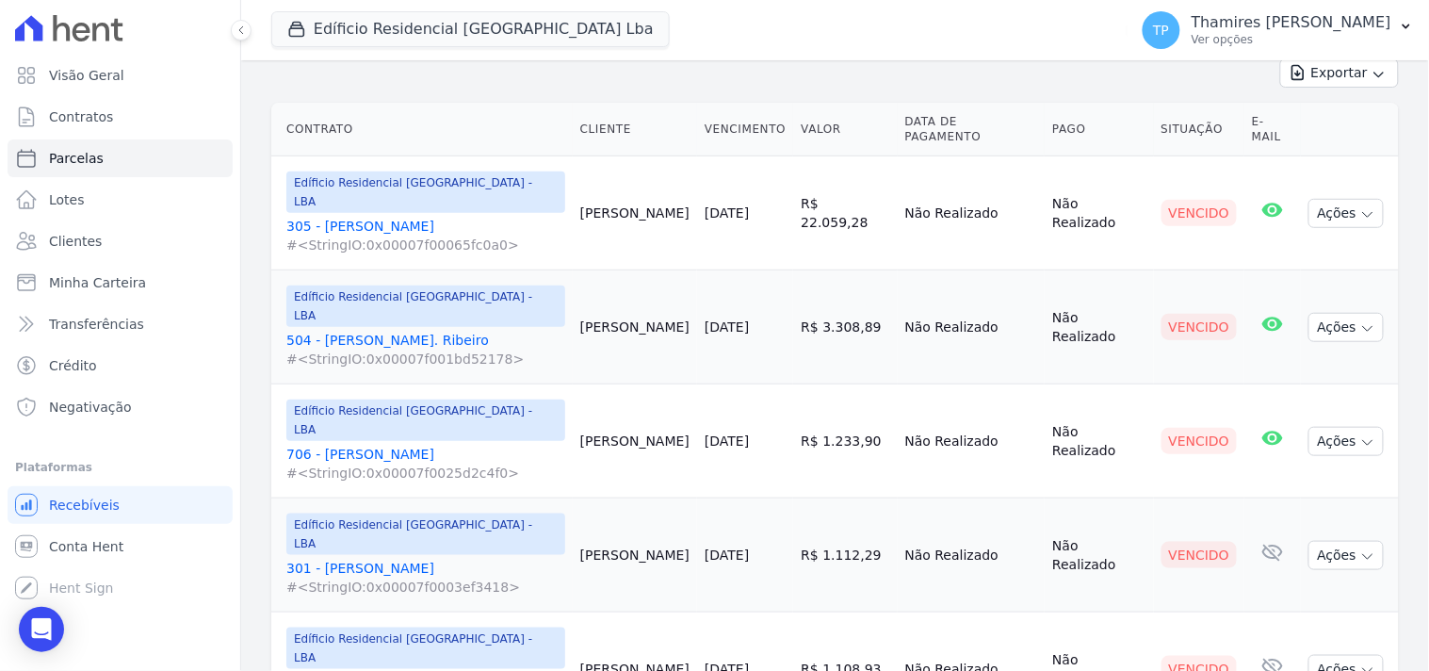
scroll to position [264, 0]
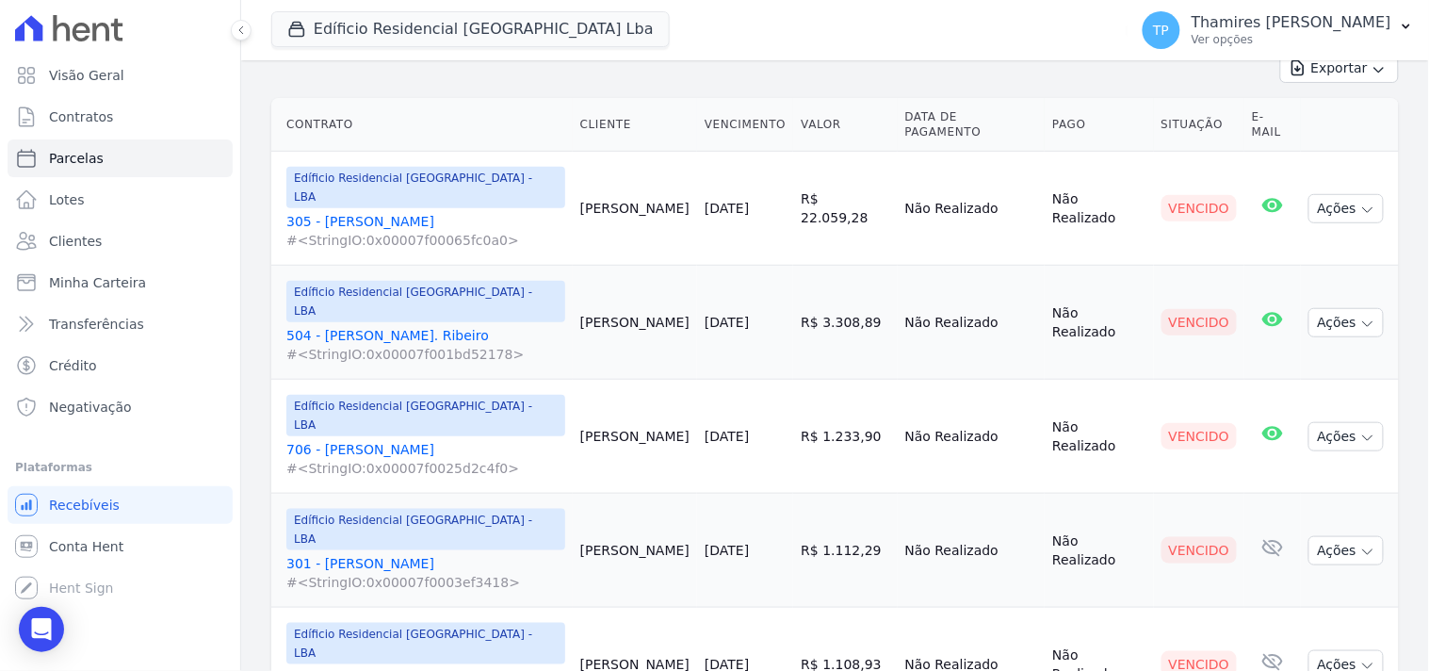
drag, startPoint x: 501, startPoint y: 51, endPoint x: 510, endPoint y: 42, distance: 12.0
click at [502, 50] on div "Edíficio Residencial Grevílea Park Lba Mondeo Audace Home Studio Audace Mondeo …" at bounding box center [695, 30] width 849 height 62
click at [510, 41] on button "Edíficio Residencial Grevílea Park Lba" at bounding box center [470, 29] width 399 height 36
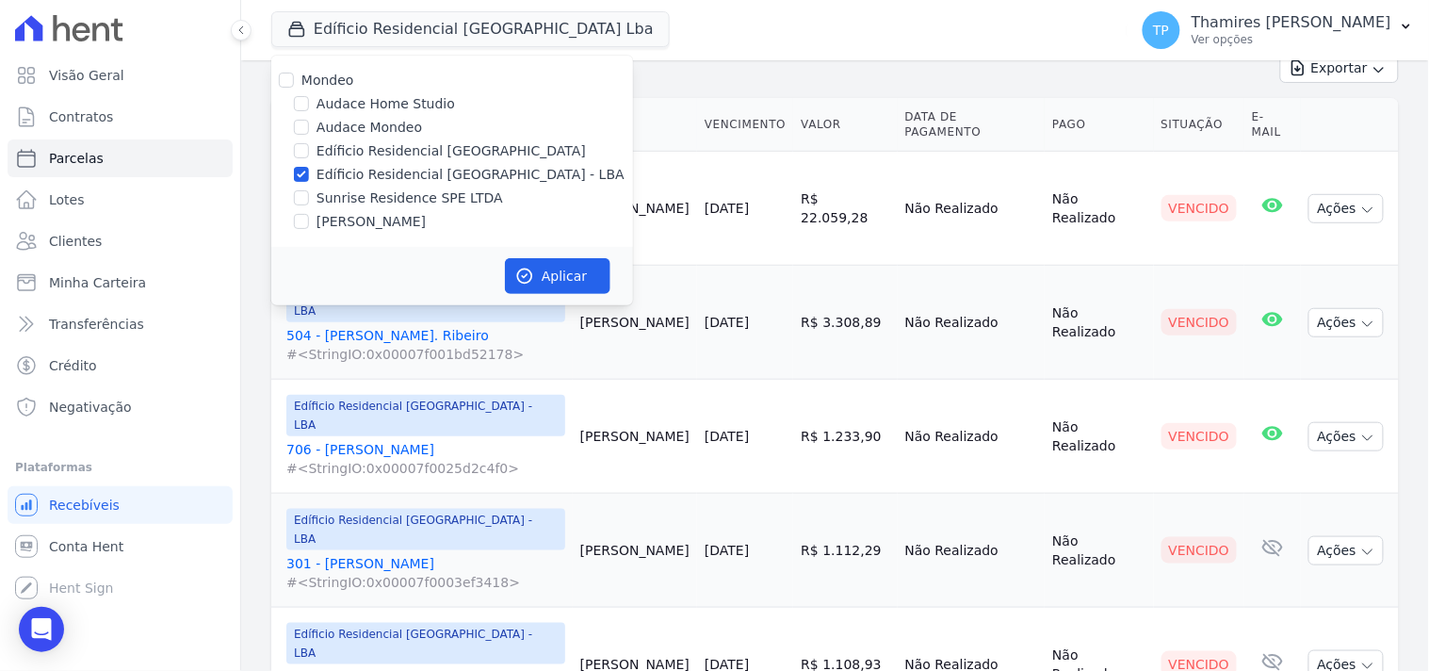
click at [420, 191] on label "Sunrise Residence SPE LTDA" at bounding box center [410, 198] width 187 height 20
click at [309, 191] on input "Sunrise Residence SPE LTDA" at bounding box center [301, 197] width 15 height 15
checkbox input "true"
click at [431, 171] on label "Edíficio Residencial [GEOGRAPHIC_DATA] - LBA" at bounding box center [471, 175] width 308 height 20
click at [309, 171] on input "Edíficio Residencial [GEOGRAPHIC_DATA] - LBA" at bounding box center [301, 174] width 15 height 15
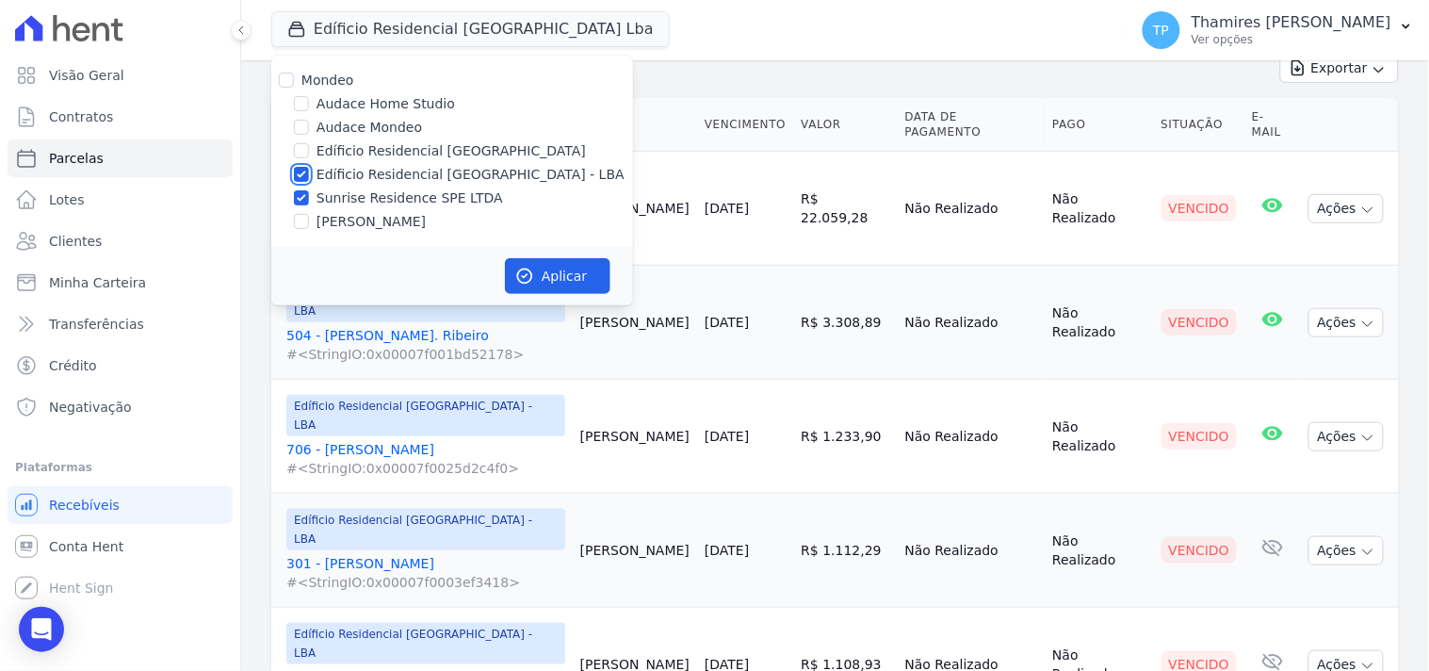
checkbox input "false"
click at [388, 220] on label "[PERSON_NAME]" at bounding box center [371, 222] width 109 height 20
click at [309, 220] on input "[PERSON_NAME]" at bounding box center [301, 221] width 15 height 15
checkbox input "true"
click at [410, 194] on label "Sunrise Residence SPE LTDA" at bounding box center [410, 198] width 187 height 20
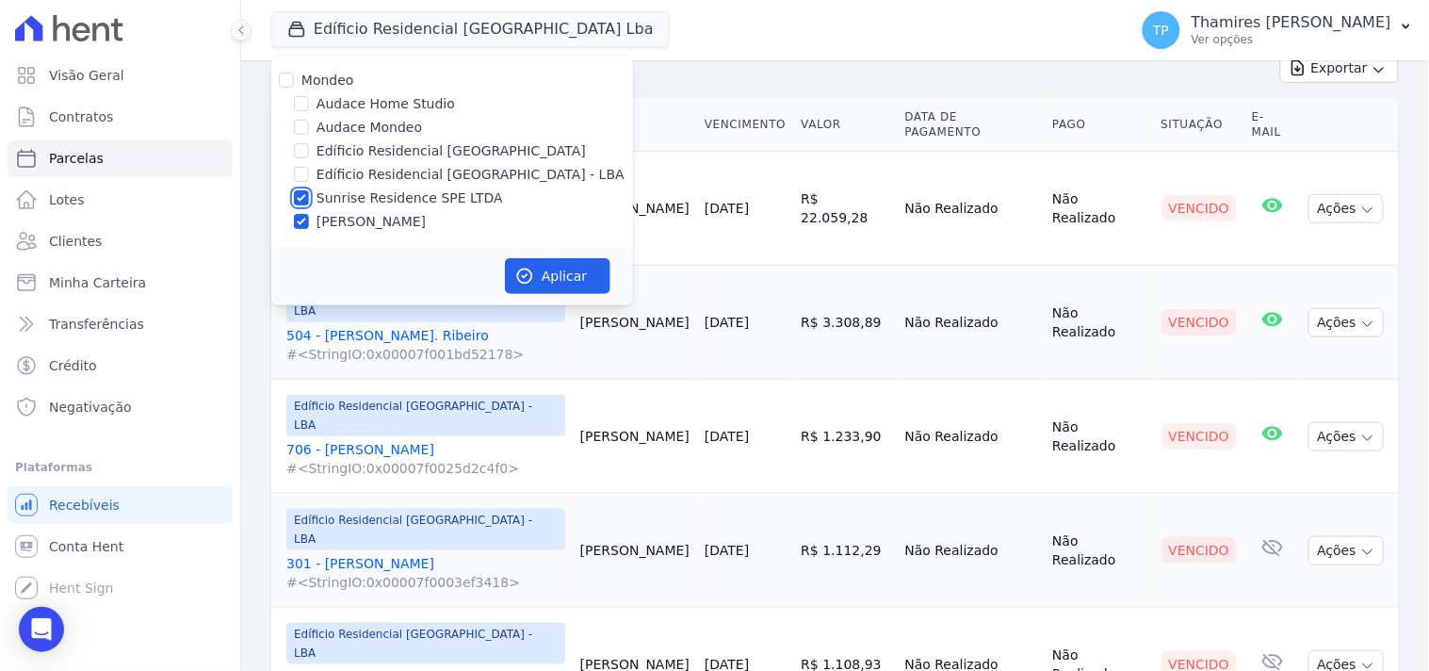
click at [309, 194] on input "Sunrise Residence SPE LTDA" at bounding box center [301, 197] width 15 height 15
checkbox input "false"
click at [559, 259] on button "Aplicar" at bounding box center [558, 276] width 106 height 36
select select
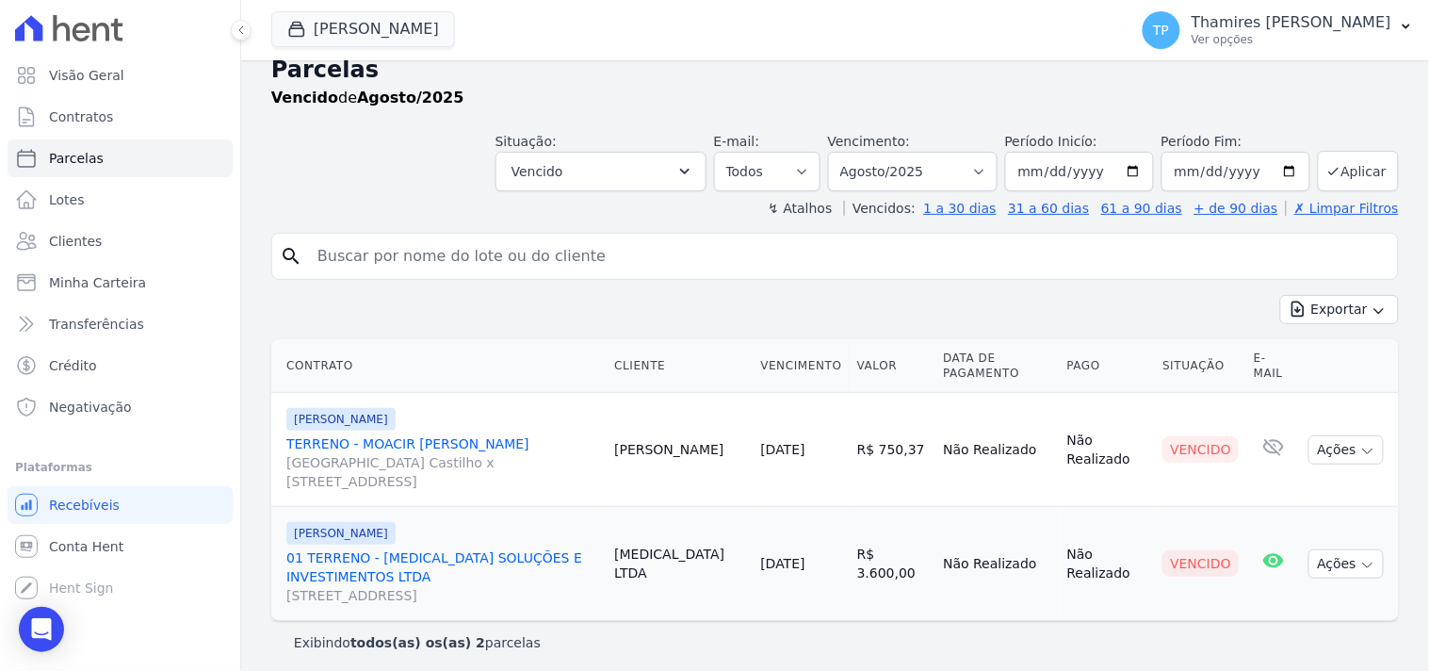
scroll to position [30, 0]
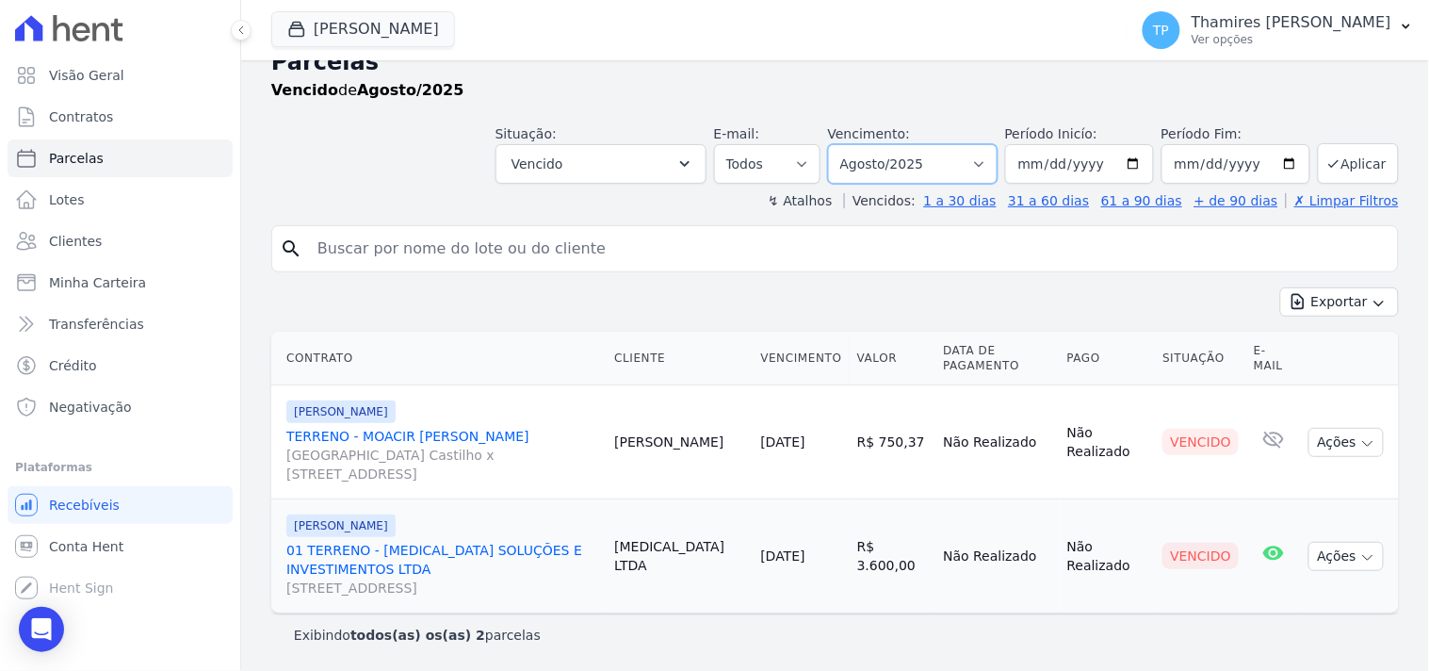
click at [887, 154] on select "Filtrar por período ──────── Todos os meses Agosto/2024 Setembro/2024 Outubro/2…" at bounding box center [913, 164] width 170 height 40
select select "all"
click at [840, 144] on select "Filtrar por período ──────── Todos os meses Agosto/2024 Setembro/2024 Outubro/2…" at bounding box center [913, 164] width 170 height 40
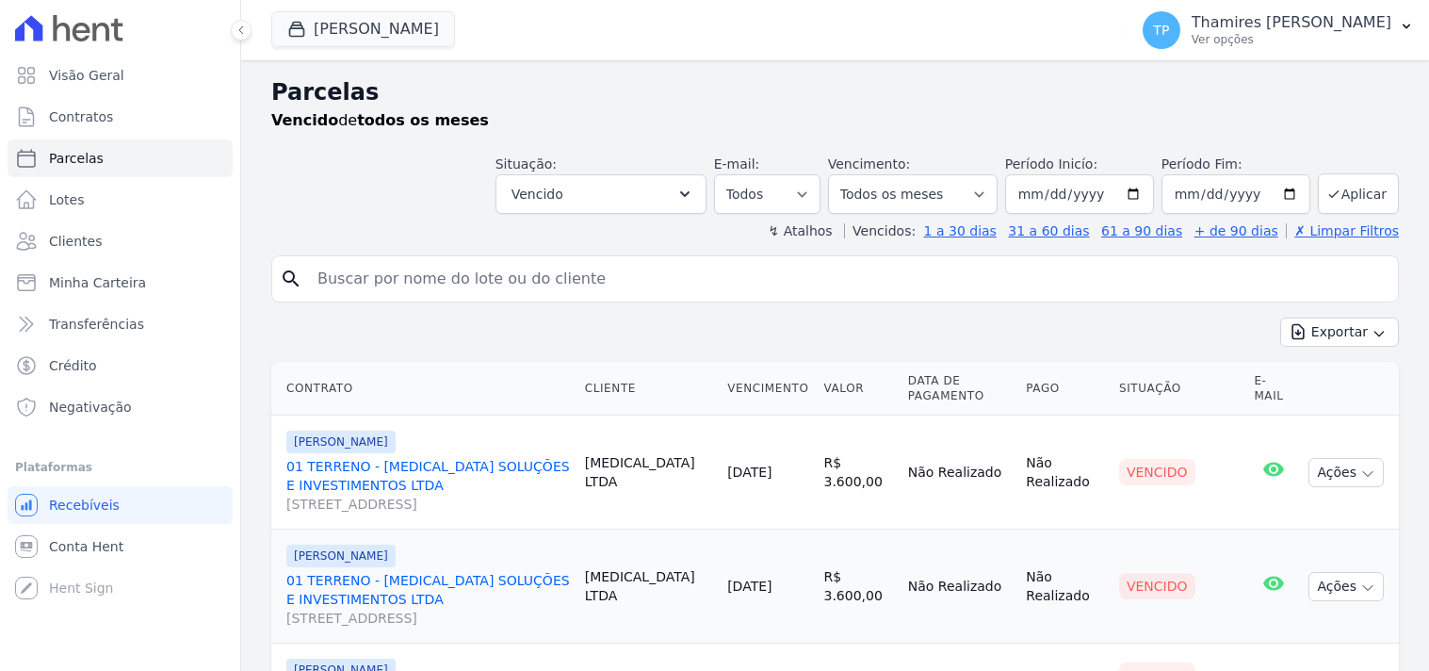
select select
click at [314, 41] on button "[PERSON_NAME]" at bounding box center [363, 29] width 184 height 36
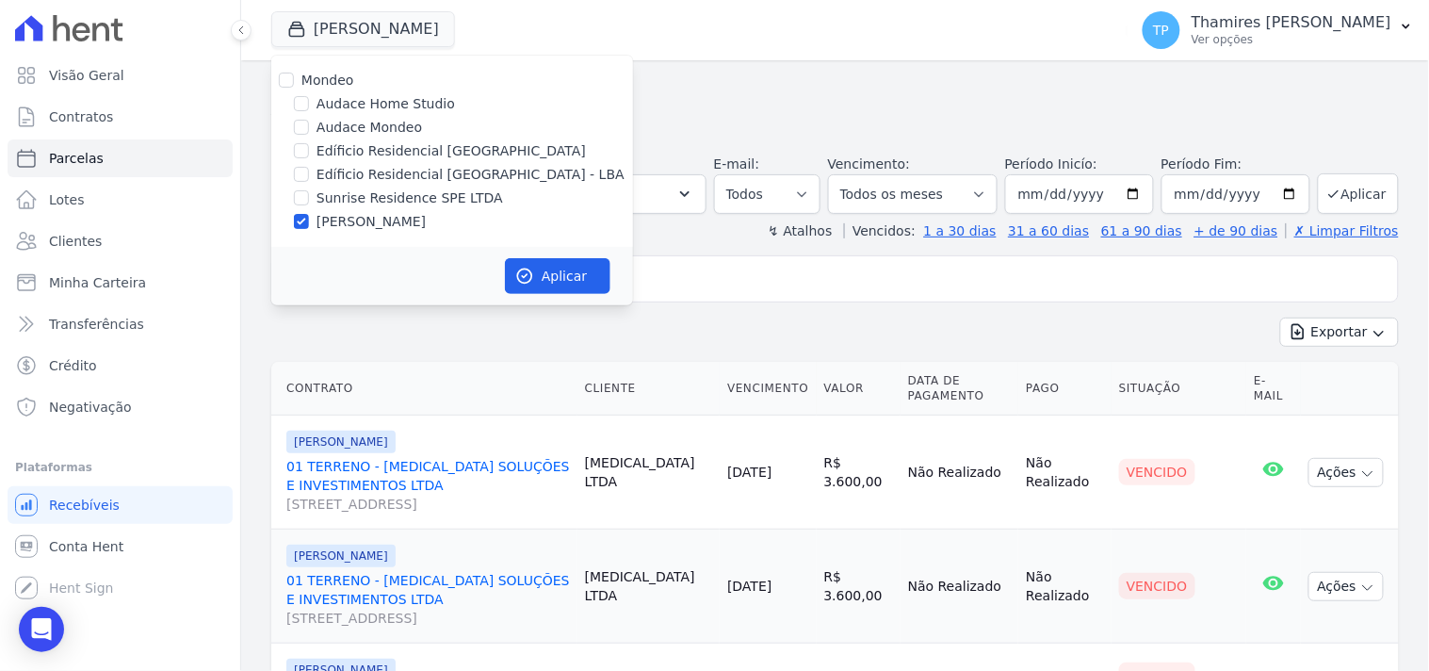
click at [353, 167] on label "Edíficio Residencial [GEOGRAPHIC_DATA] - LBA" at bounding box center [471, 175] width 308 height 20
click at [309, 167] on input "Edíficio Residencial [GEOGRAPHIC_DATA] - LBA" at bounding box center [301, 174] width 15 height 15
checkbox input "true"
click at [345, 220] on label "[PERSON_NAME]" at bounding box center [371, 222] width 109 height 20
click at [309, 220] on input "[PERSON_NAME]" at bounding box center [301, 221] width 15 height 15
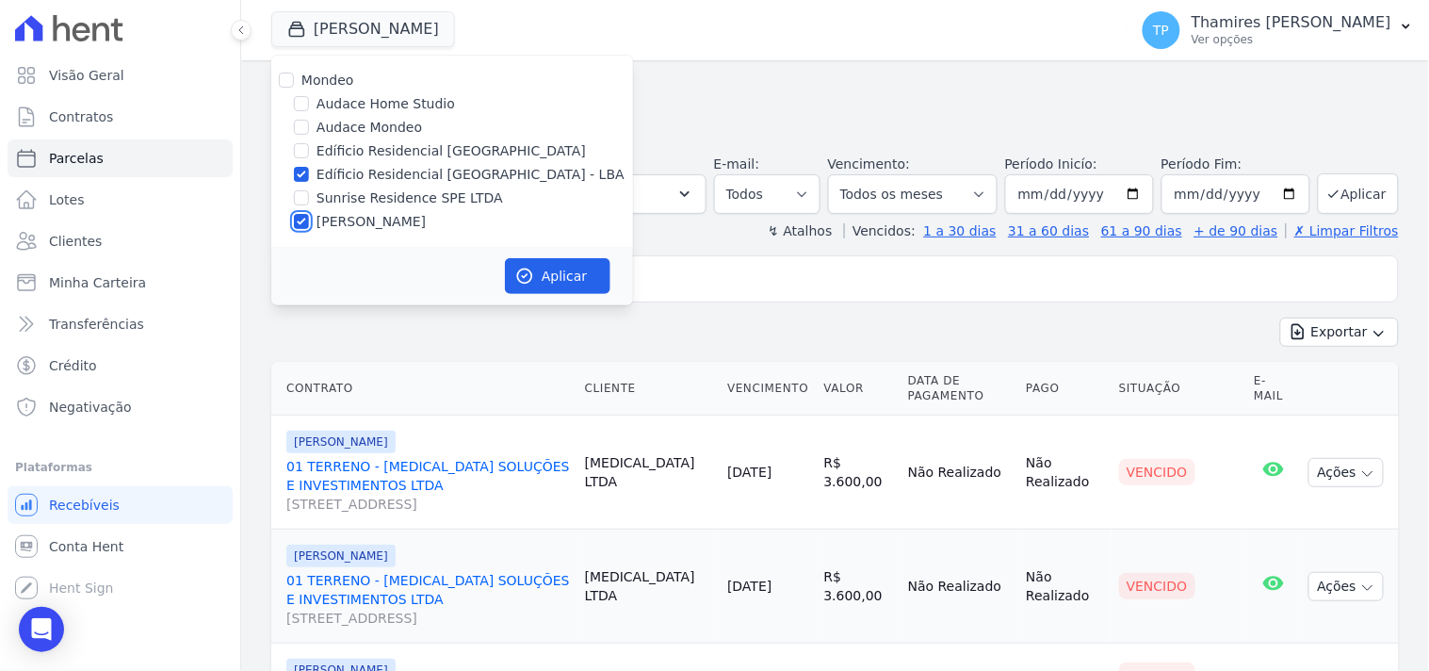
checkbox input "false"
click at [577, 281] on button "Aplicar" at bounding box center [558, 276] width 106 height 36
select select
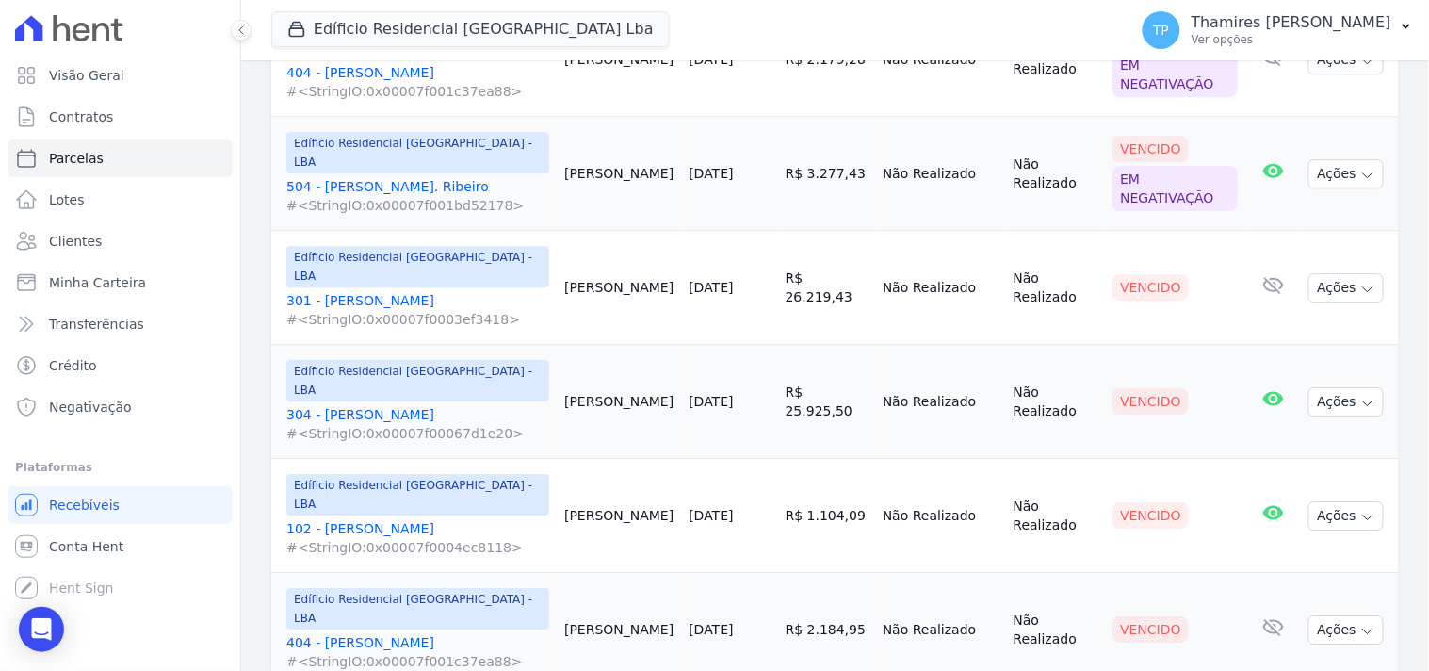
scroll to position [1360, 0]
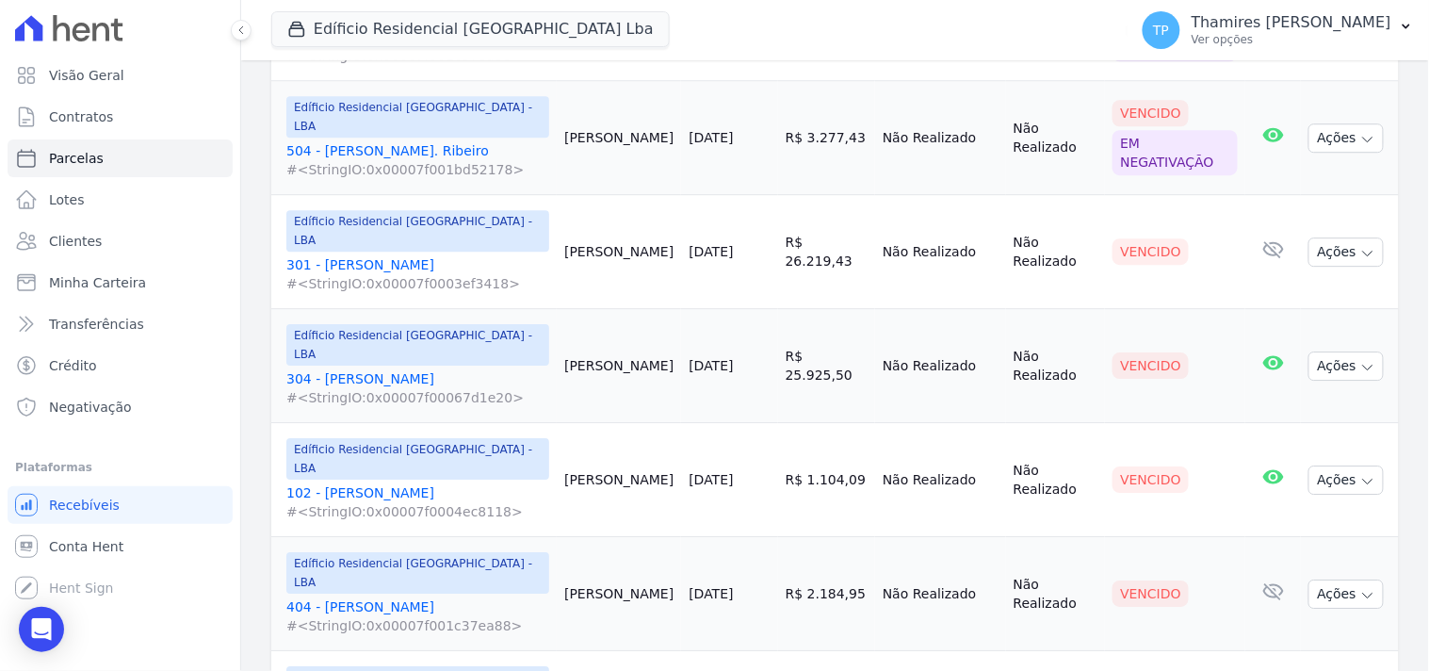
click at [372, 483] on link "102 - [PERSON_NAME] #<StringIO:0x00007f0004ec8118>" at bounding box center [417, 502] width 263 height 38
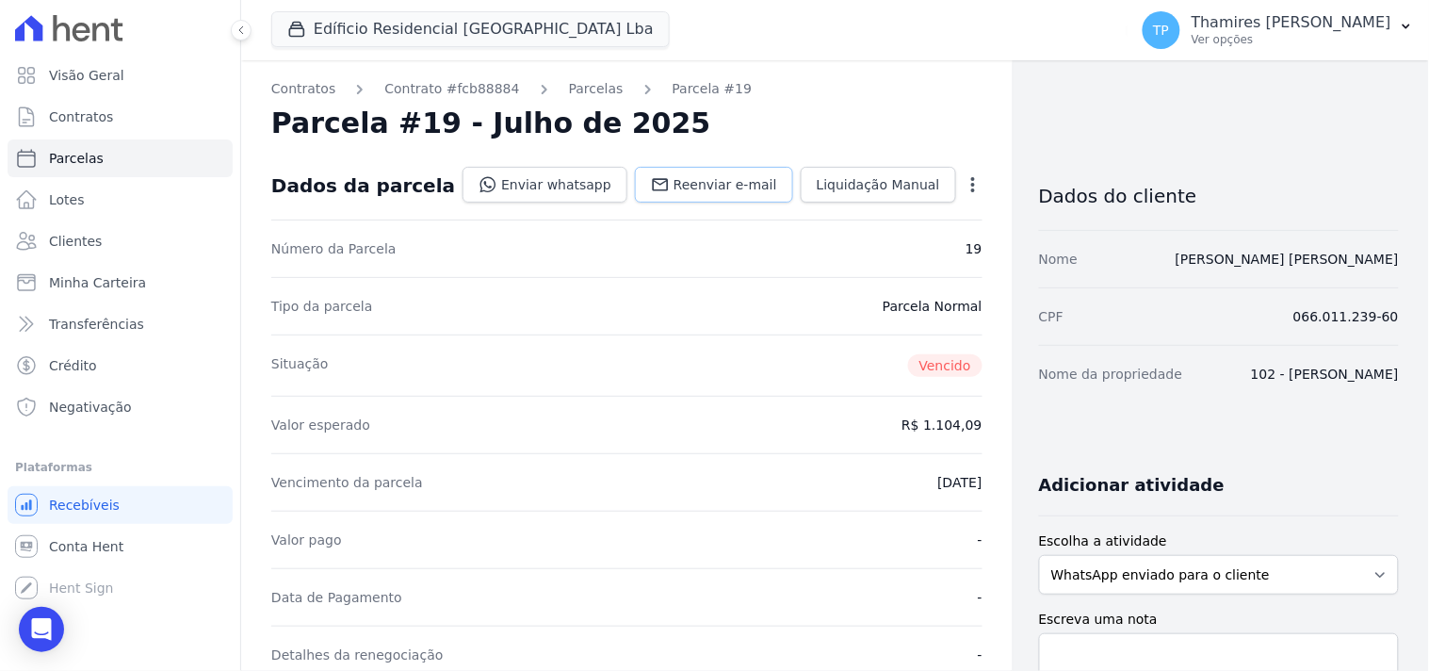
click at [674, 180] on span "Reenviar e-mail" at bounding box center [726, 184] width 104 height 19
click at [522, 181] on link "Enviar whatsapp" at bounding box center [545, 185] width 165 height 36
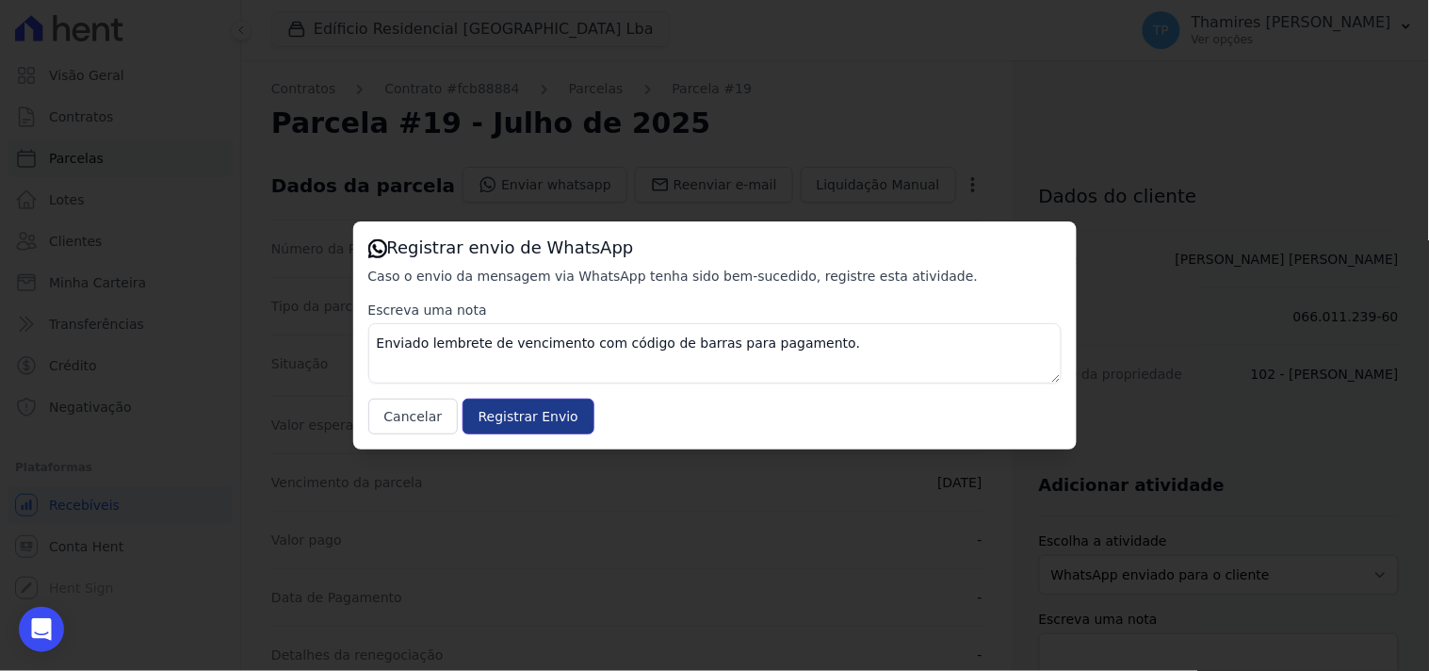
click at [525, 409] on input "Registrar Envio" at bounding box center [529, 417] width 132 height 36
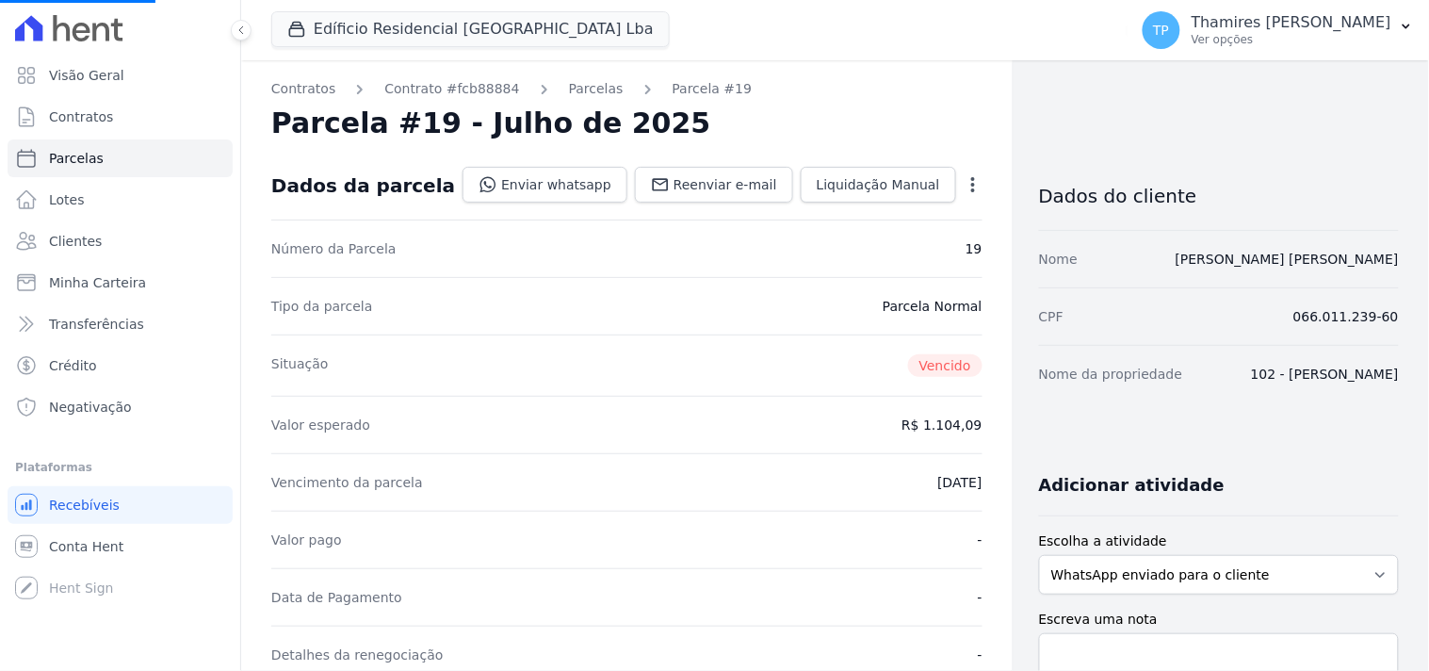
select select
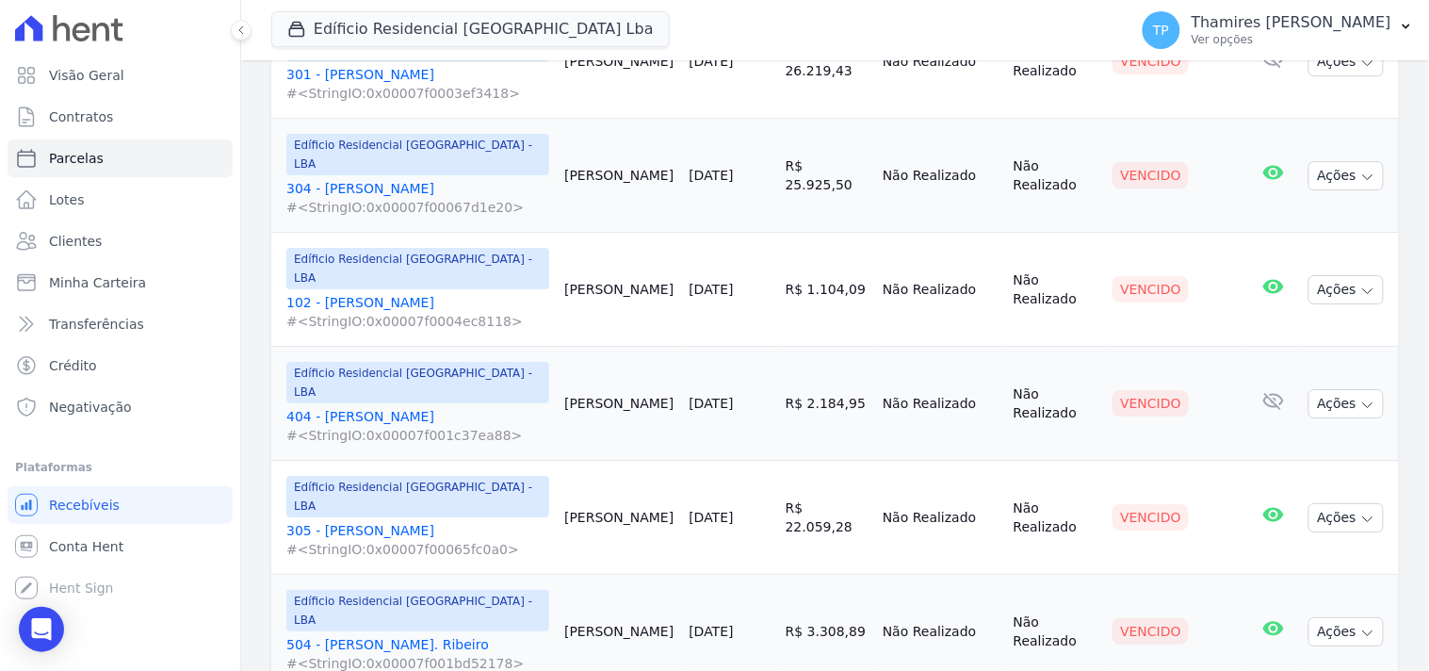
scroll to position [1596, 0]
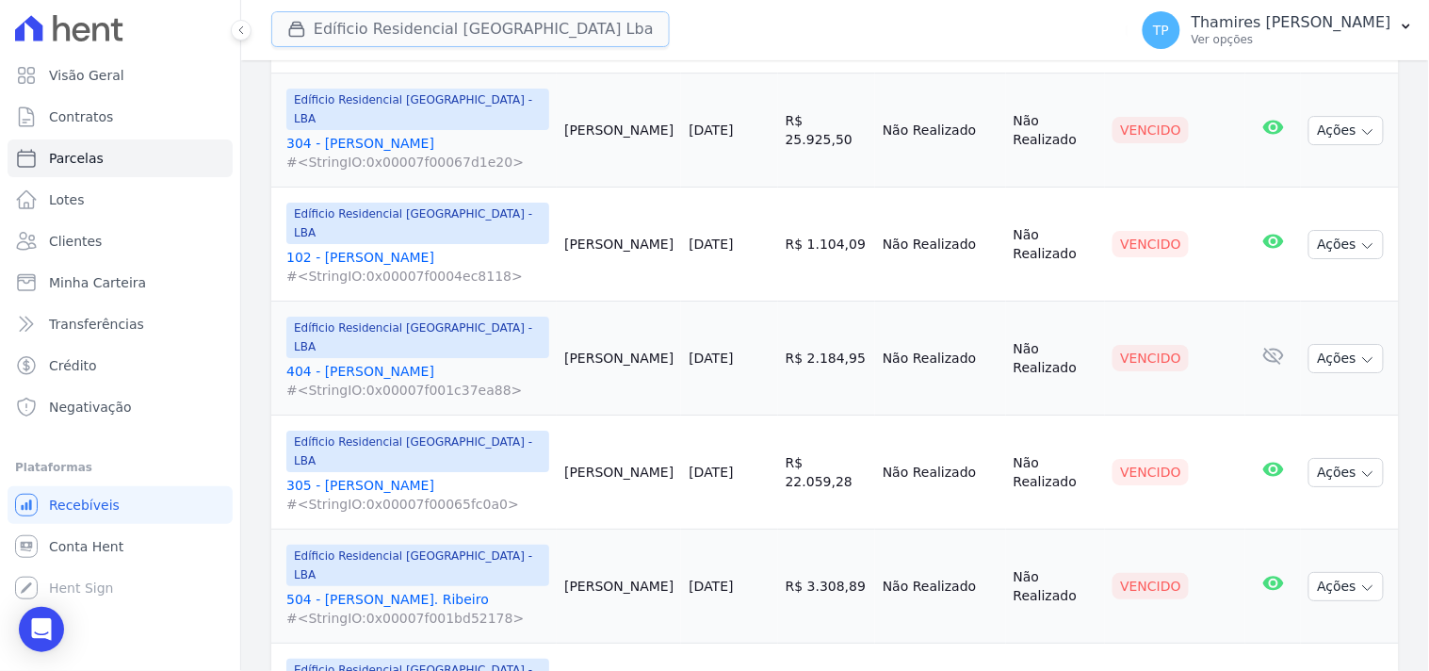
click at [513, 29] on button "Edíficio Residencial [GEOGRAPHIC_DATA] Lba" at bounding box center [470, 29] width 399 height 36
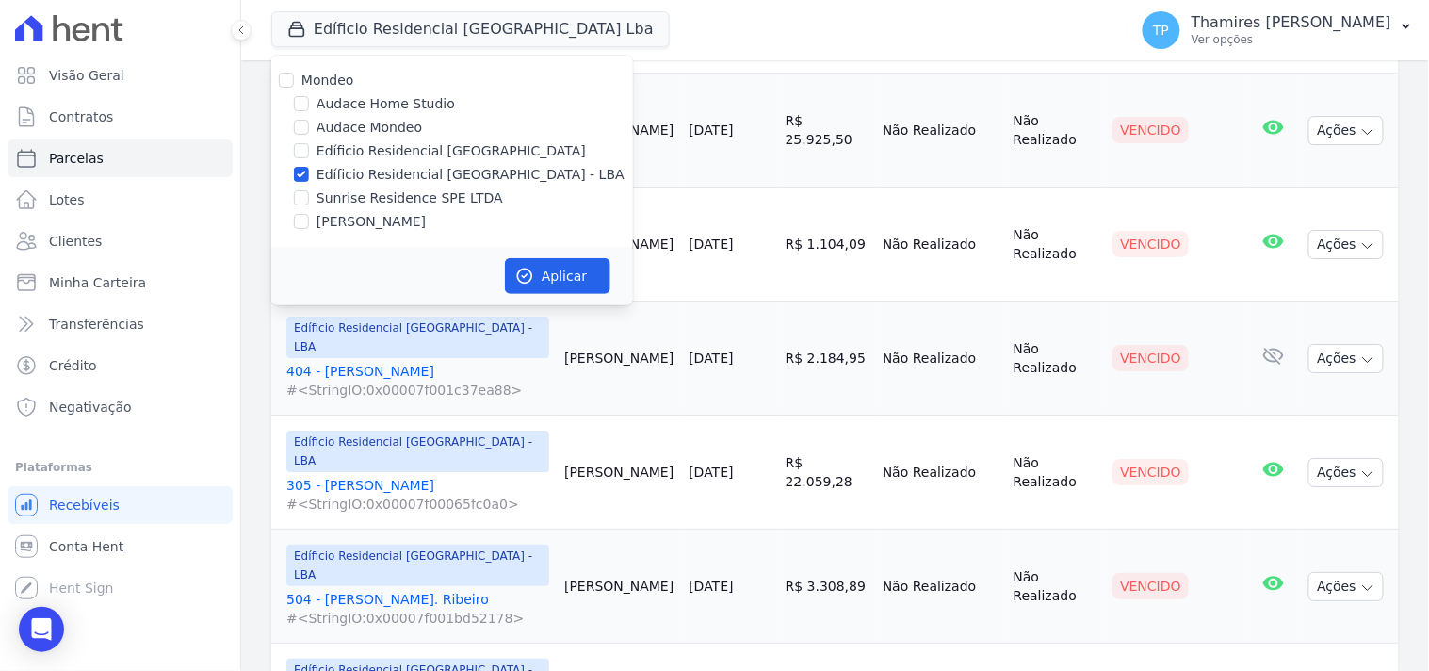
click at [407, 217] on label "[PERSON_NAME]" at bounding box center [371, 222] width 109 height 20
click at [309, 217] on input "[PERSON_NAME]" at bounding box center [301, 221] width 15 height 15
checkbox input "true"
click at [407, 210] on div "Mondeo Audace Home Studio Audace Mondeo Edíficio Residencial [GEOGRAPHIC_DATA] …" at bounding box center [452, 151] width 362 height 191
drag, startPoint x: 421, startPoint y: 196, endPoint x: 433, endPoint y: 180, distance: 20.2
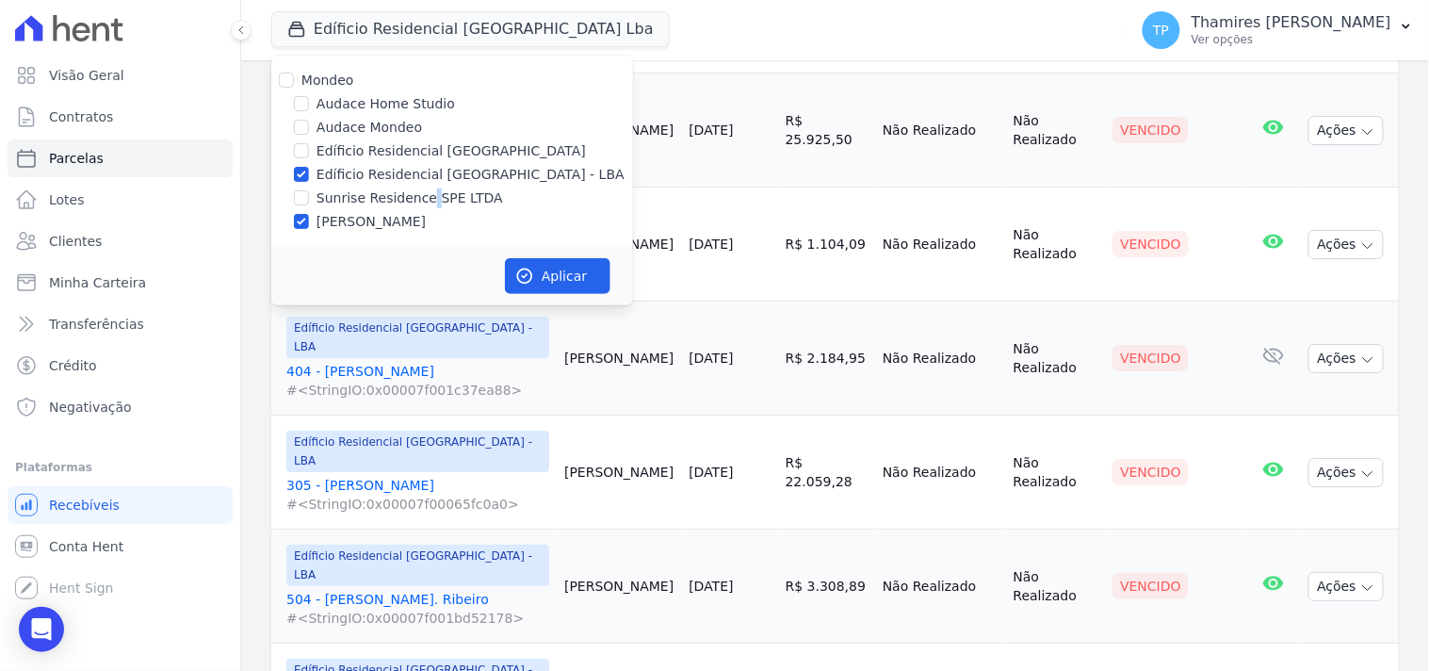
click at [424, 195] on label "Sunrise Residence SPE LTDA" at bounding box center [410, 198] width 187 height 20
click at [438, 168] on label "Edíficio Residencial [GEOGRAPHIC_DATA] - LBA" at bounding box center [471, 175] width 308 height 20
click at [309, 168] on input "Edíficio Residencial [GEOGRAPHIC_DATA] - LBA" at bounding box center [301, 174] width 15 height 15
checkbox input "false"
click at [420, 193] on label "Sunrise Residence SPE LTDA" at bounding box center [410, 198] width 187 height 20
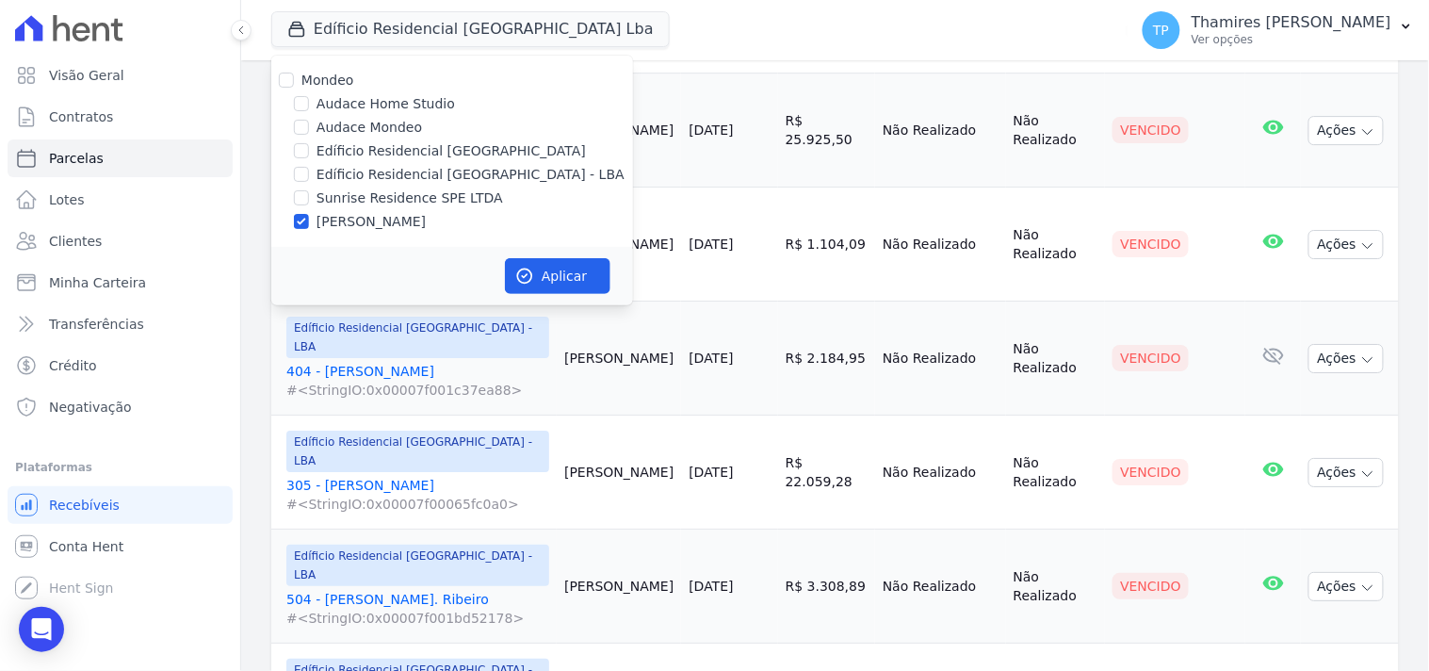
click at [309, 193] on input "Sunrise Residence SPE LTDA" at bounding box center [301, 197] width 15 height 15
checkbox input "true"
click at [396, 227] on label "[PERSON_NAME]" at bounding box center [371, 222] width 109 height 20
click at [309, 227] on input "[PERSON_NAME]" at bounding box center [301, 221] width 15 height 15
checkbox input "false"
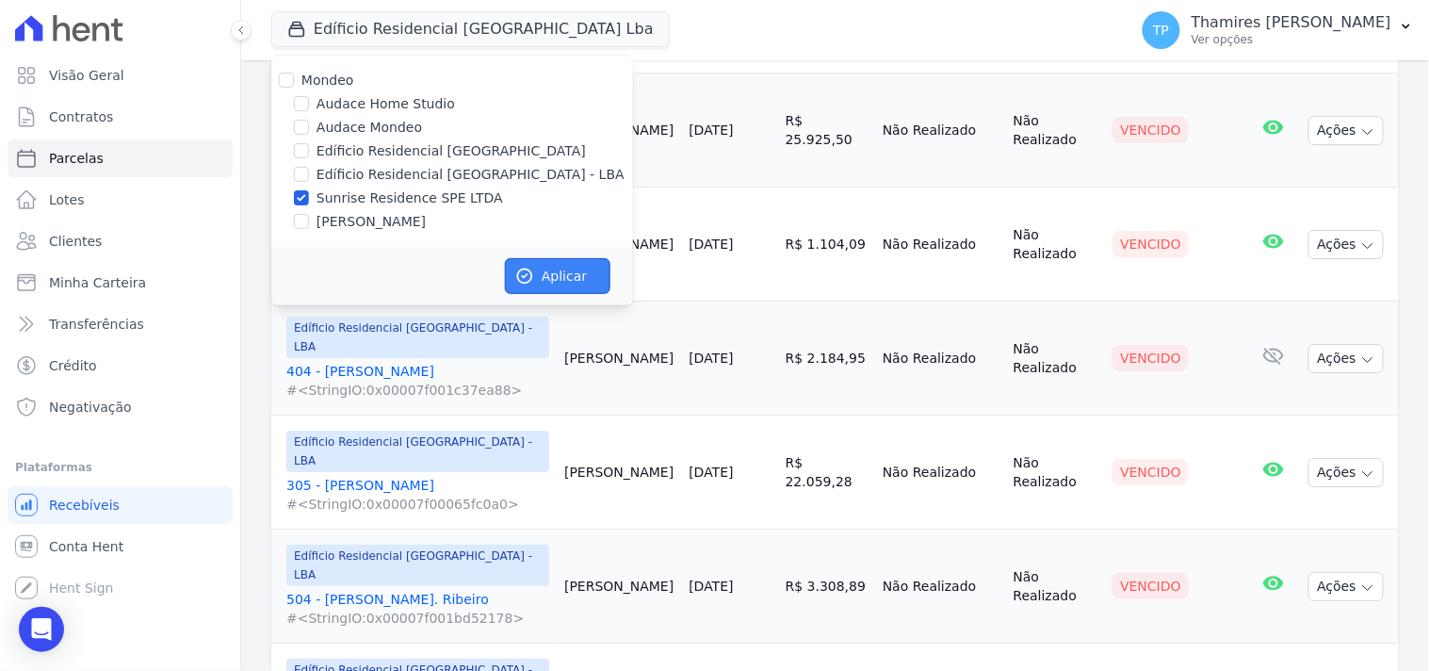
click at [541, 287] on button "Aplicar" at bounding box center [558, 276] width 106 height 36
select select
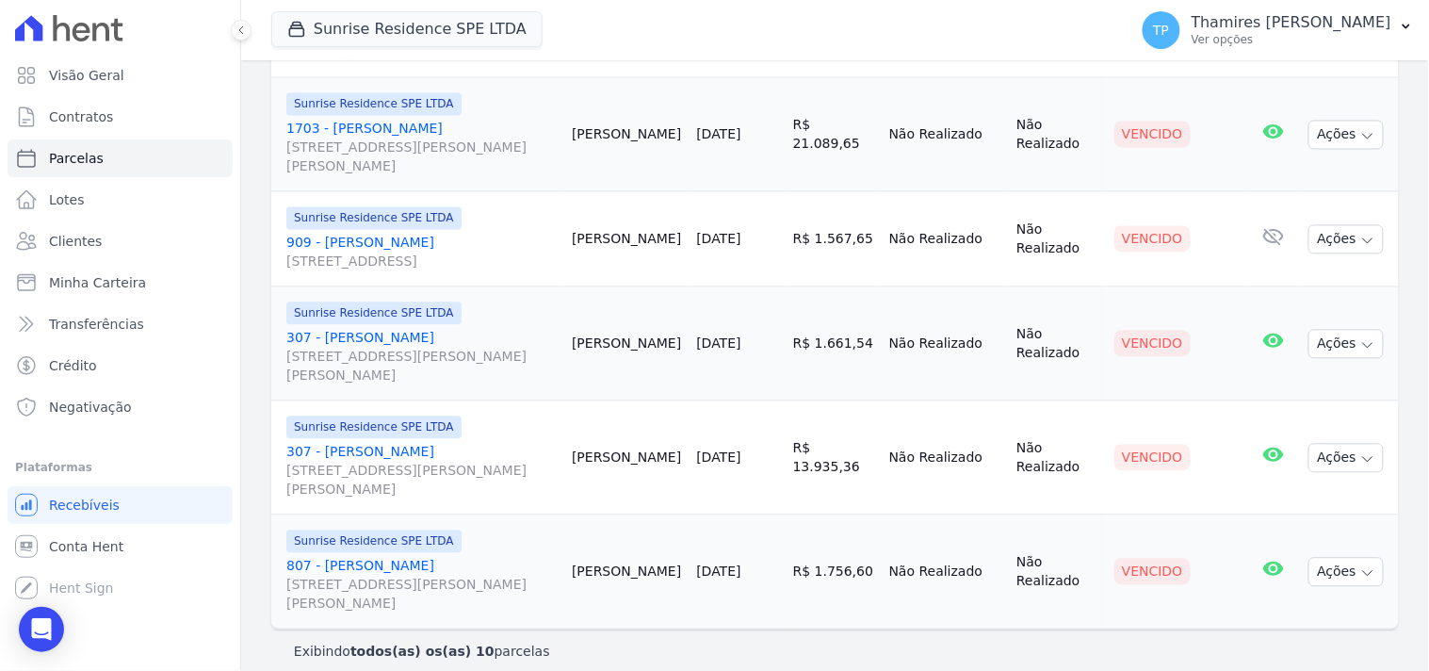
scroll to position [924, 0]
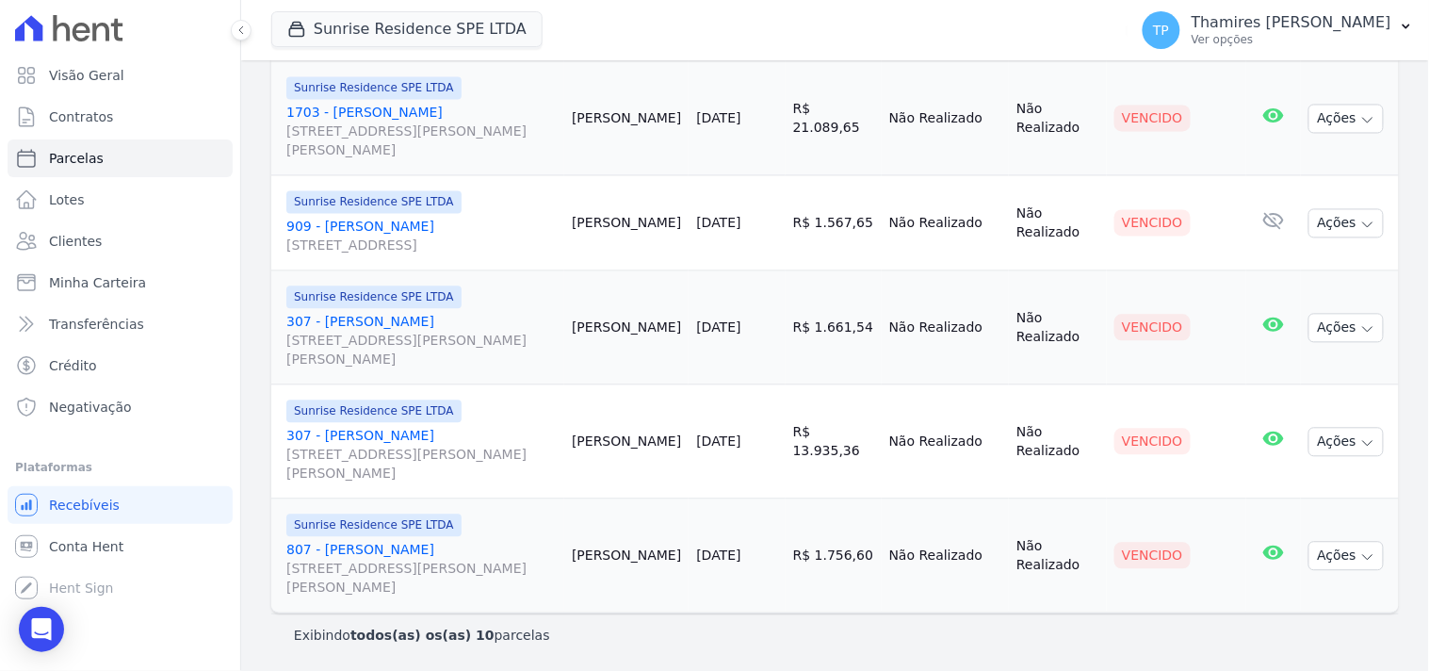
click at [382, 316] on link "307 - [PERSON_NAME] [STREET_ADDRESS][PERSON_NAME][PERSON_NAME]" at bounding box center [421, 341] width 270 height 57
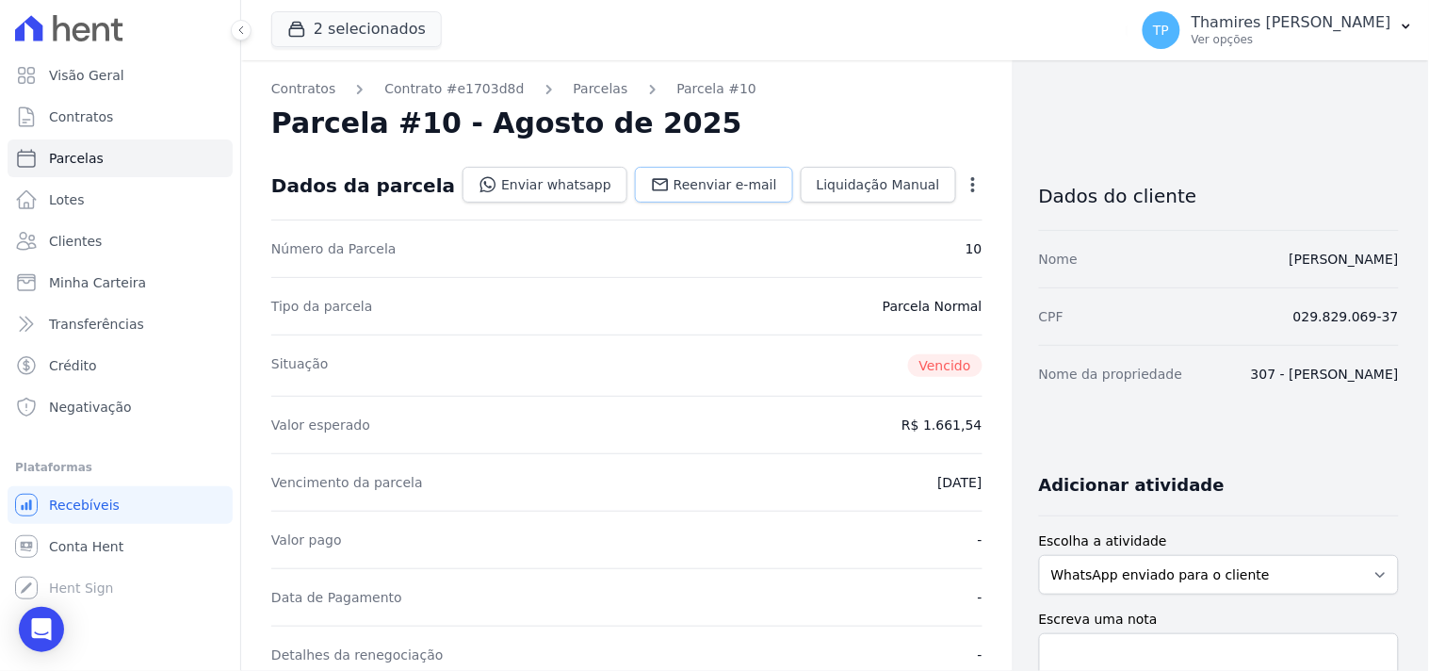
click at [727, 184] on span "Reenviar e-mail" at bounding box center [726, 184] width 104 height 19
click at [543, 185] on link "Enviar whatsapp" at bounding box center [545, 185] width 165 height 36
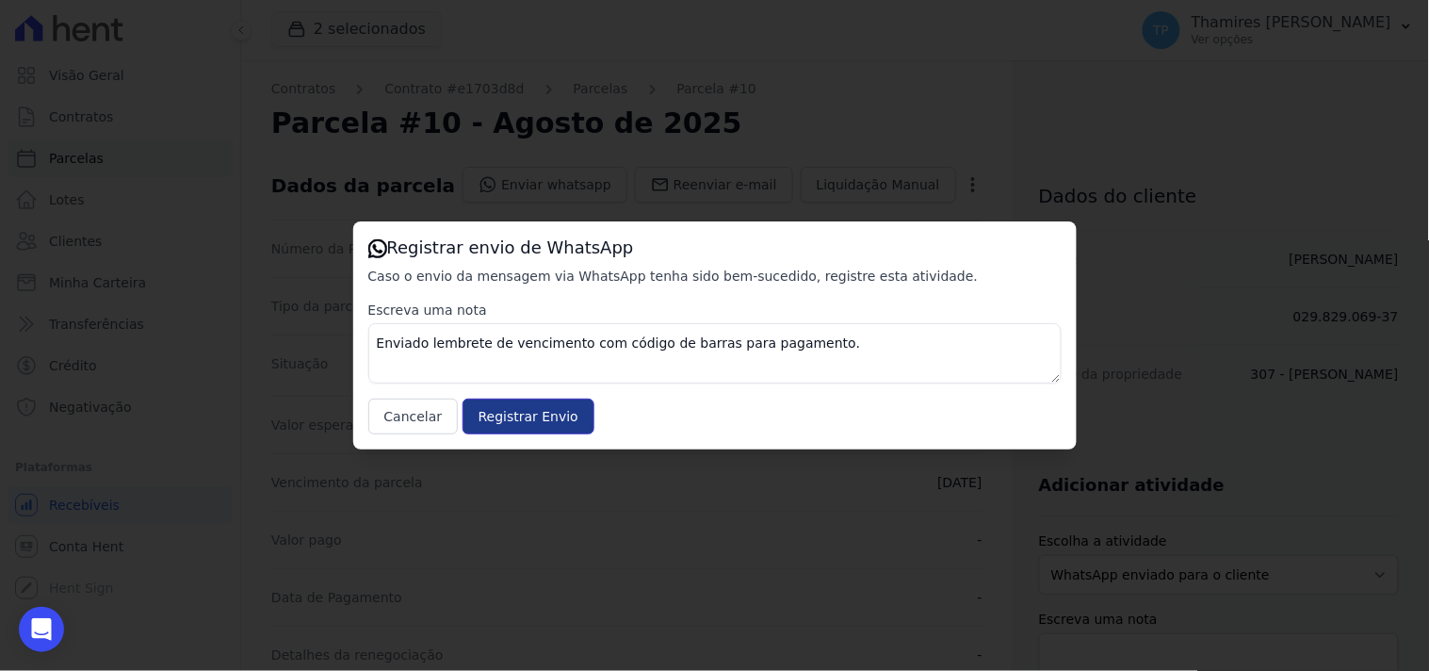
drag, startPoint x: 541, startPoint y: 417, endPoint x: 204, endPoint y: 172, distance: 416.1
click at [541, 416] on input "Registrar Envio" at bounding box center [529, 417] width 132 height 36
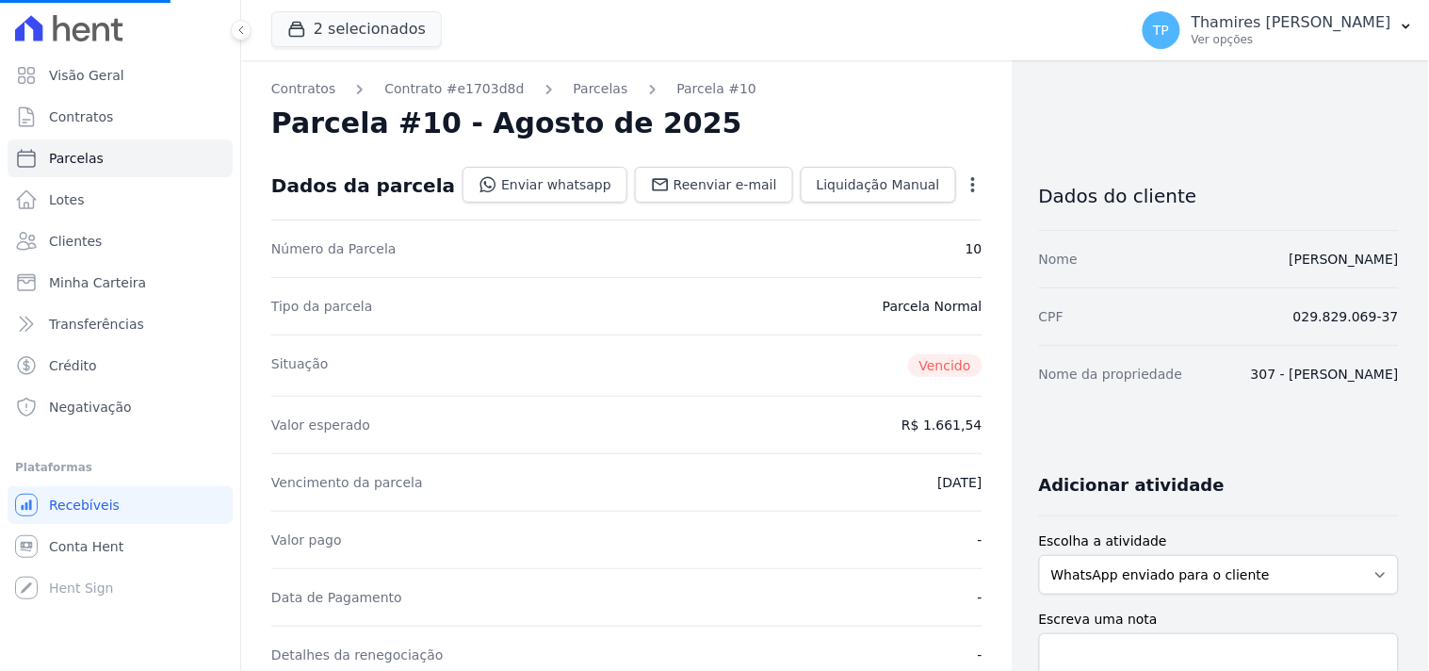
select select
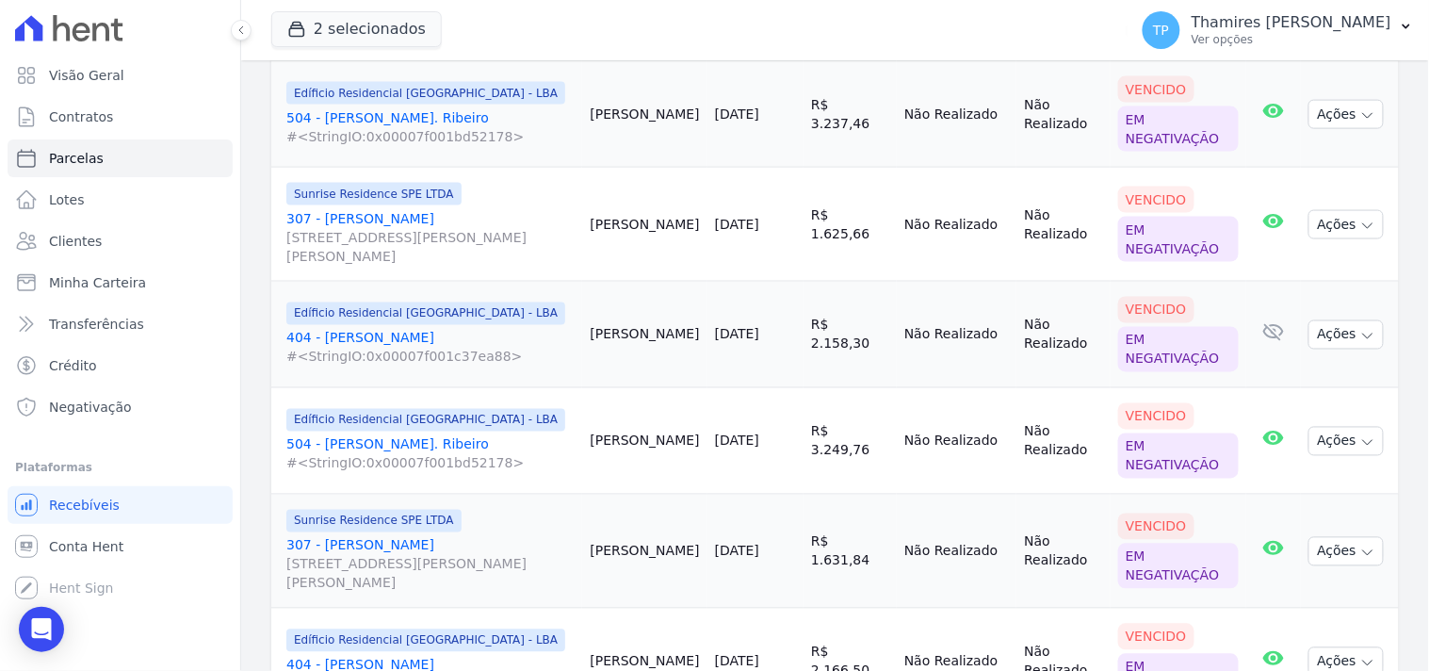
scroll to position [673, 0]
click at [409, 24] on button "2 selecionados" at bounding box center [356, 29] width 171 height 36
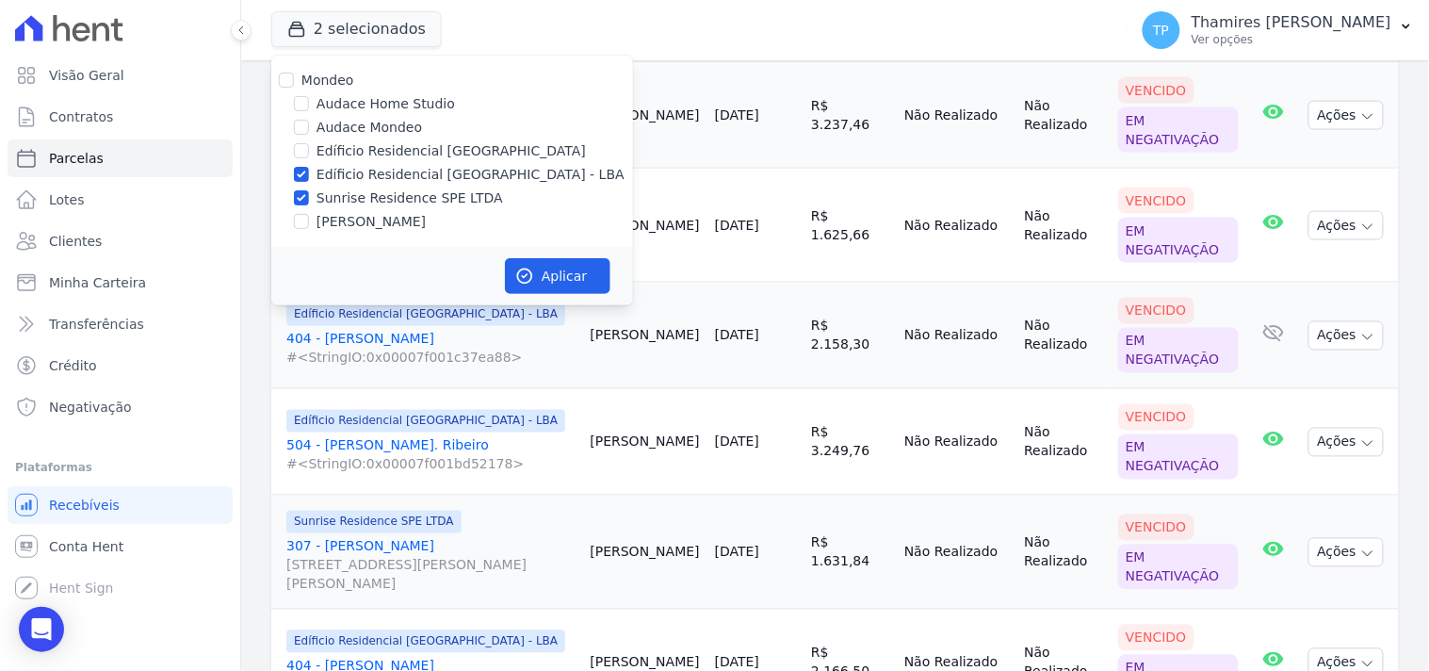
click at [403, 168] on label "Edíficio Residencial [GEOGRAPHIC_DATA] - LBA" at bounding box center [471, 175] width 308 height 20
click at [393, 163] on div "Mondeo Audace Home Studio Audace Mondeo Edíficio Residencial [GEOGRAPHIC_DATA] …" at bounding box center [452, 151] width 362 height 191
click at [397, 171] on label "Edíficio Residencial [GEOGRAPHIC_DATA] - LBA" at bounding box center [471, 175] width 308 height 20
click at [309, 171] on input "Edíficio Residencial [GEOGRAPHIC_DATA] - LBA" at bounding box center [301, 174] width 15 height 15
checkbox input "false"
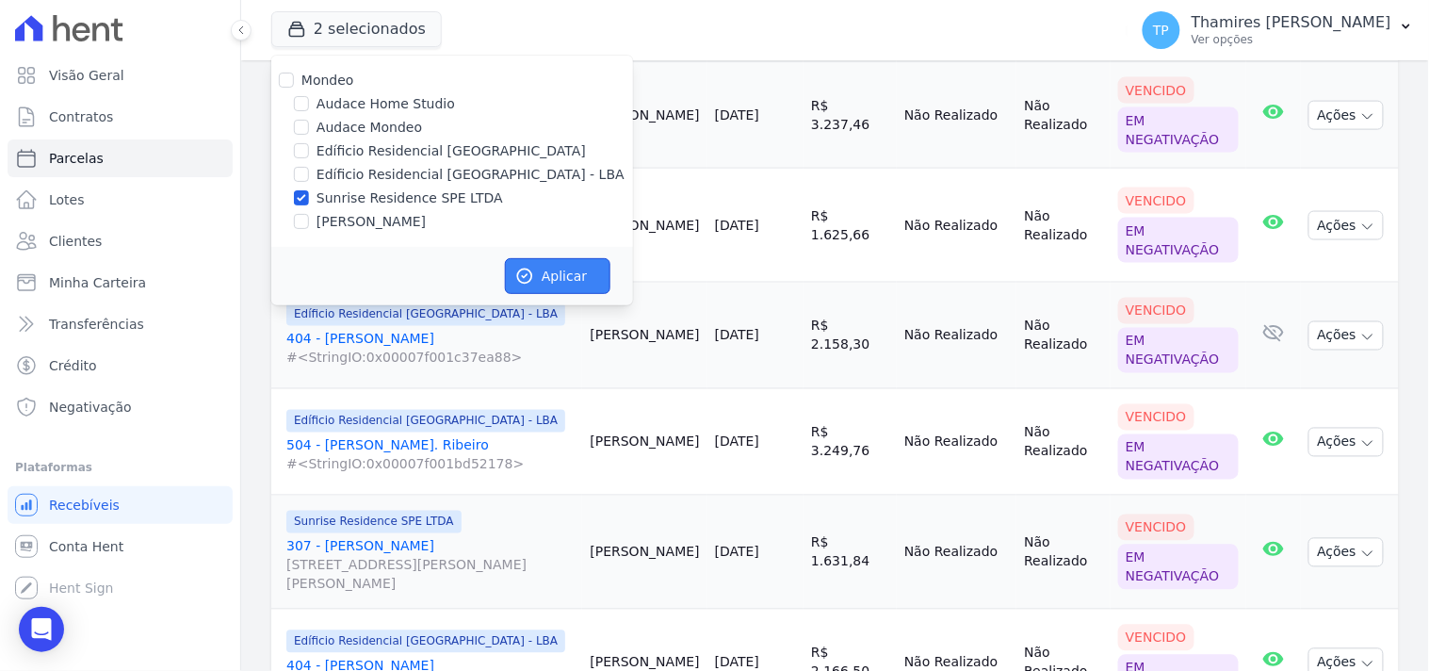
click at [541, 262] on button "Aplicar" at bounding box center [558, 276] width 106 height 36
select select
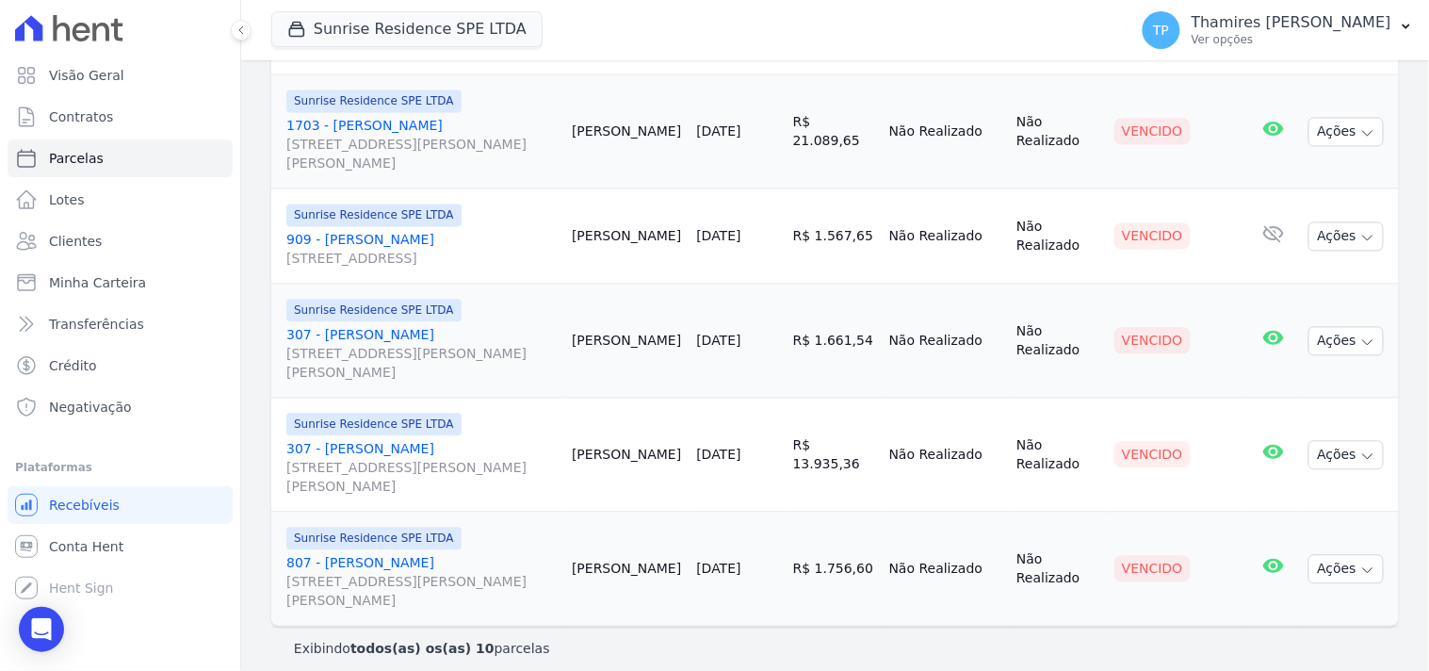
scroll to position [924, 0]
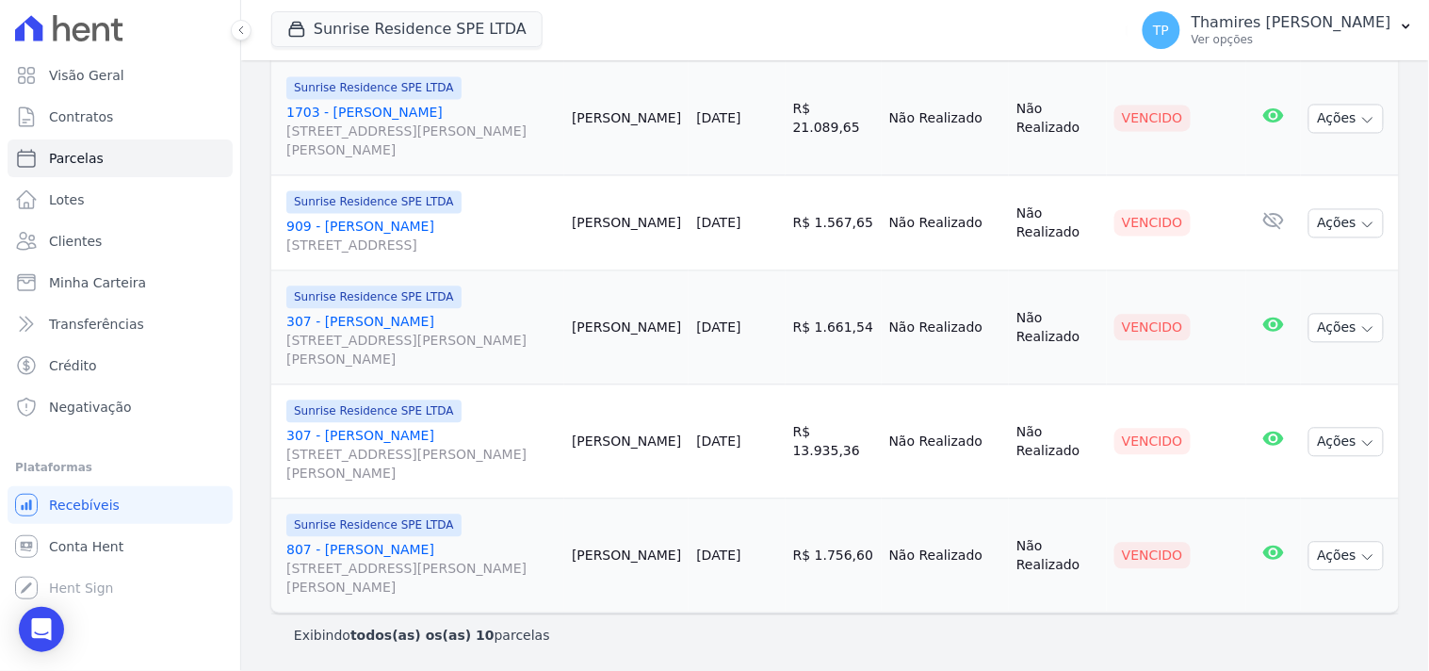
click at [359, 434] on link "307 - [PERSON_NAME] [STREET_ADDRESS][PERSON_NAME][PERSON_NAME]" at bounding box center [421, 455] width 270 height 57
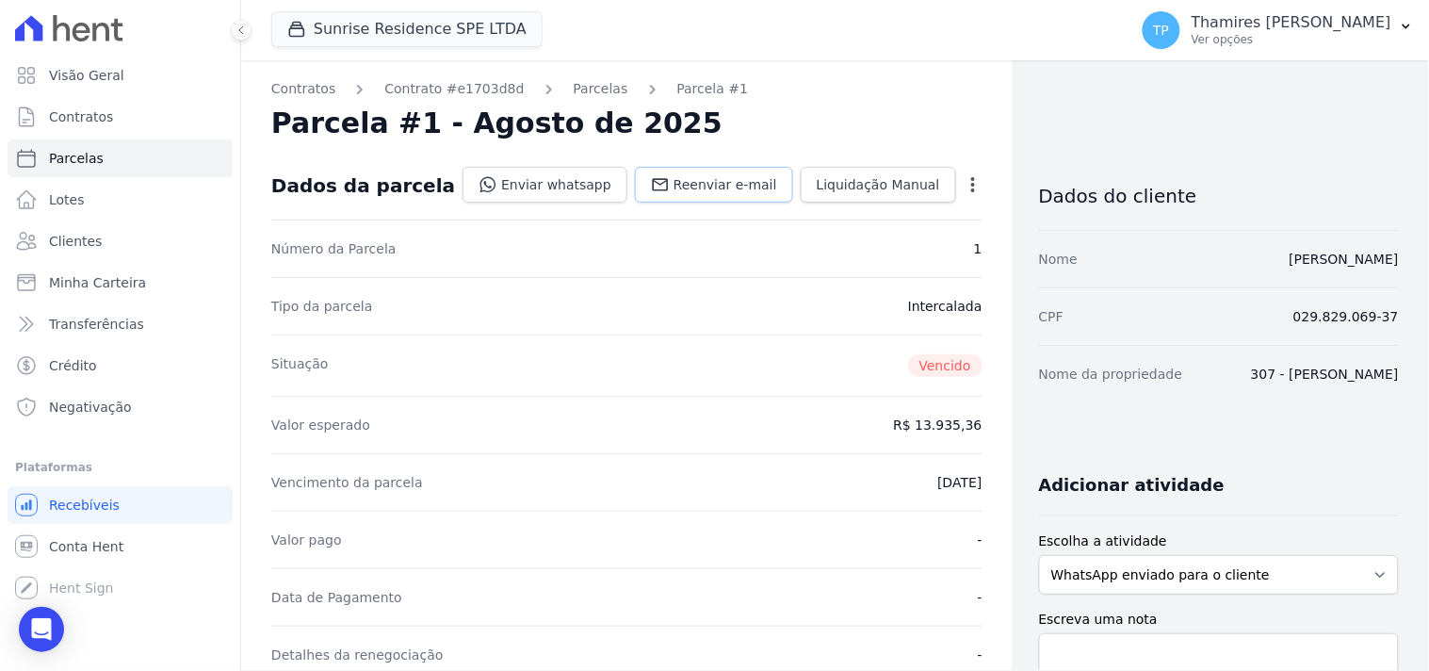
click at [674, 175] on span "Reenviar e-mail" at bounding box center [726, 184] width 104 height 19
click at [514, 183] on link "Enviar whatsapp" at bounding box center [545, 185] width 165 height 36
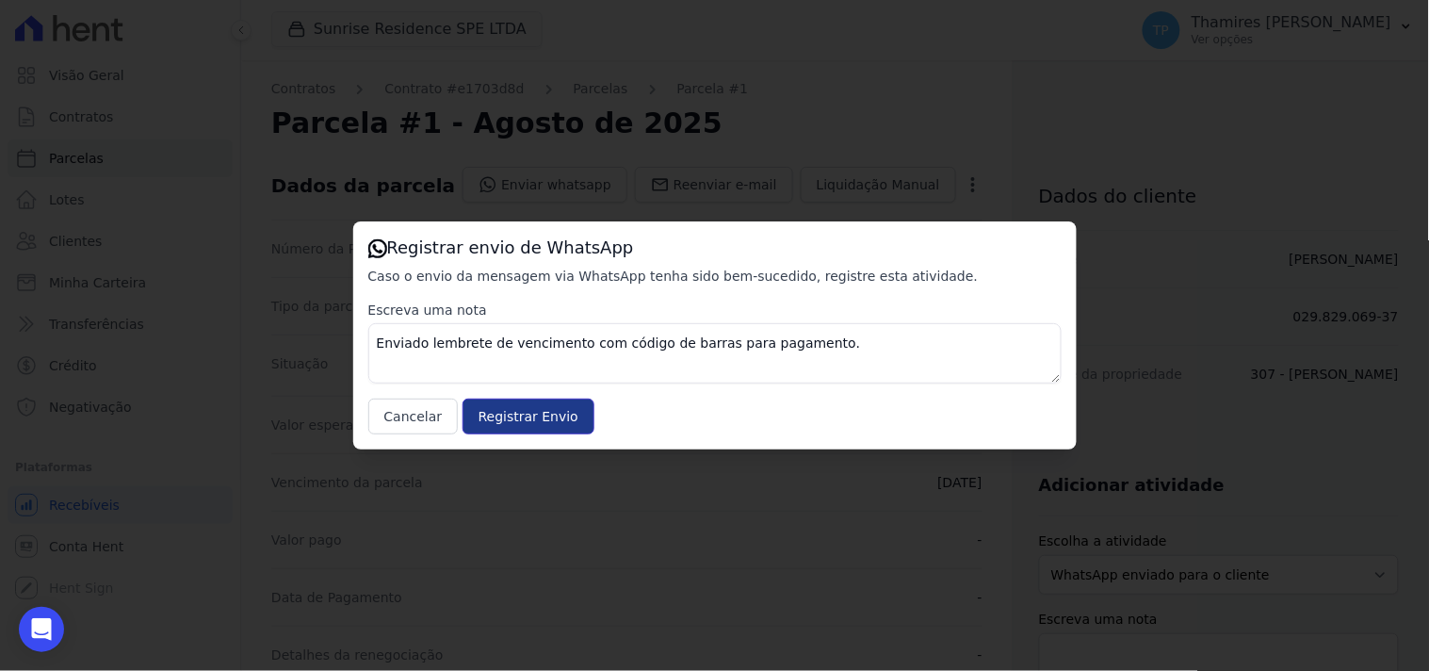
click at [547, 425] on input "Registrar Envio" at bounding box center [529, 417] width 132 height 36
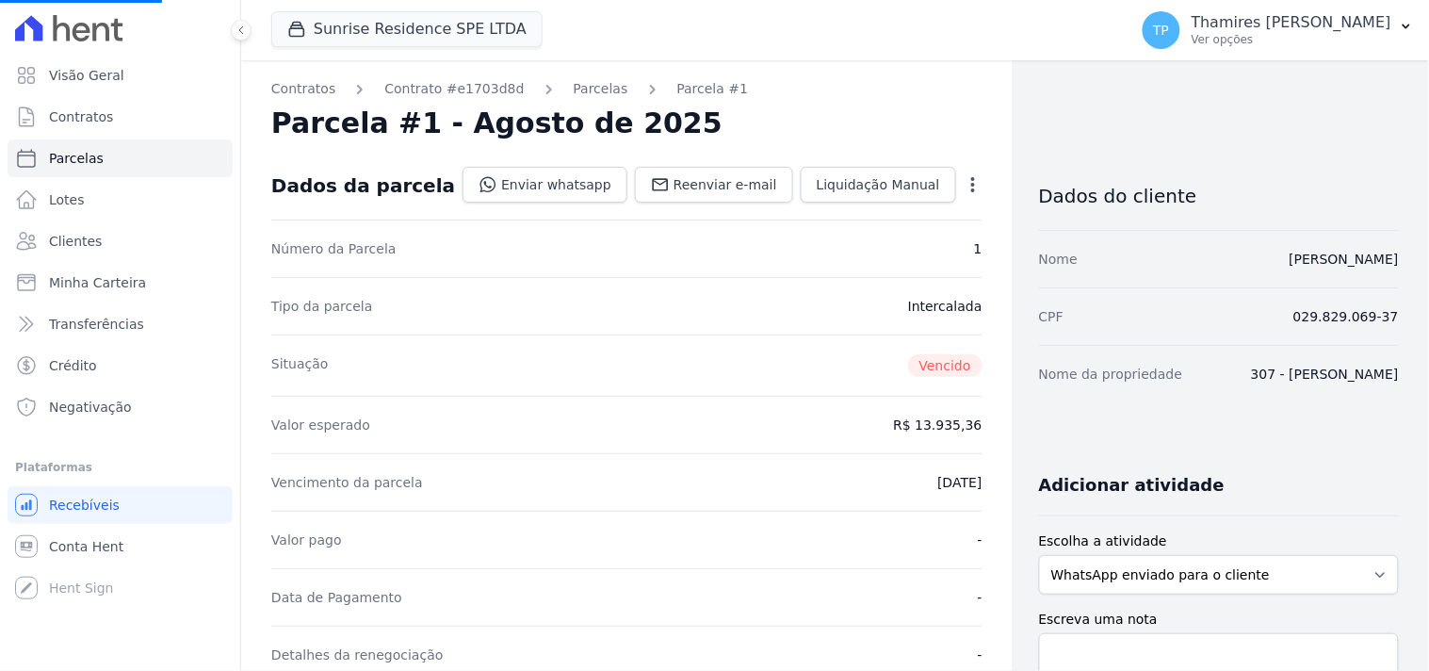
select select
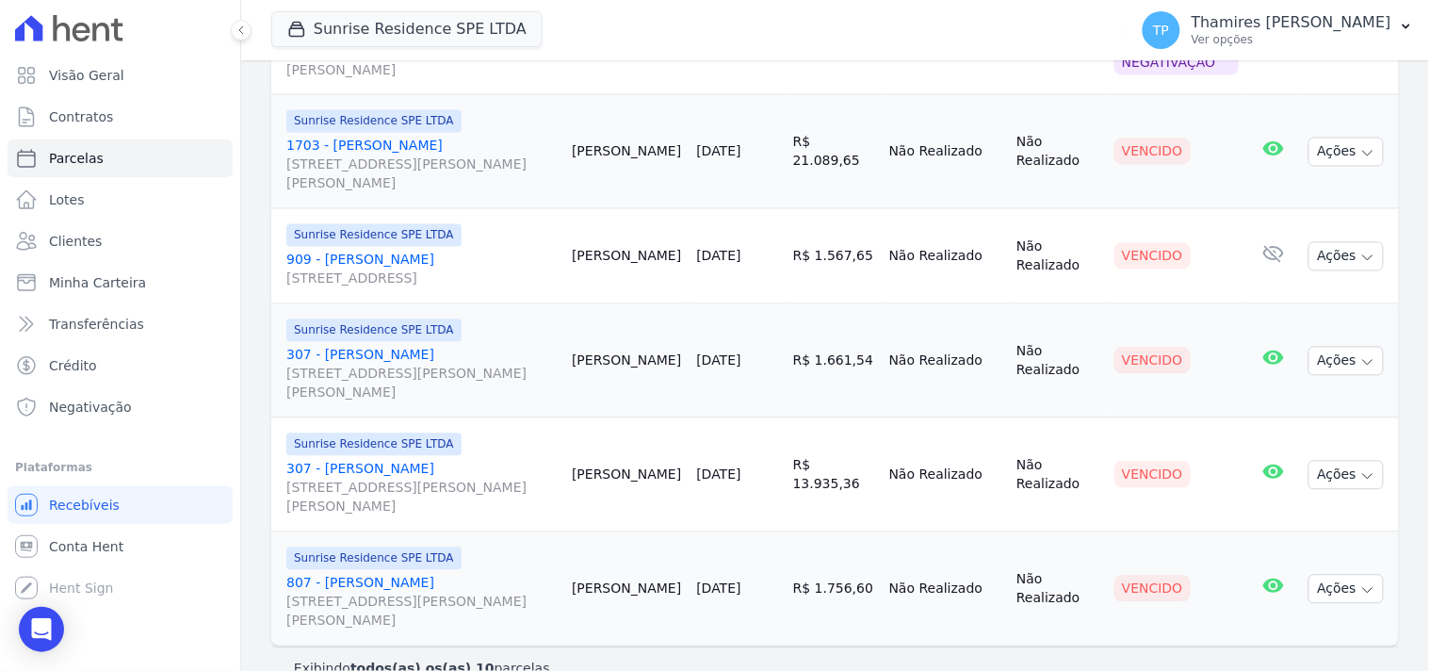
scroll to position [924, 0]
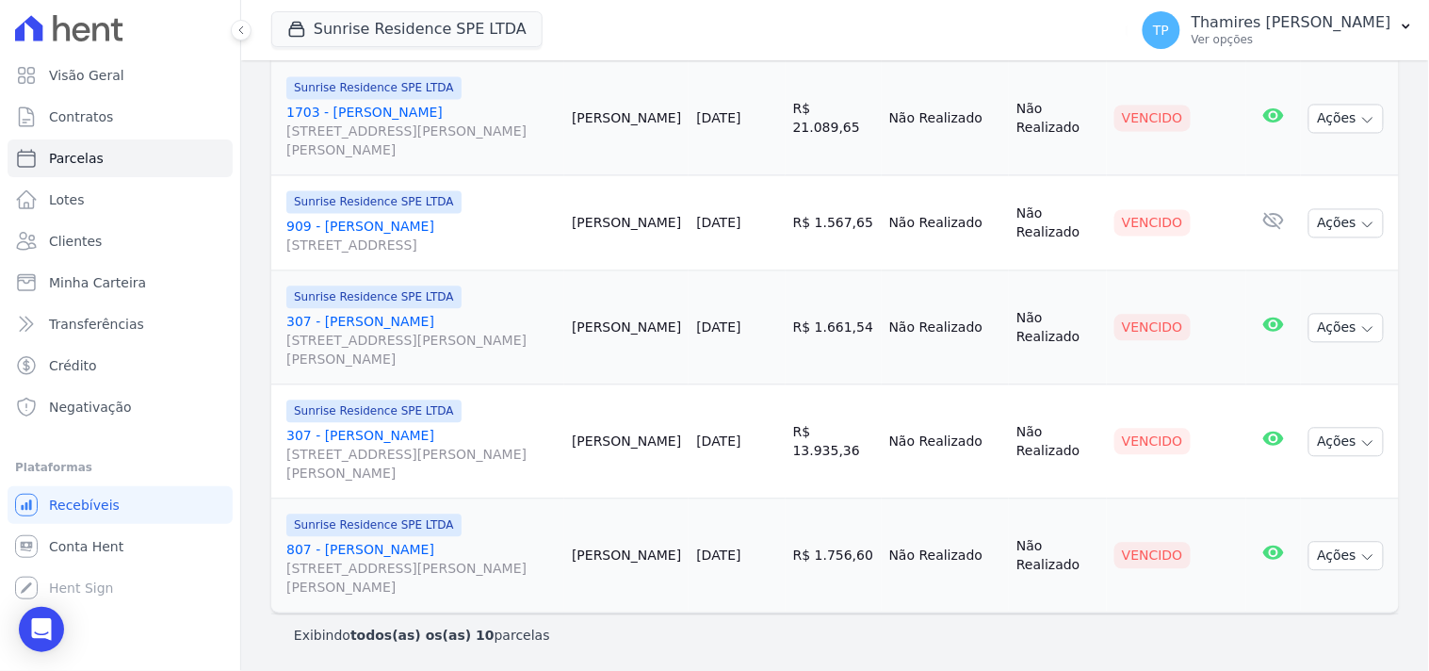
click at [453, 230] on link "909 - [PERSON_NAME] [STREET_ADDRESS]" at bounding box center [421, 237] width 270 height 38
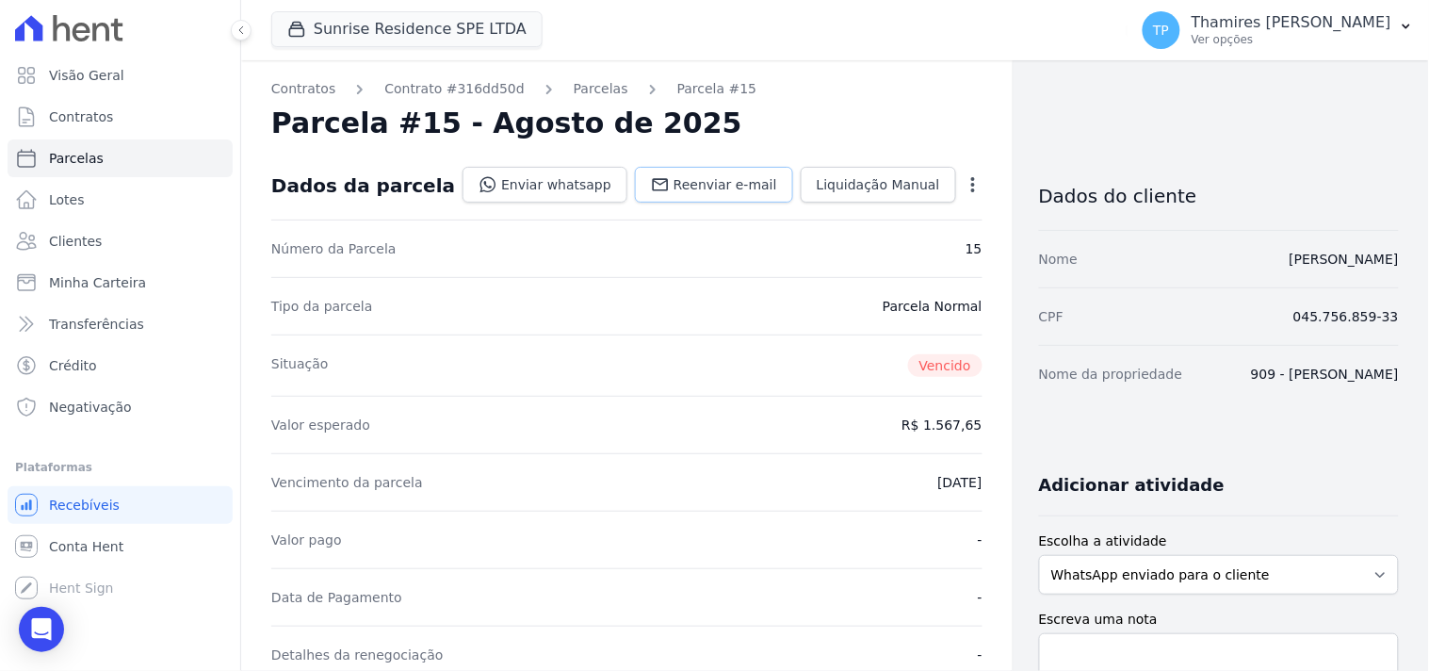
click at [725, 184] on span "Reenviar e-mail" at bounding box center [726, 184] width 104 height 19
click at [522, 181] on link "Enviar whatsapp" at bounding box center [545, 185] width 165 height 36
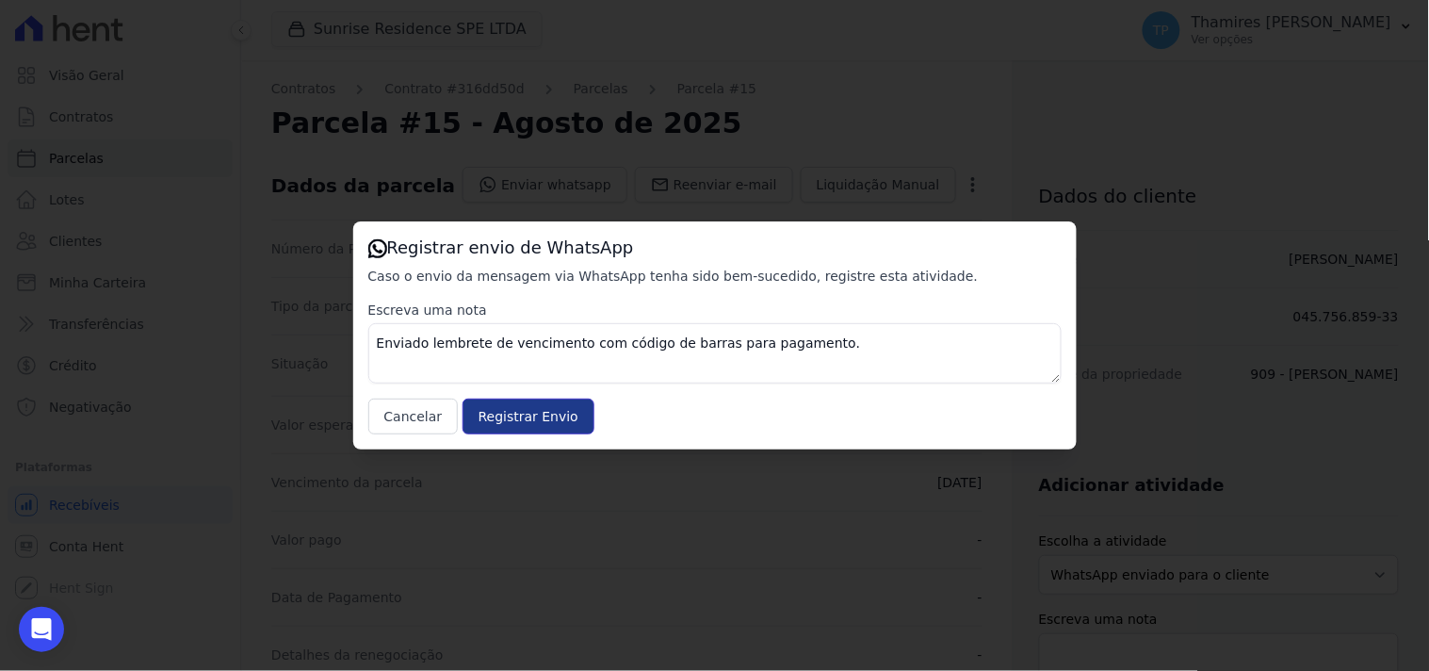
click at [537, 415] on input "Registrar Envio" at bounding box center [529, 417] width 132 height 36
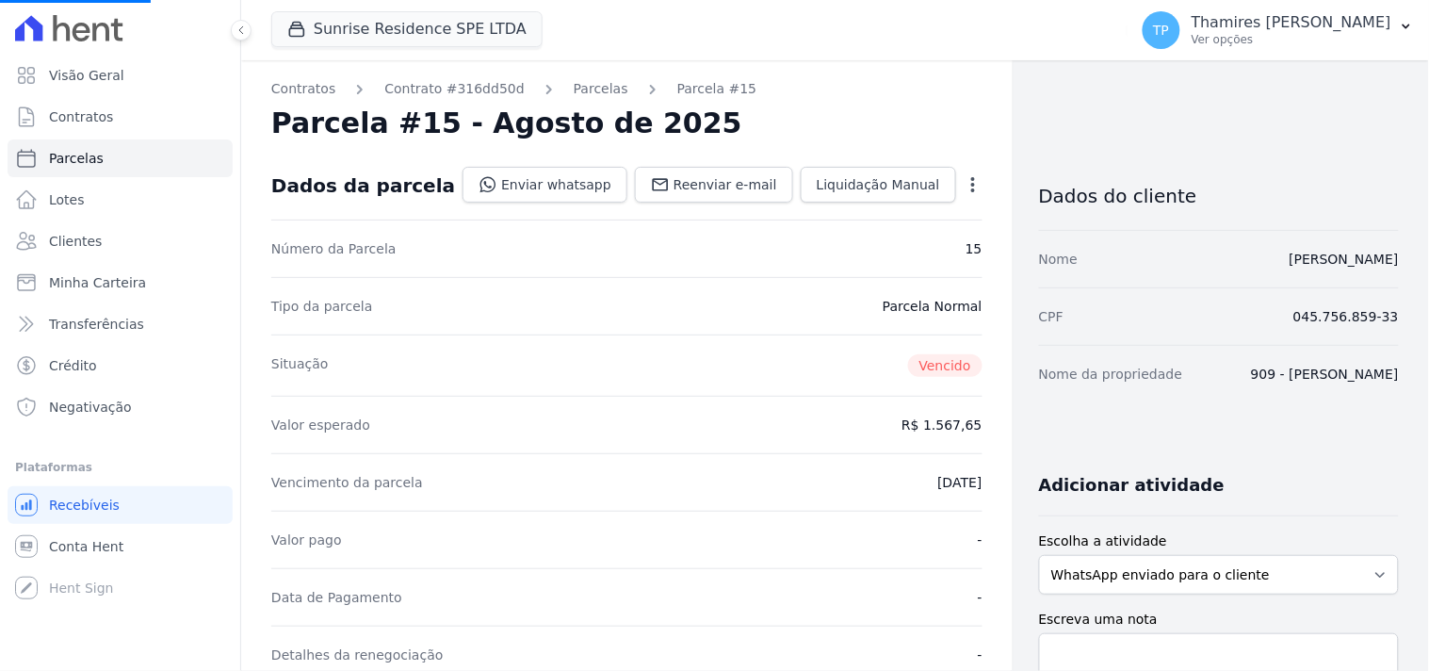
select select
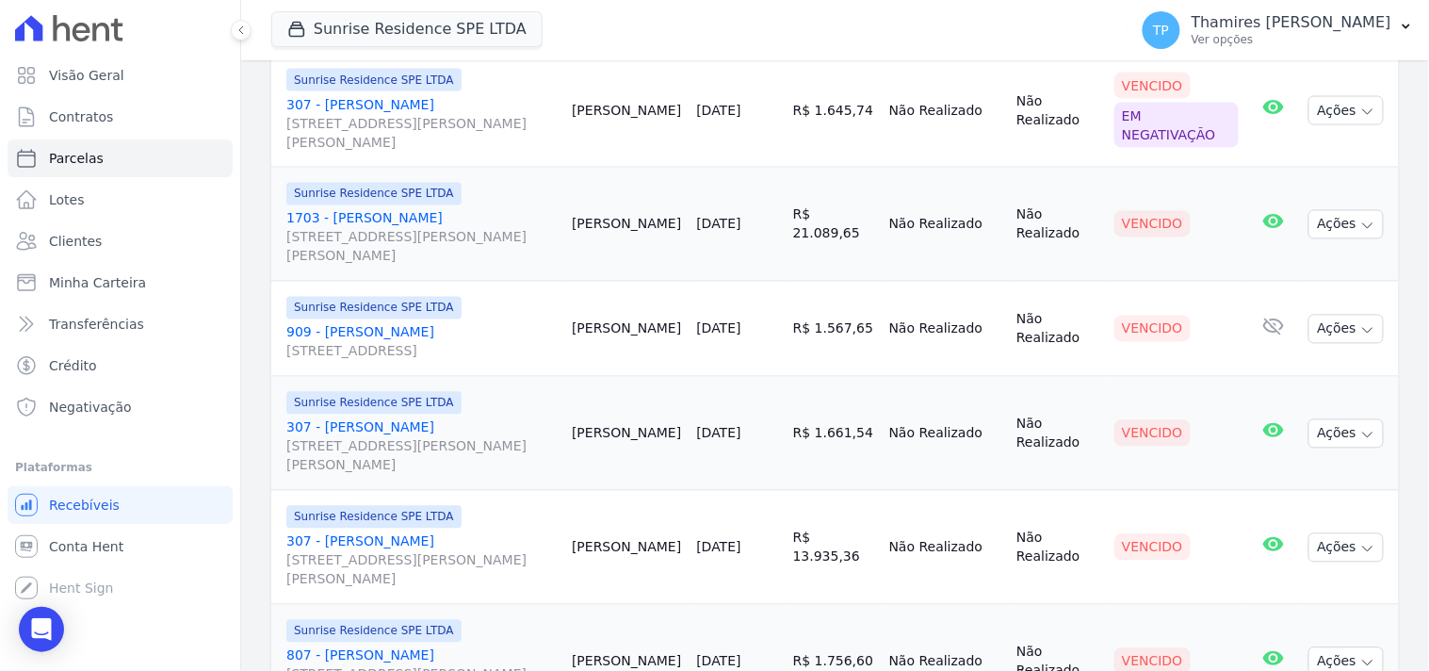
scroll to position [924, 0]
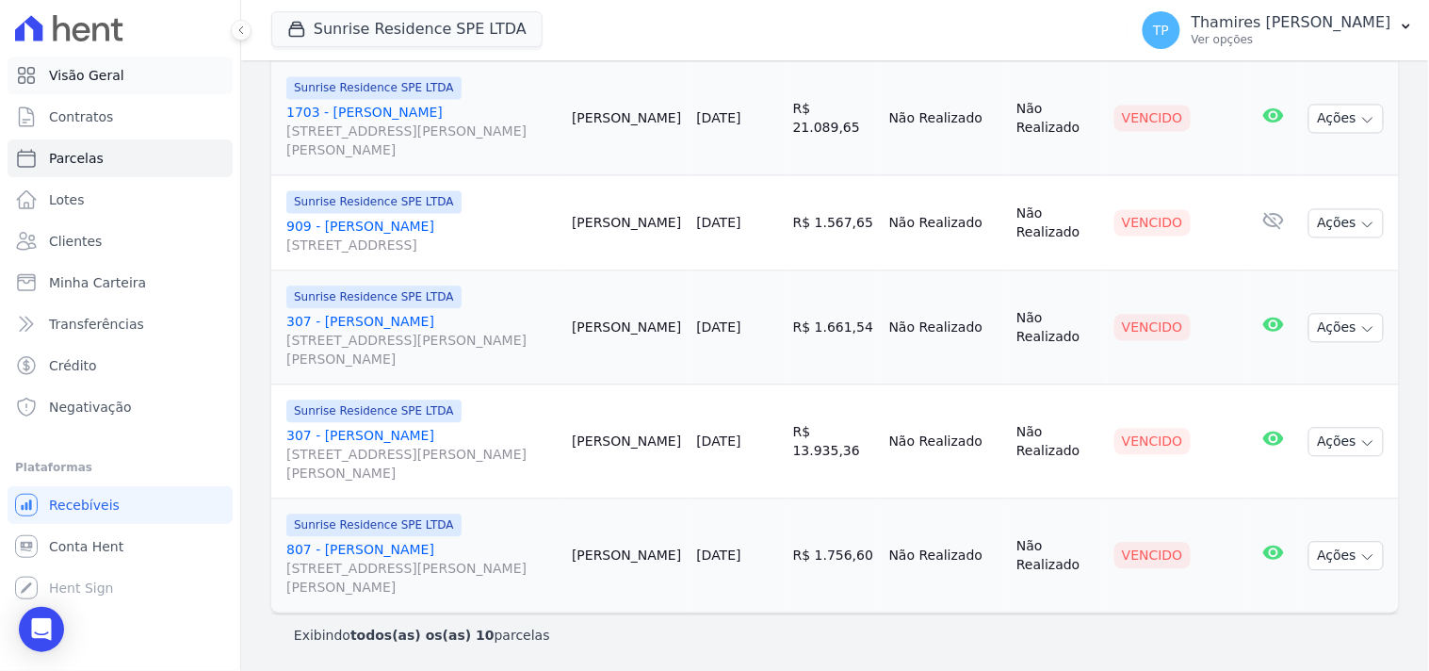
click at [106, 66] on span "Visão Geral" at bounding box center [86, 75] width 75 height 19
